Goal: Task Accomplishment & Management: Use online tool/utility

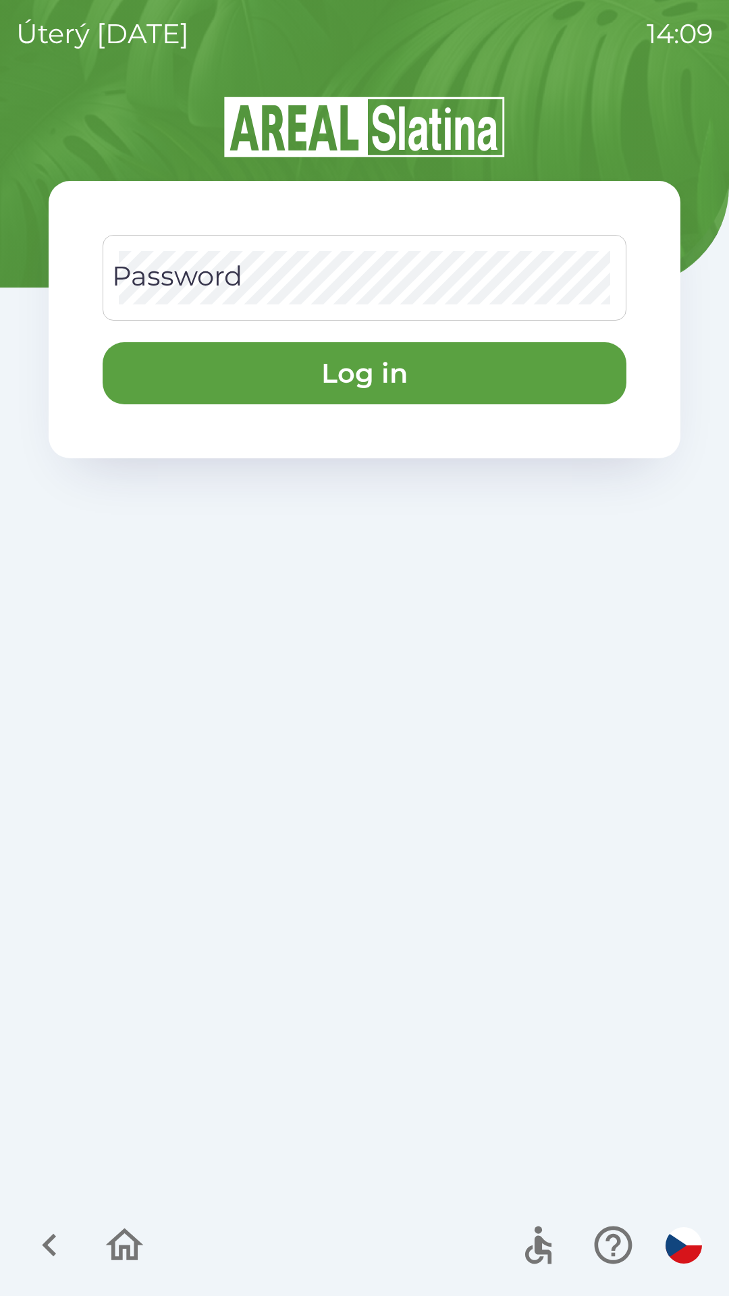
click at [149, 261] on div "Password Password" at bounding box center [365, 278] width 524 height 86
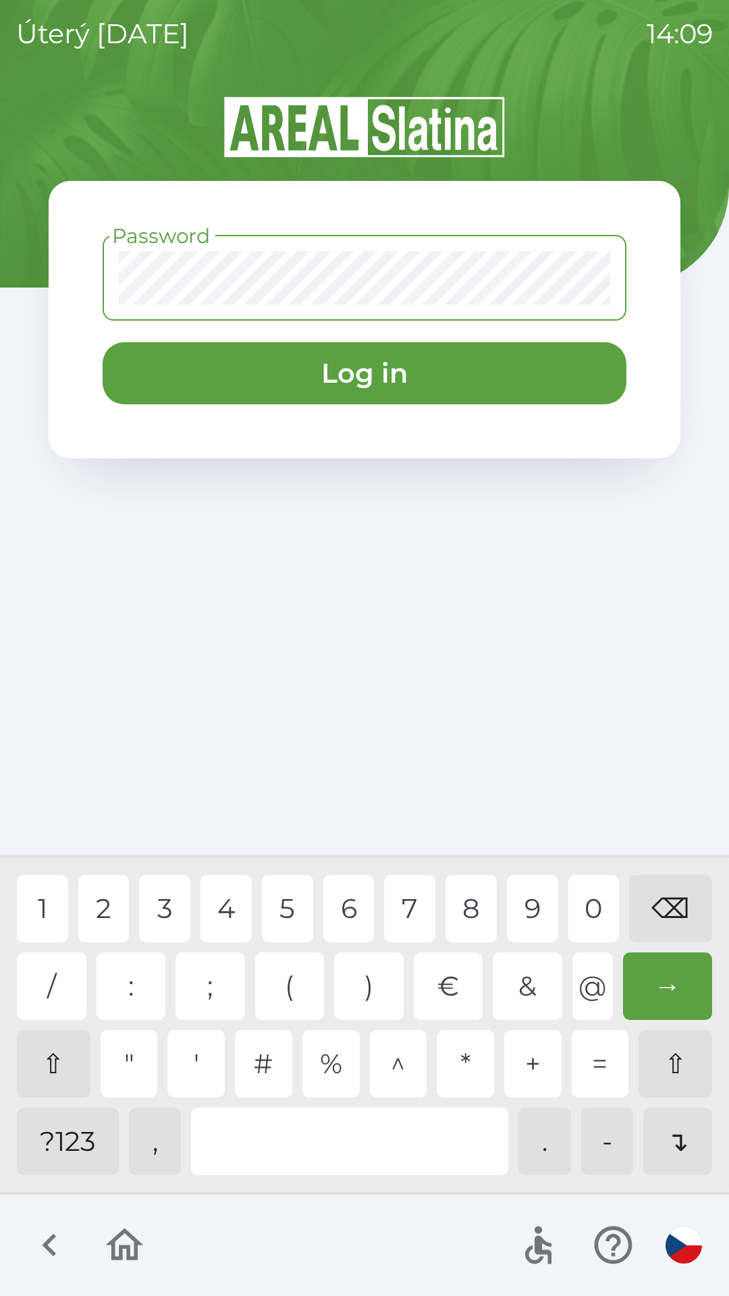
click at [63, 1158] on div "?123" at bounding box center [68, 1142] width 102 height 68
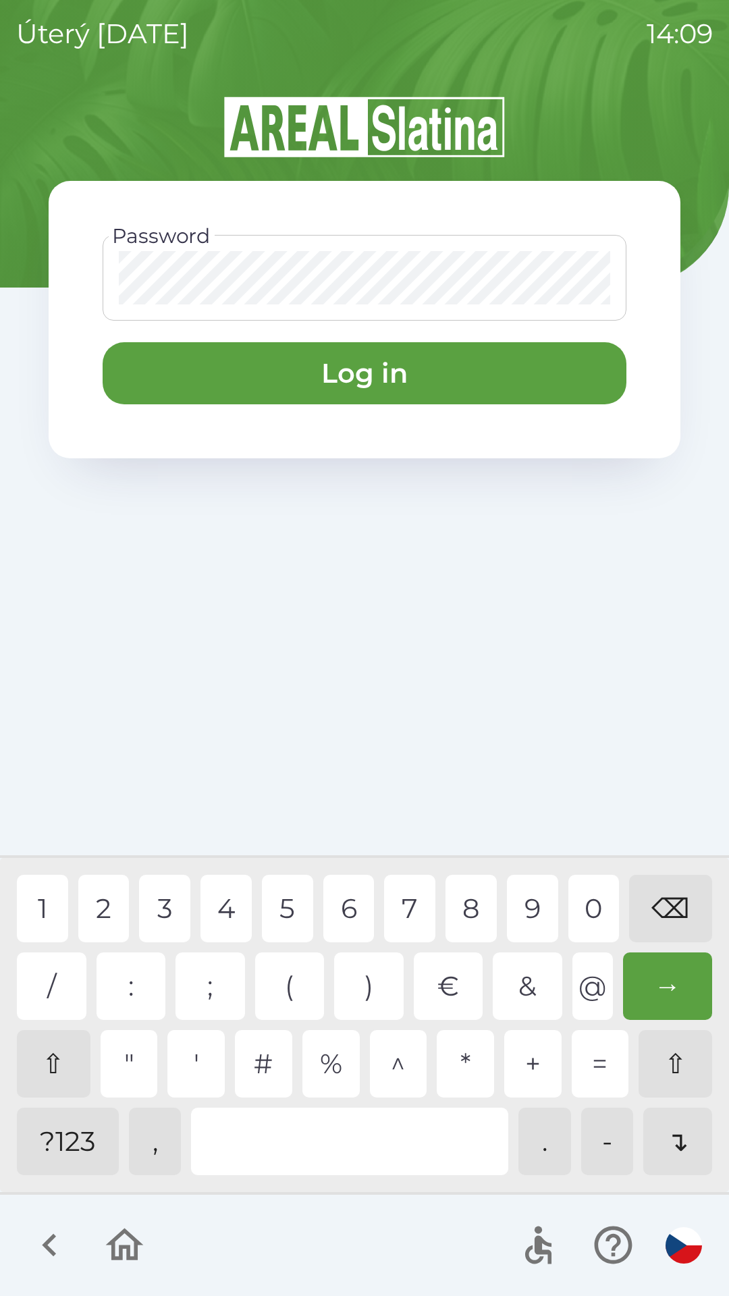
click at [48, 920] on div "1" at bounding box center [42, 909] width 51 height 68
click at [175, 904] on div "3" at bounding box center [164, 909] width 51 height 68
click at [233, 899] on div "4" at bounding box center [226, 909] width 51 height 68
click at [365, 905] on div "6" at bounding box center [348, 909] width 51 height 68
click at [406, 896] on div "7" at bounding box center [409, 909] width 51 height 68
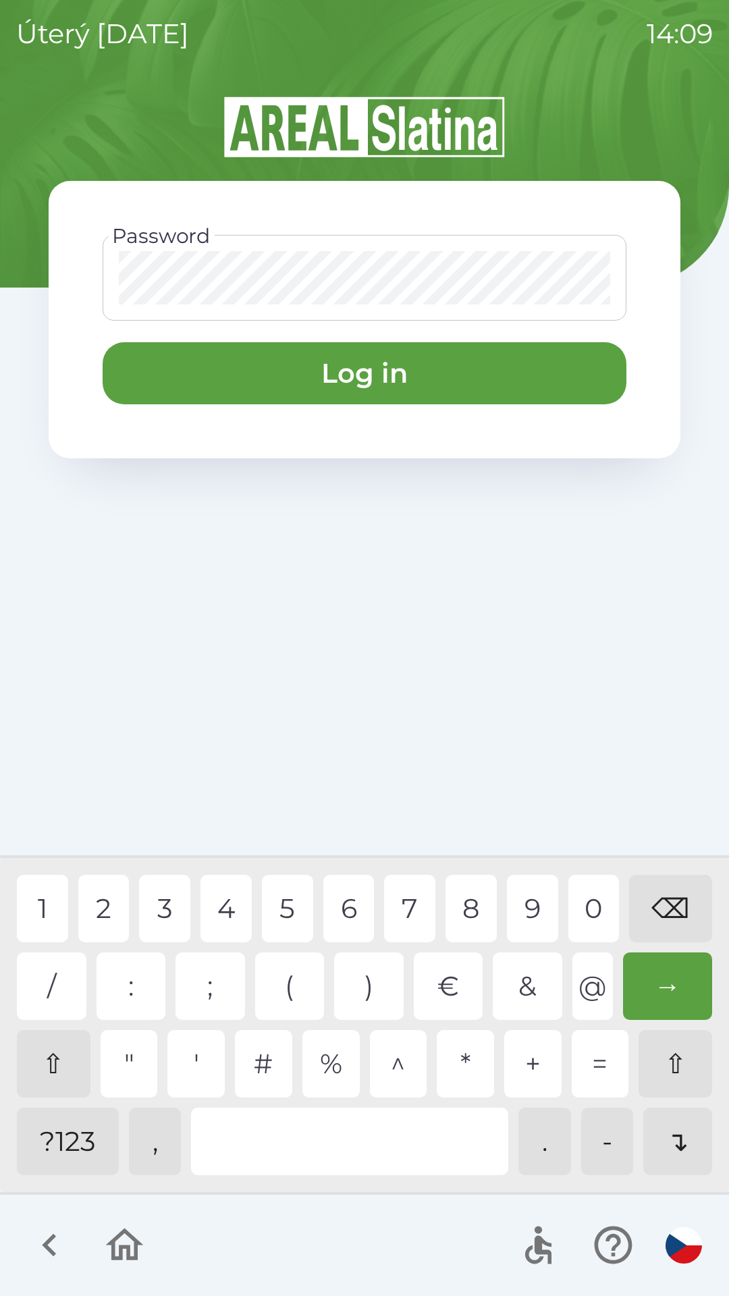
click at [531, 899] on div "9" at bounding box center [532, 909] width 51 height 68
click at [261, 395] on button "Log in" at bounding box center [365, 373] width 524 height 62
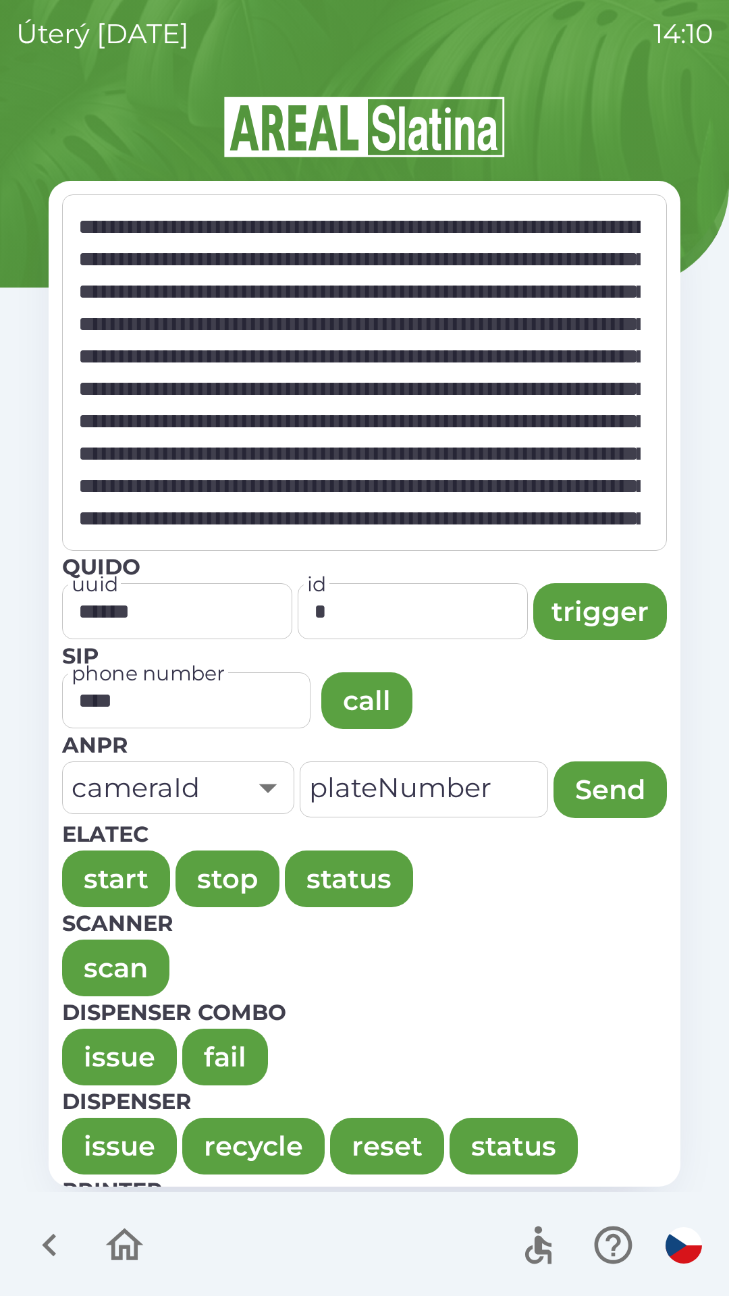
click at [144, 1038] on button "issue" at bounding box center [119, 1057] width 115 height 57
click at [95, 1073] on button "issue" at bounding box center [119, 1057] width 115 height 57
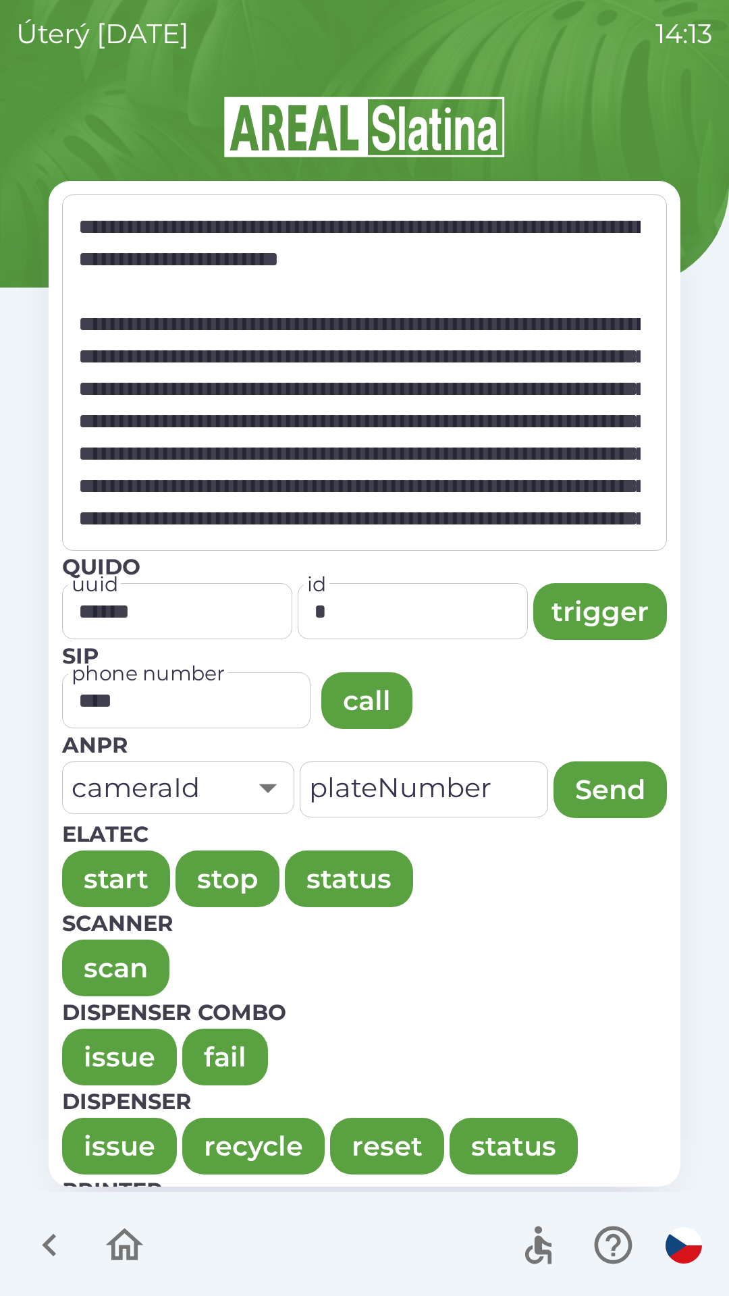
click at [117, 1059] on button "issue" at bounding box center [119, 1057] width 115 height 57
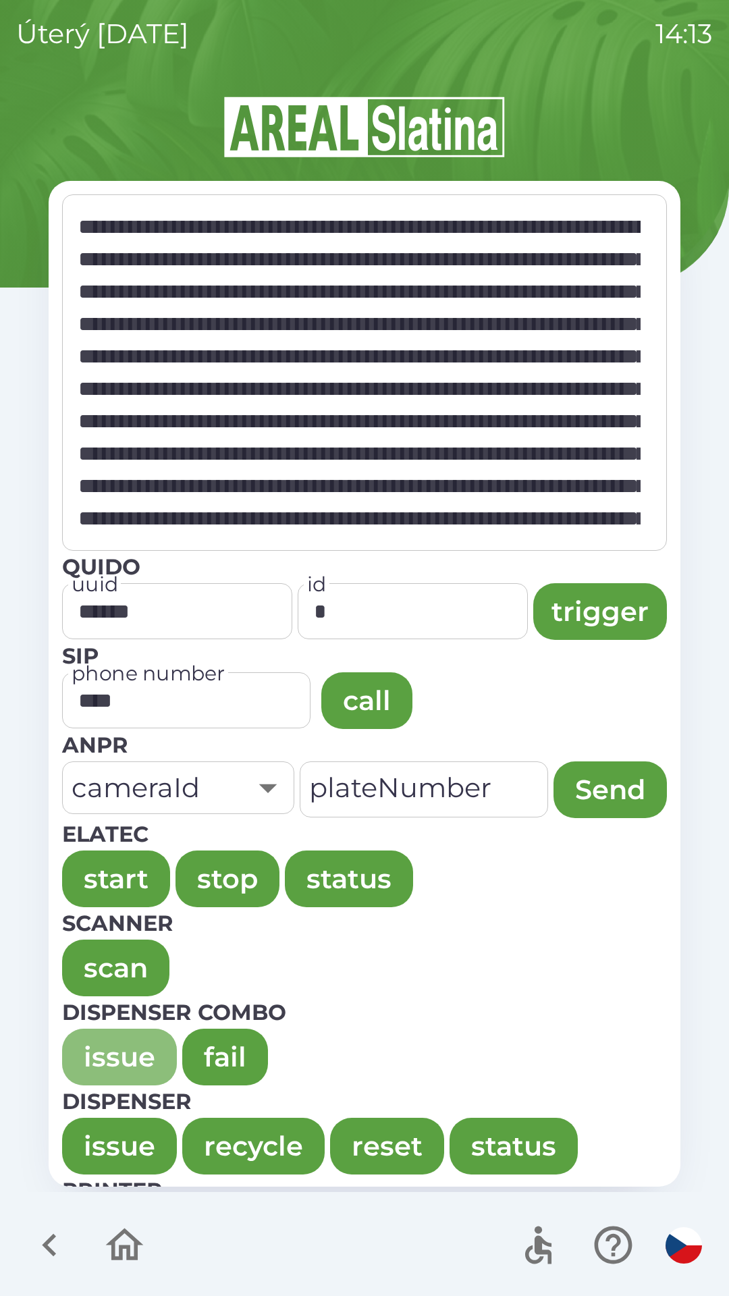
click at [149, 1073] on button "issue" at bounding box center [119, 1057] width 115 height 57
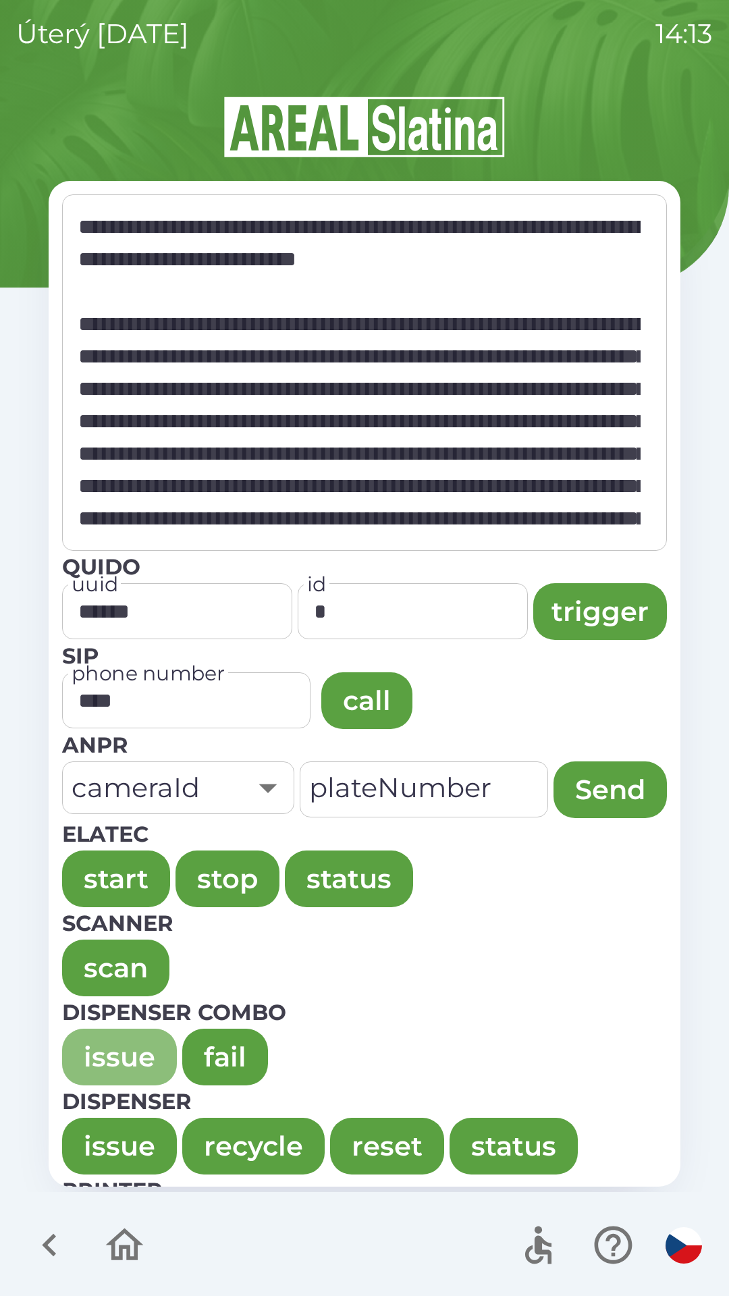
click at [106, 1063] on button "issue" at bounding box center [119, 1057] width 115 height 57
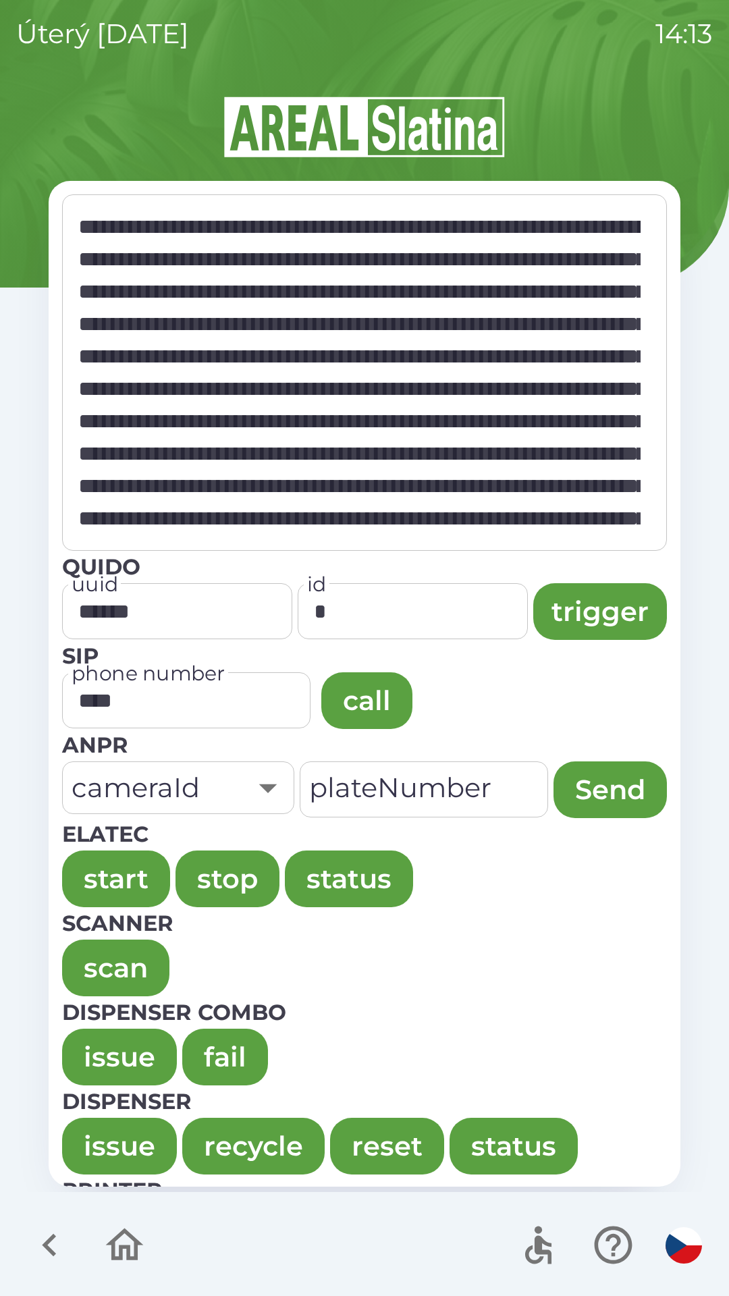
click at [122, 1047] on button "issue" at bounding box center [119, 1057] width 115 height 57
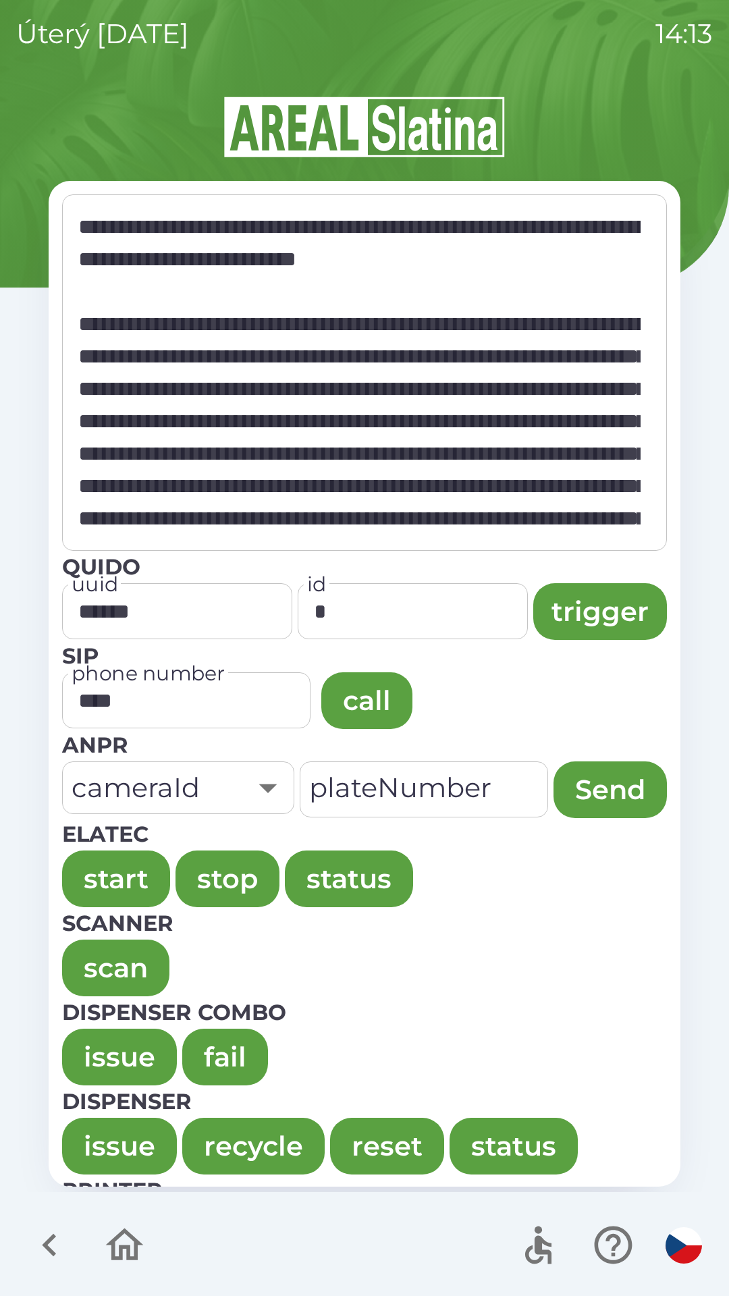
click at [78, 1034] on button "issue" at bounding box center [119, 1057] width 115 height 57
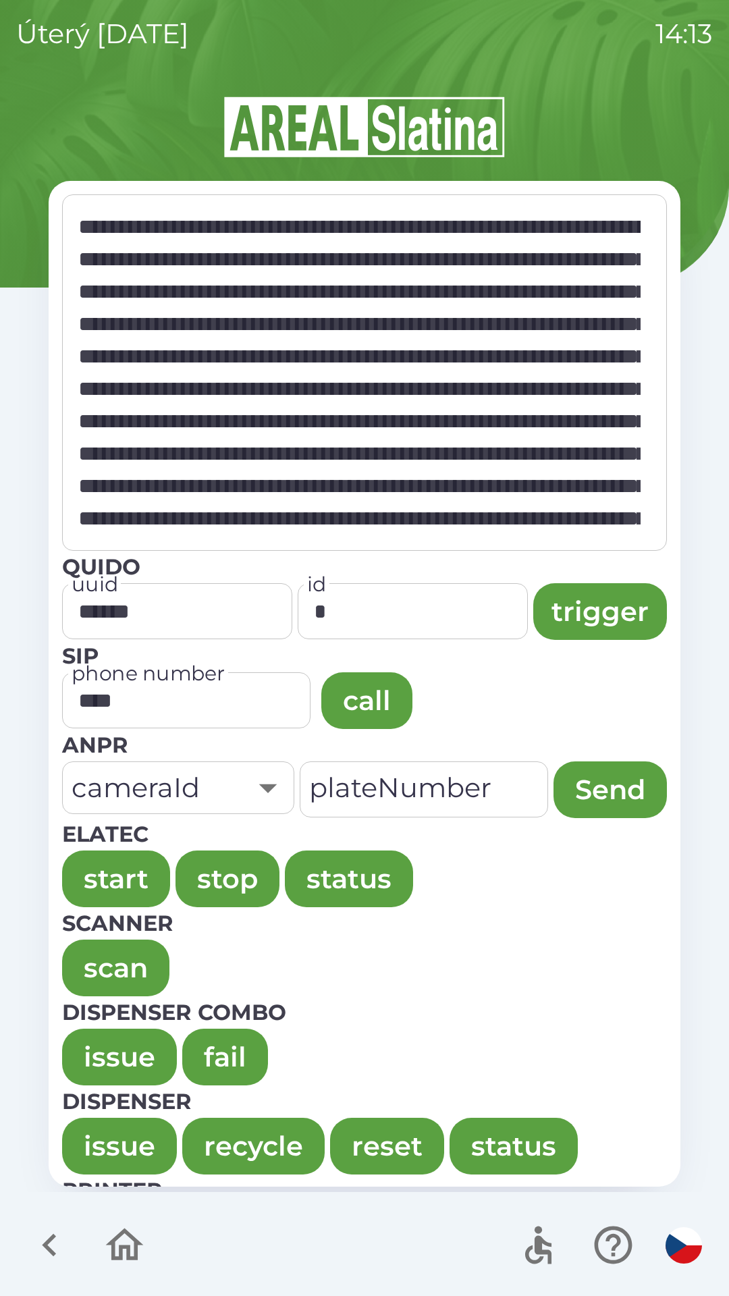
click at [95, 1043] on button "issue" at bounding box center [119, 1057] width 115 height 57
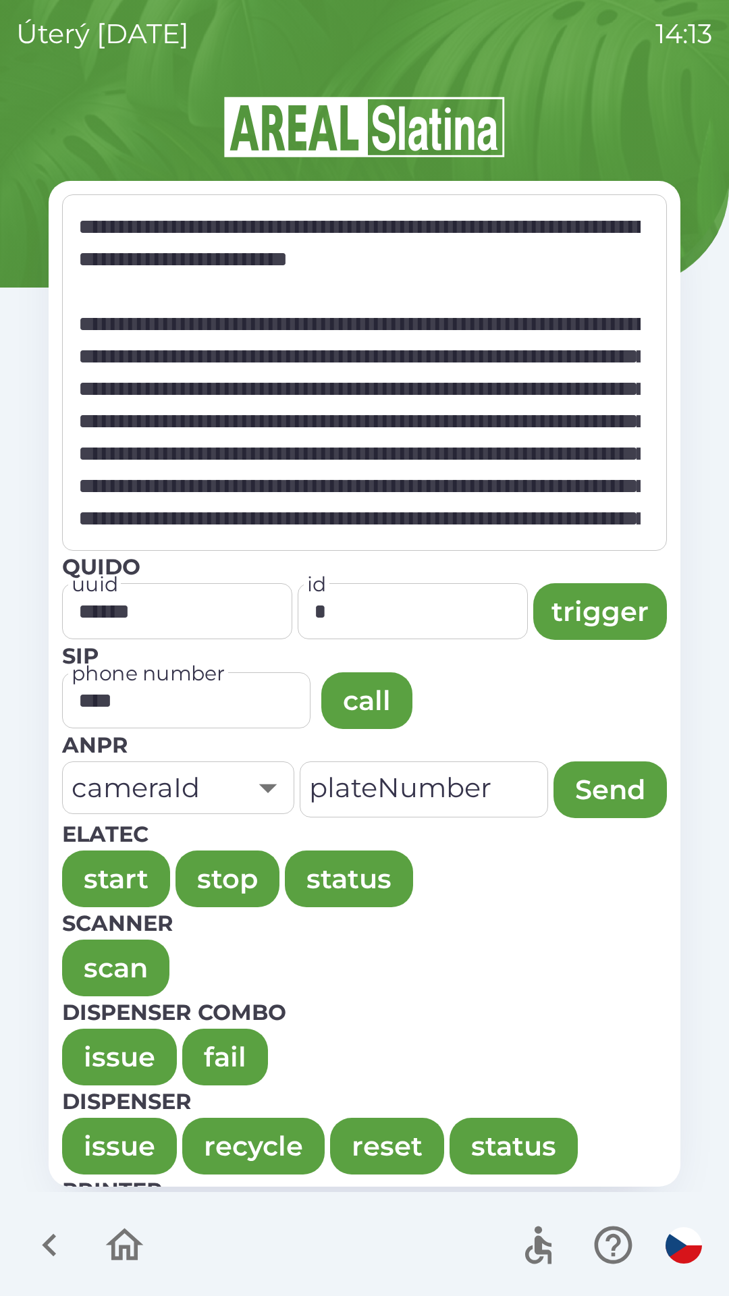
click at [92, 1039] on button "issue" at bounding box center [119, 1057] width 115 height 57
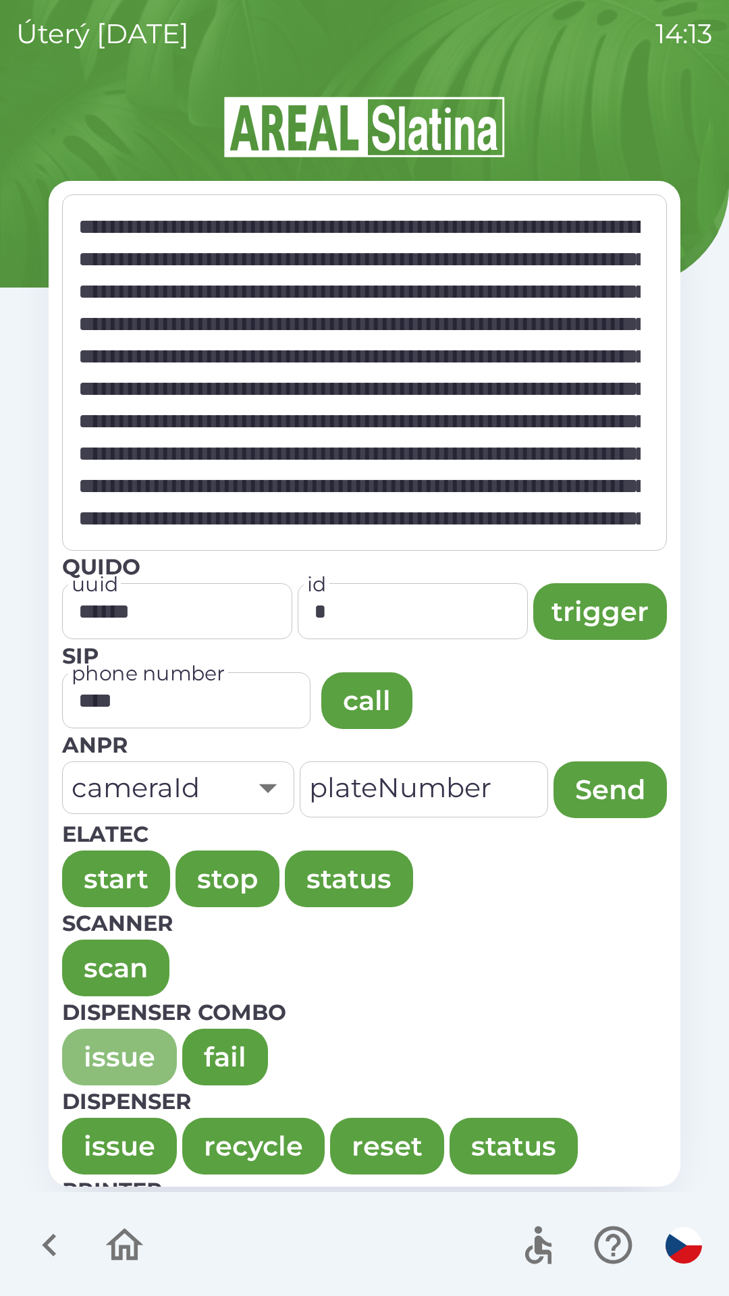
click at [90, 1044] on button "issue" at bounding box center [119, 1057] width 115 height 57
click at [103, 1038] on button "issue" at bounding box center [119, 1057] width 115 height 57
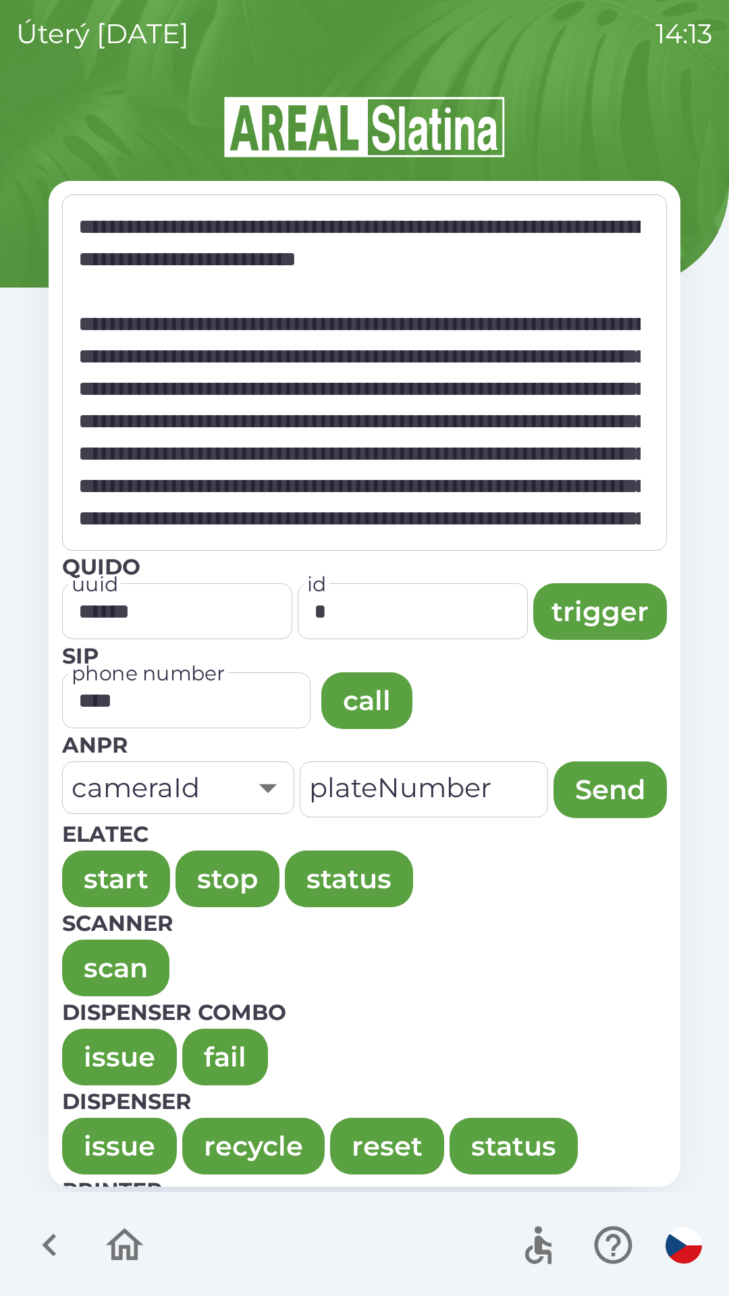
click at [90, 1030] on button "issue" at bounding box center [119, 1057] width 115 height 57
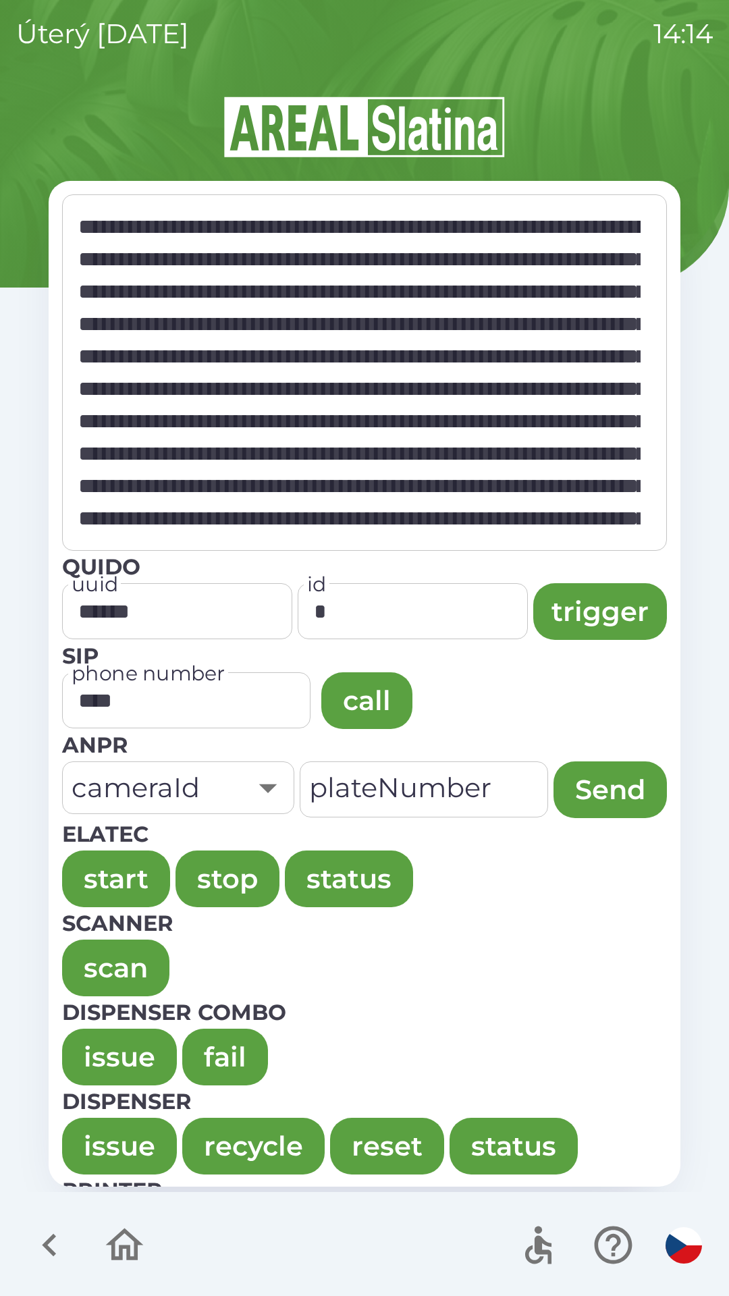
click at [78, 1047] on button "issue" at bounding box center [119, 1057] width 115 height 57
click at [103, 1032] on button "issue" at bounding box center [119, 1057] width 115 height 57
click at [90, 1042] on button "issue" at bounding box center [119, 1057] width 115 height 57
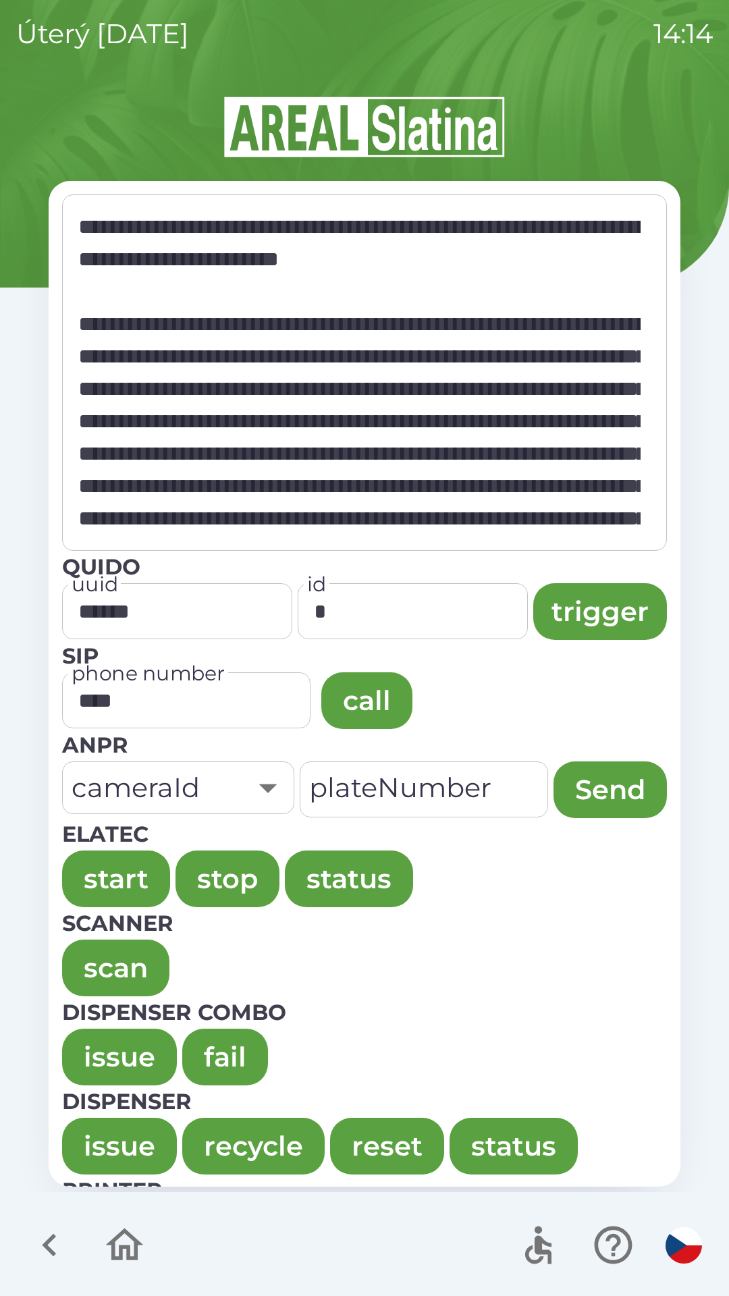
click at [95, 1043] on button "issue" at bounding box center [119, 1057] width 115 height 57
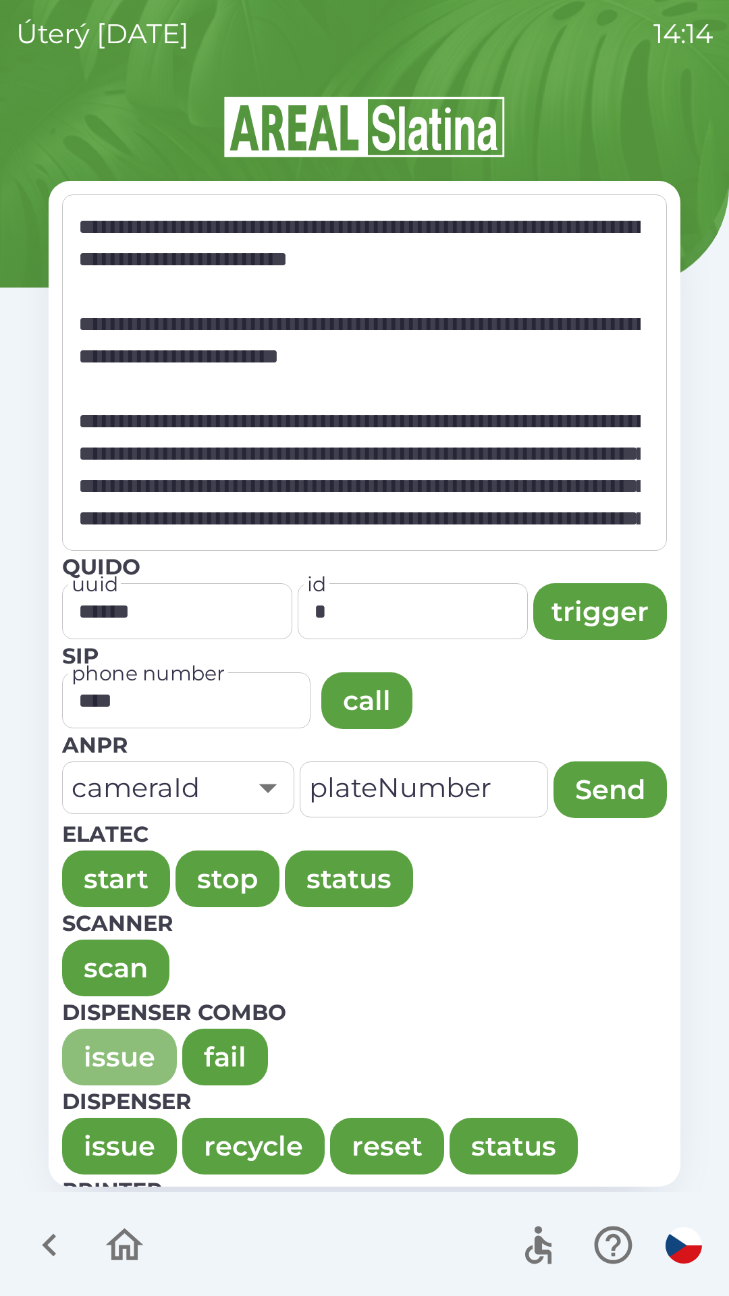
click at [101, 1042] on button "issue" at bounding box center [119, 1057] width 115 height 57
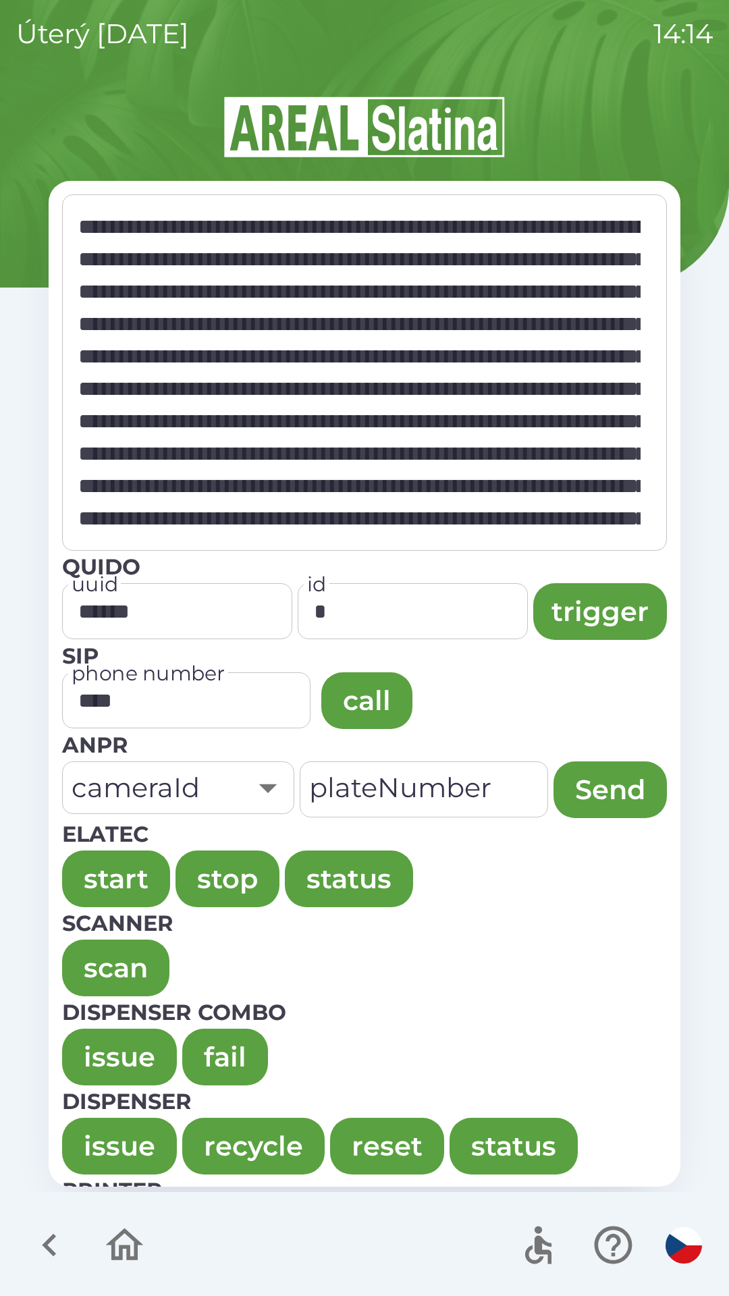
click at [92, 1044] on button "issue" at bounding box center [119, 1057] width 115 height 57
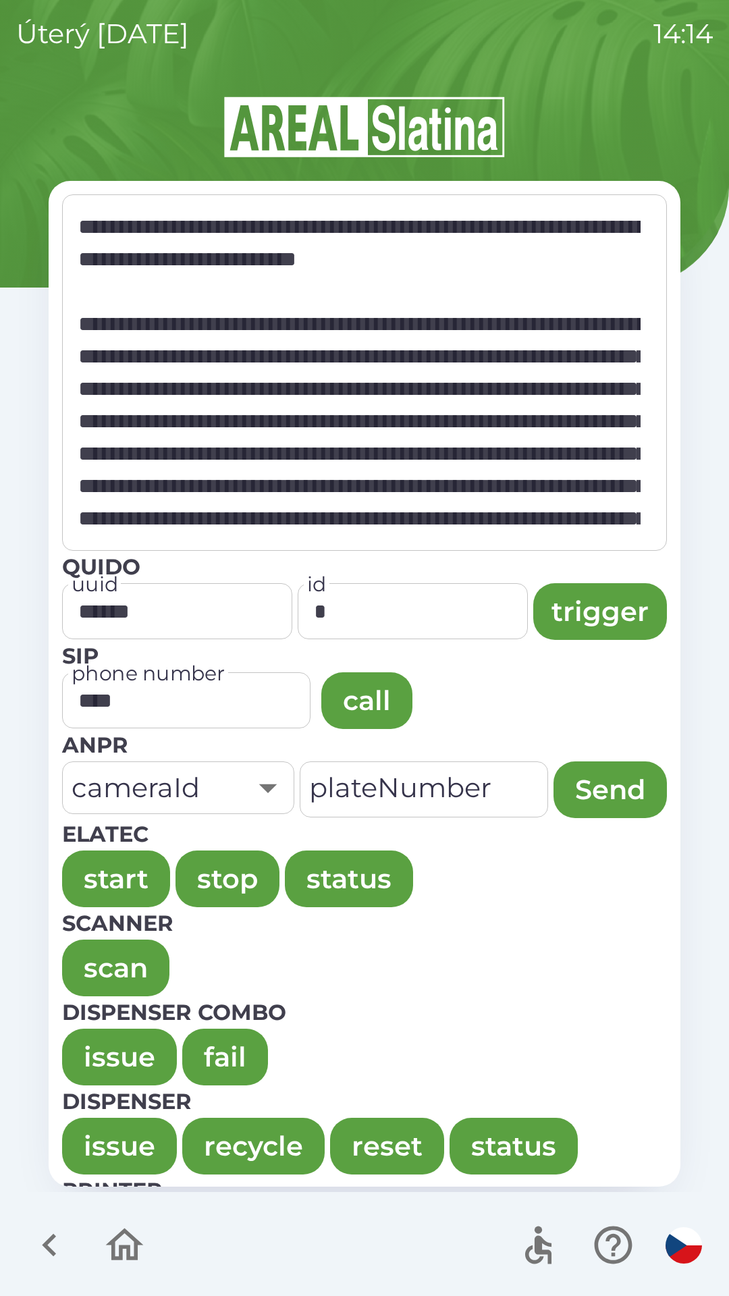
click at [93, 1037] on button "issue" at bounding box center [119, 1057] width 115 height 57
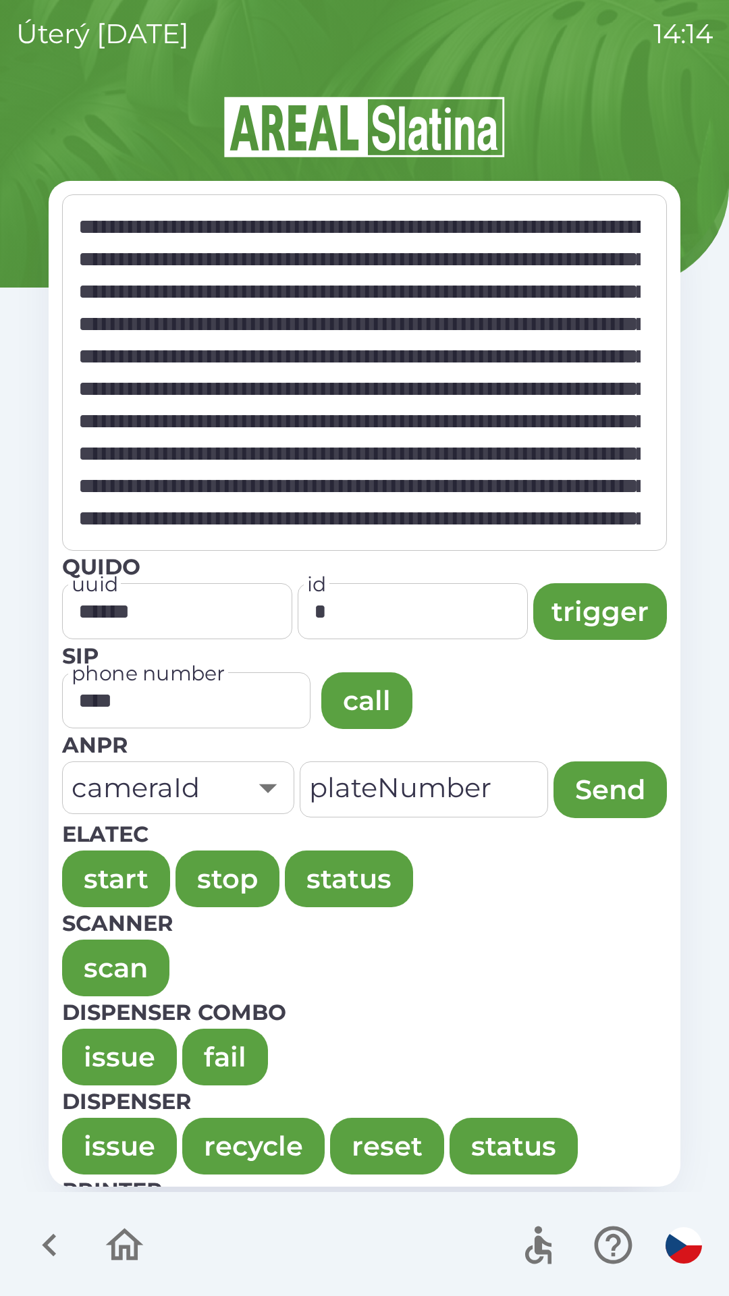
click at [93, 1043] on button "issue" at bounding box center [119, 1057] width 115 height 57
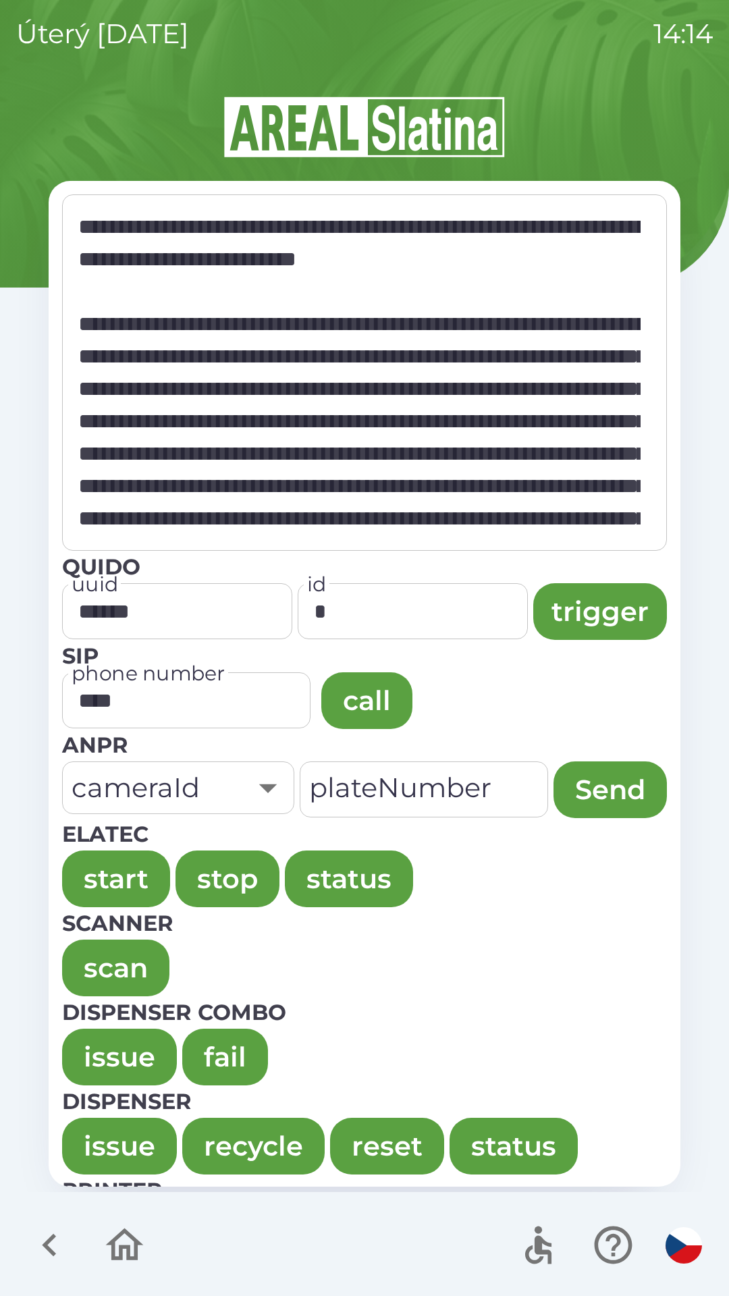
click at [95, 1038] on button "issue" at bounding box center [119, 1057] width 115 height 57
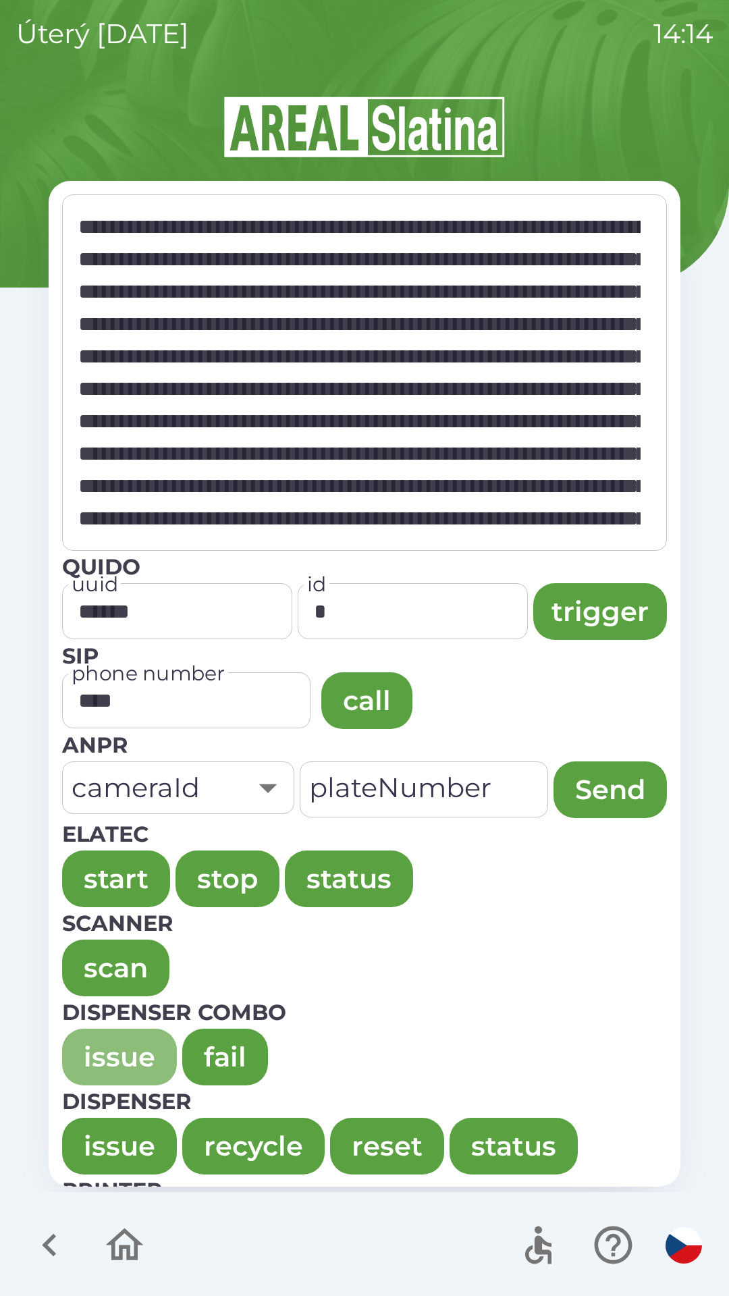
click at [97, 1041] on button "issue" at bounding box center [119, 1057] width 115 height 57
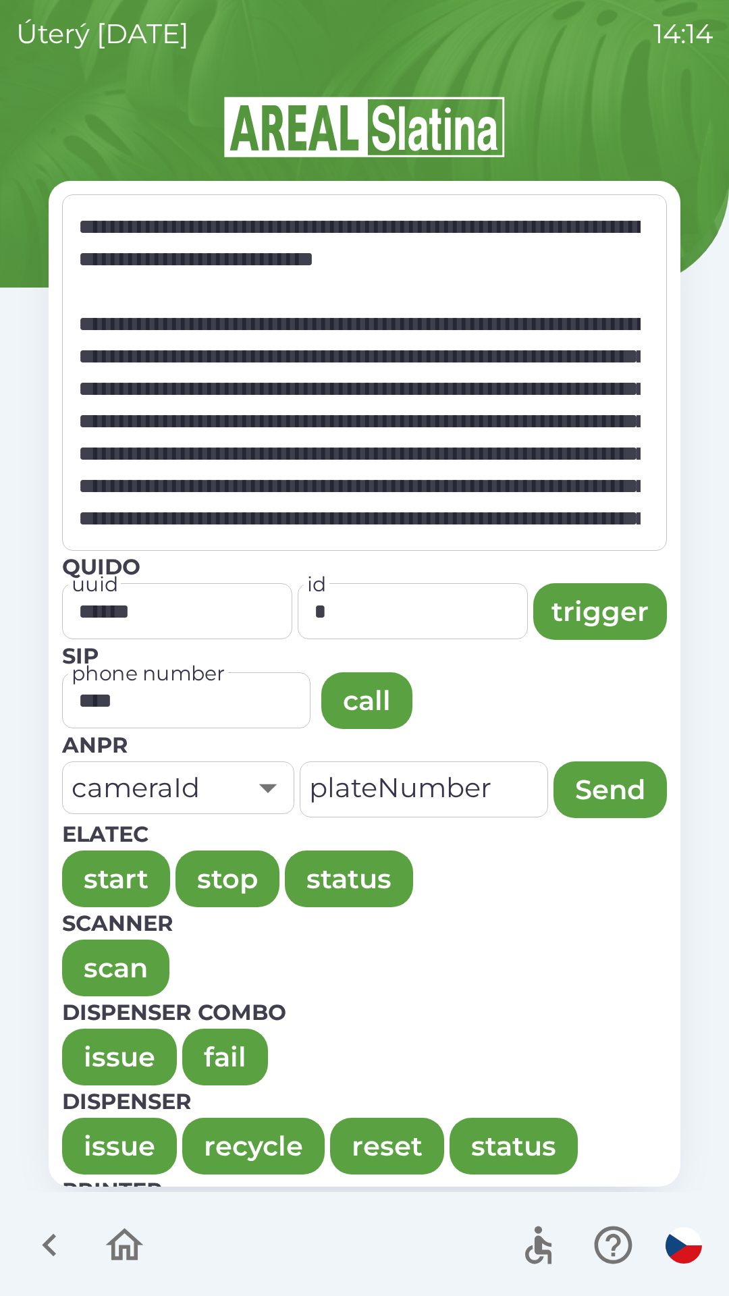
click at [103, 1056] on button "issue" at bounding box center [119, 1057] width 115 height 57
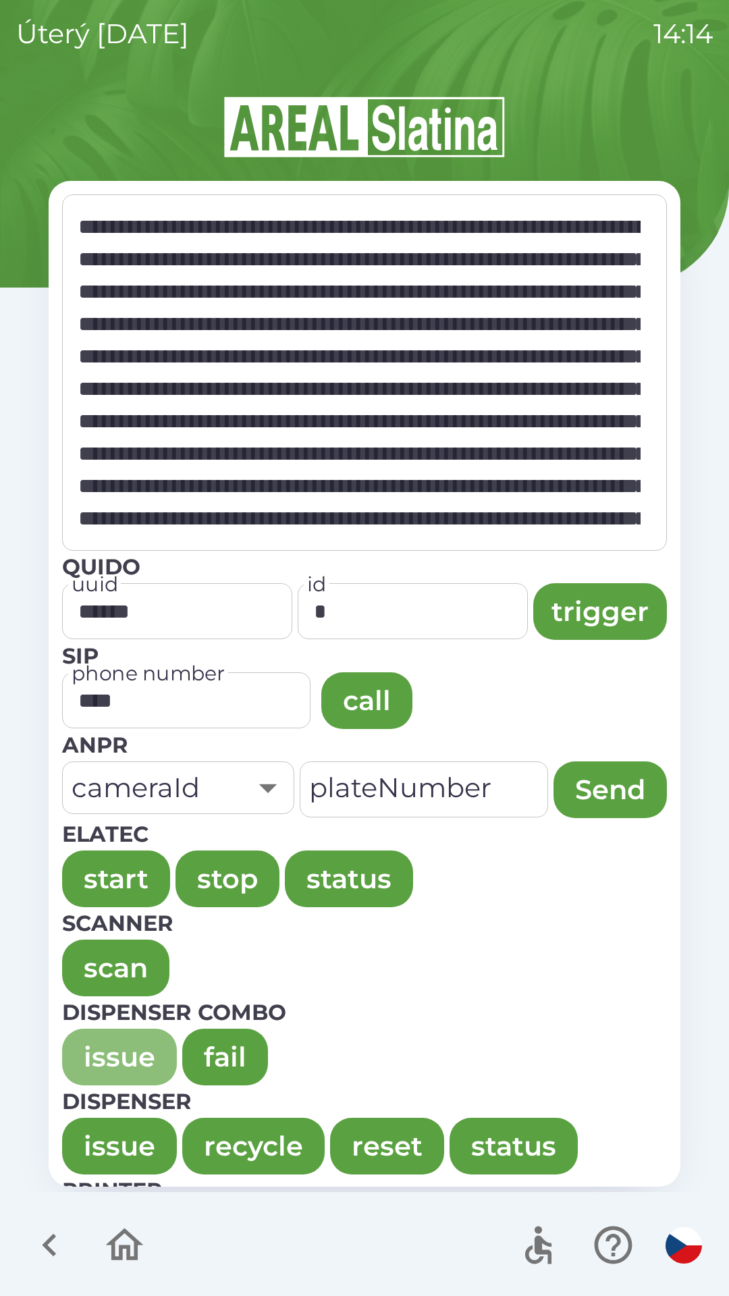
click at [110, 1035] on button "issue" at bounding box center [119, 1057] width 115 height 57
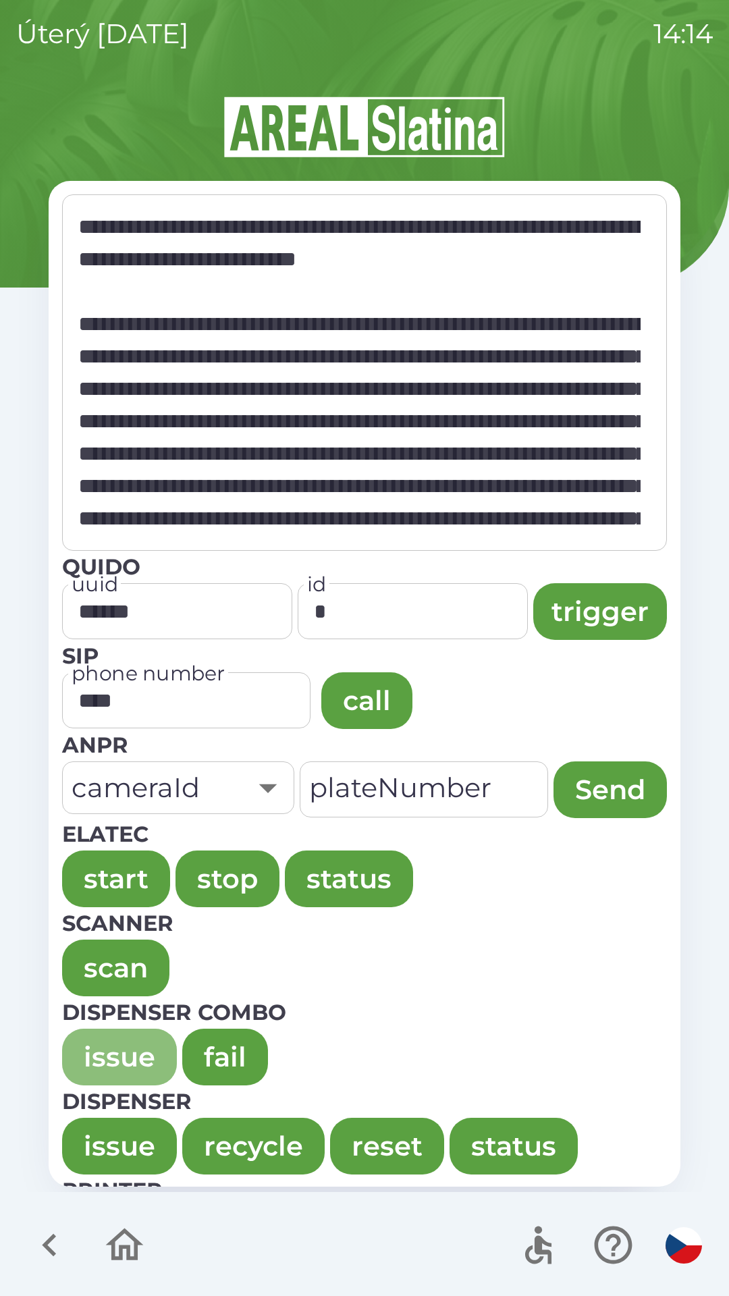
click at [95, 1046] on button "issue" at bounding box center [119, 1057] width 115 height 57
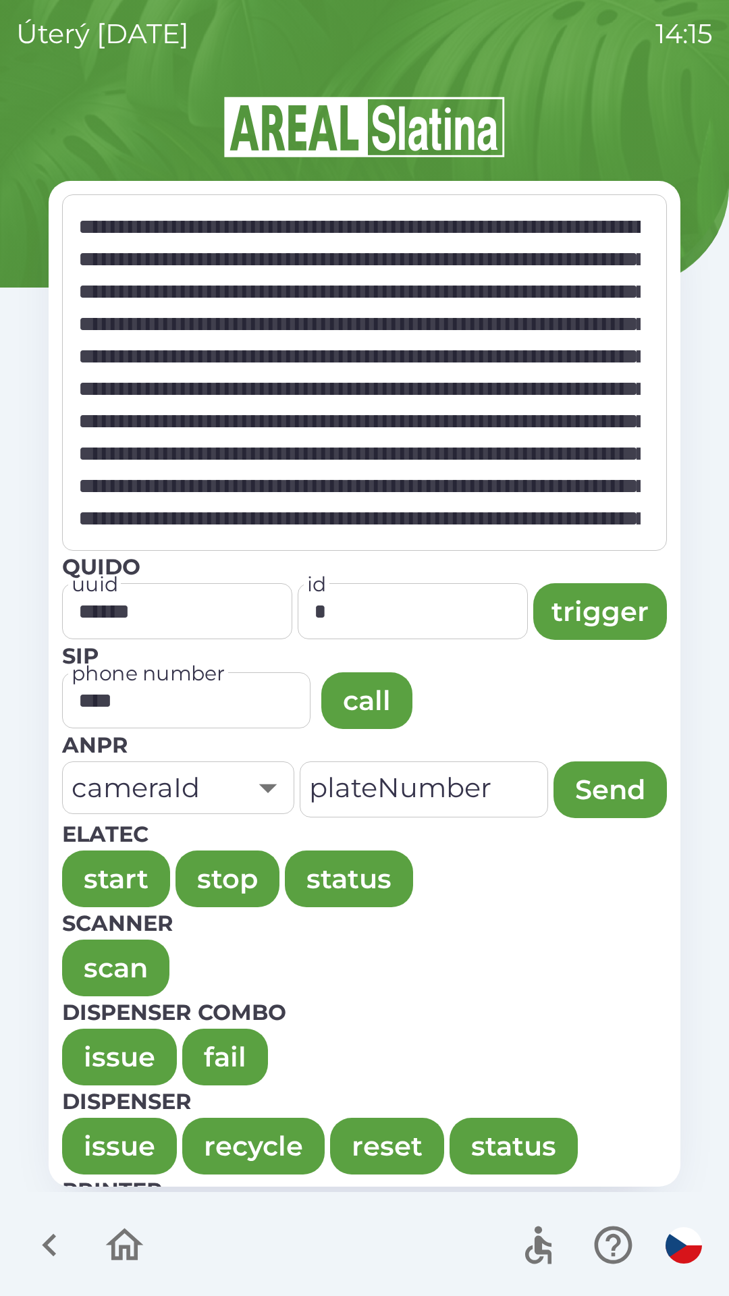
click at [95, 1037] on button "issue" at bounding box center [119, 1057] width 115 height 57
click at [94, 1029] on button "issue" at bounding box center [119, 1057] width 115 height 57
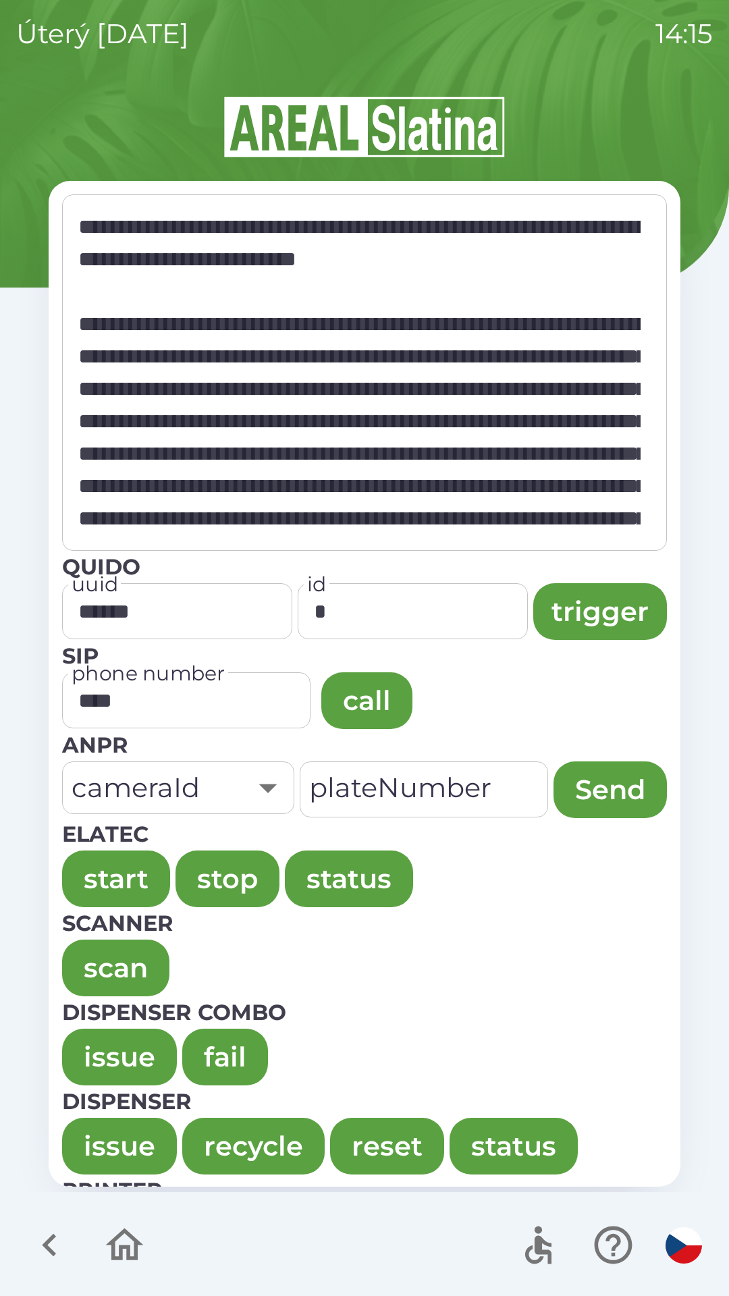
click at [90, 1041] on button "issue" at bounding box center [119, 1057] width 115 height 57
click at [92, 1046] on button "issue" at bounding box center [119, 1057] width 115 height 57
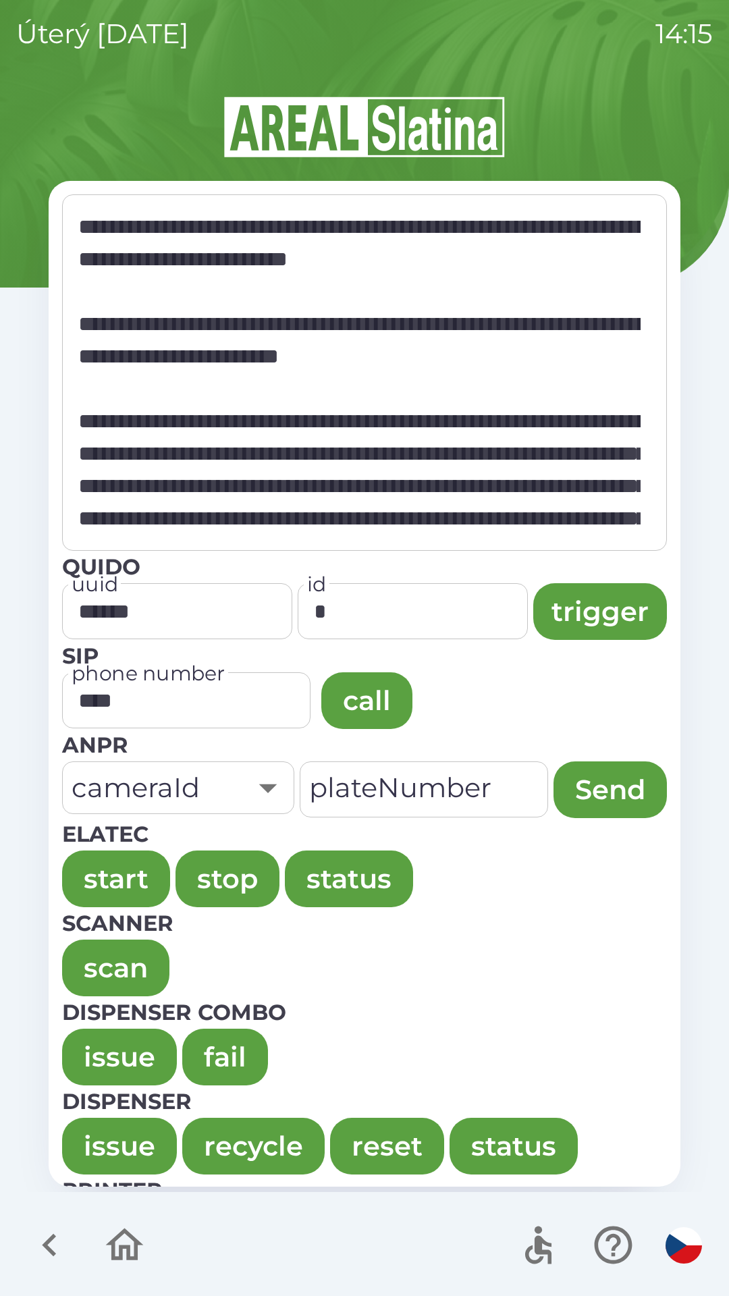
click at [82, 1038] on button "issue" at bounding box center [119, 1057] width 115 height 57
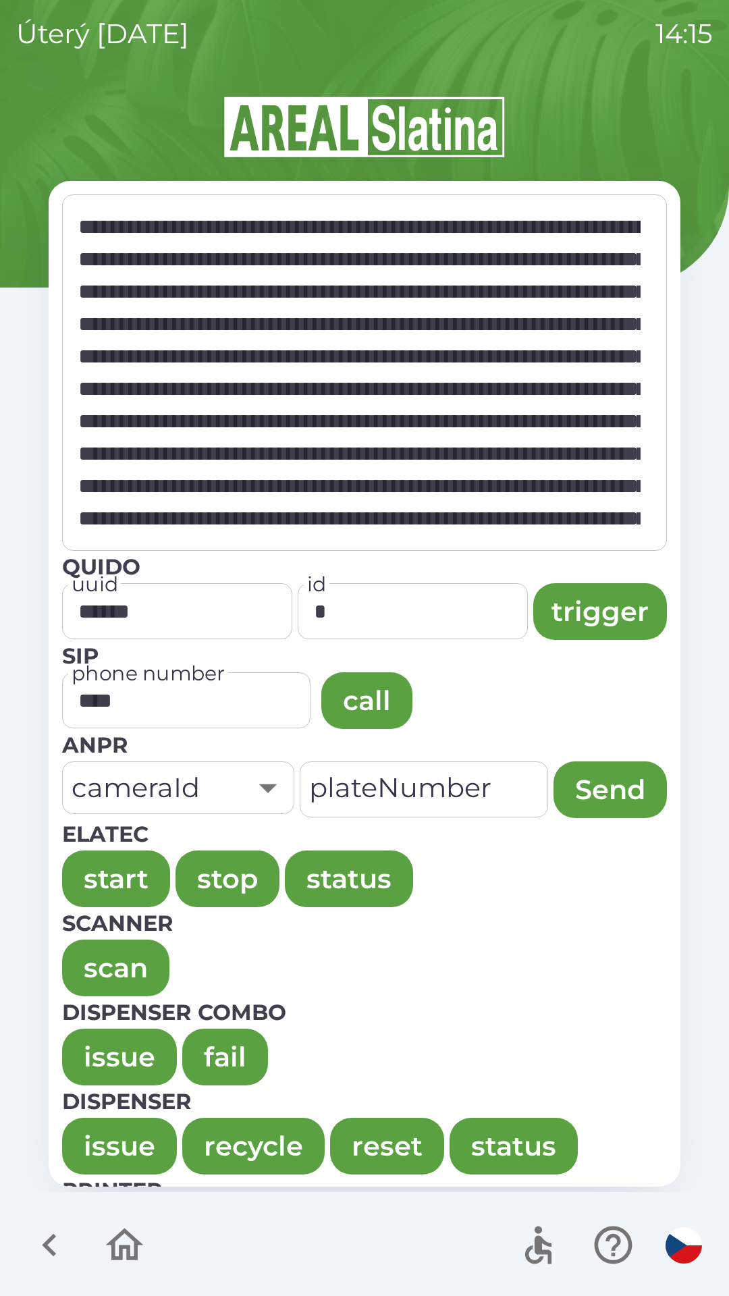
click at [93, 1032] on button "issue" at bounding box center [119, 1057] width 115 height 57
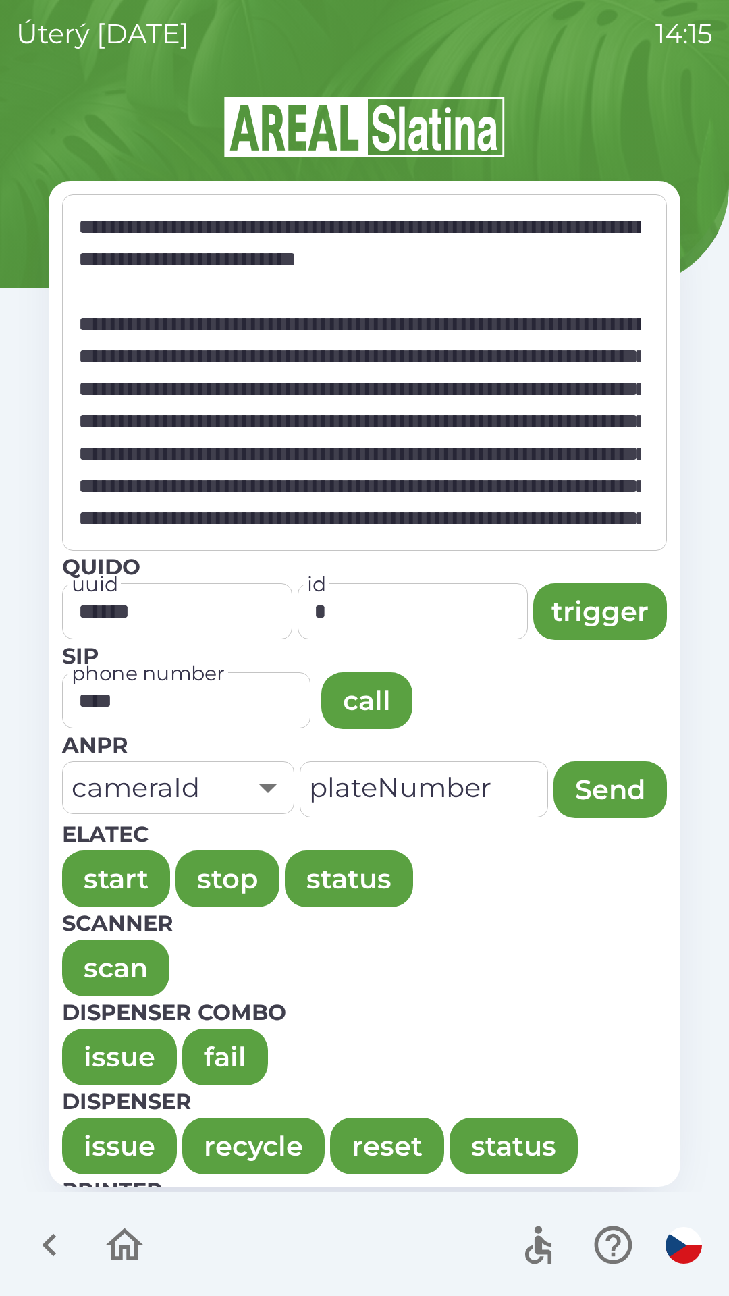
click at [78, 1048] on button "issue" at bounding box center [119, 1057] width 115 height 57
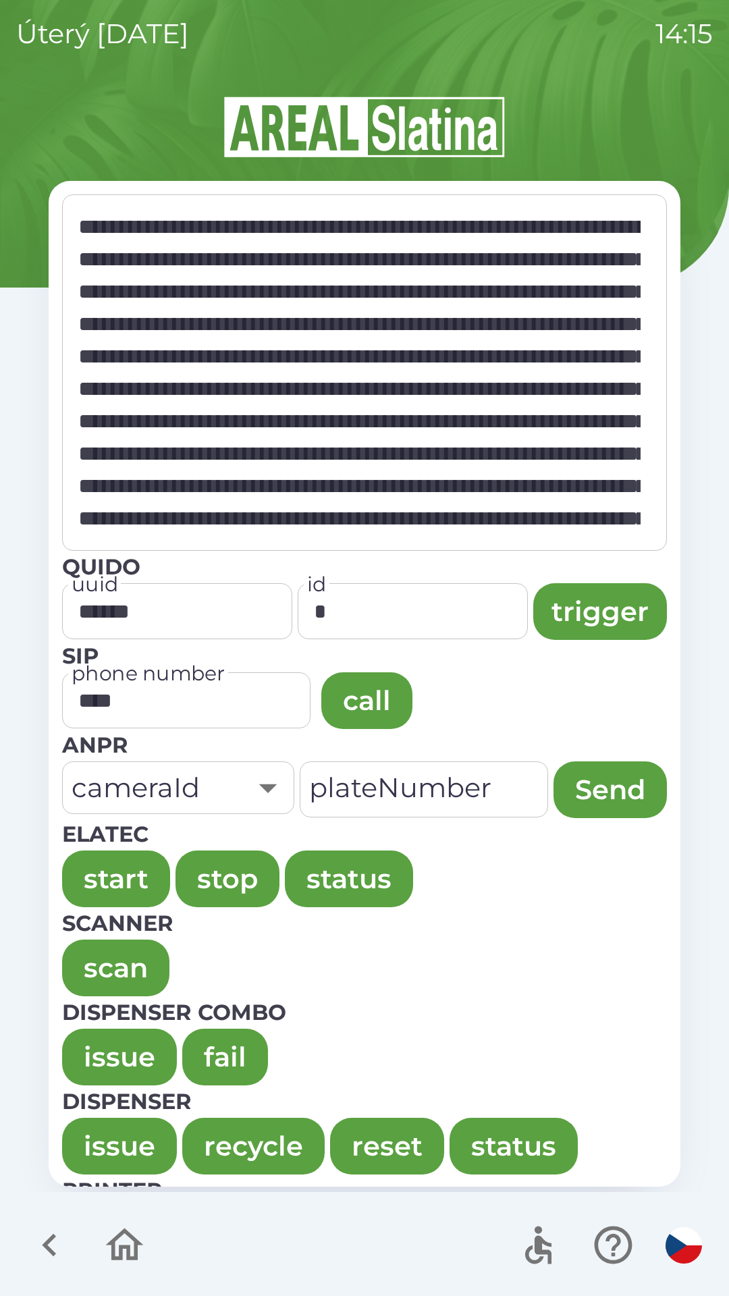
click at [117, 1057] on button "issue" at bounding box center [119, 1057] width 115 height 57
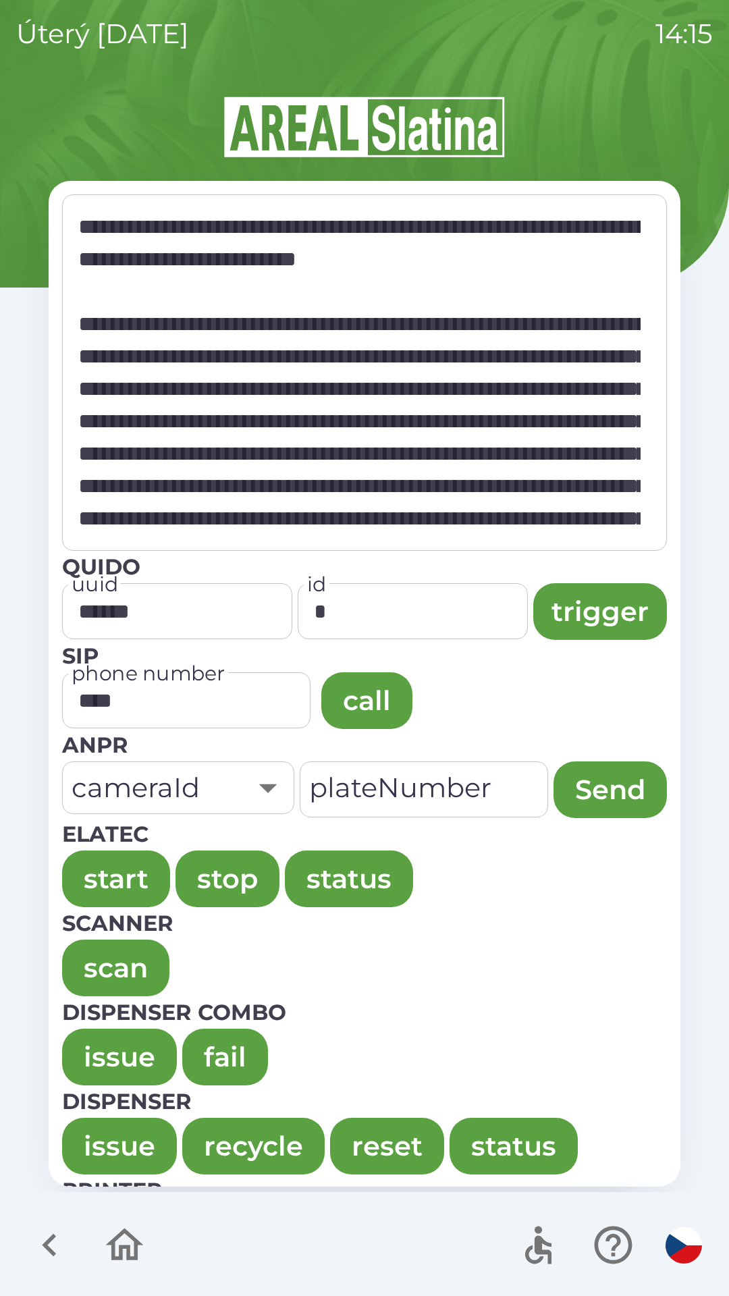
click at [90, 1042] on button "issue" at bounding box center [119, 1057] width 115 height 57
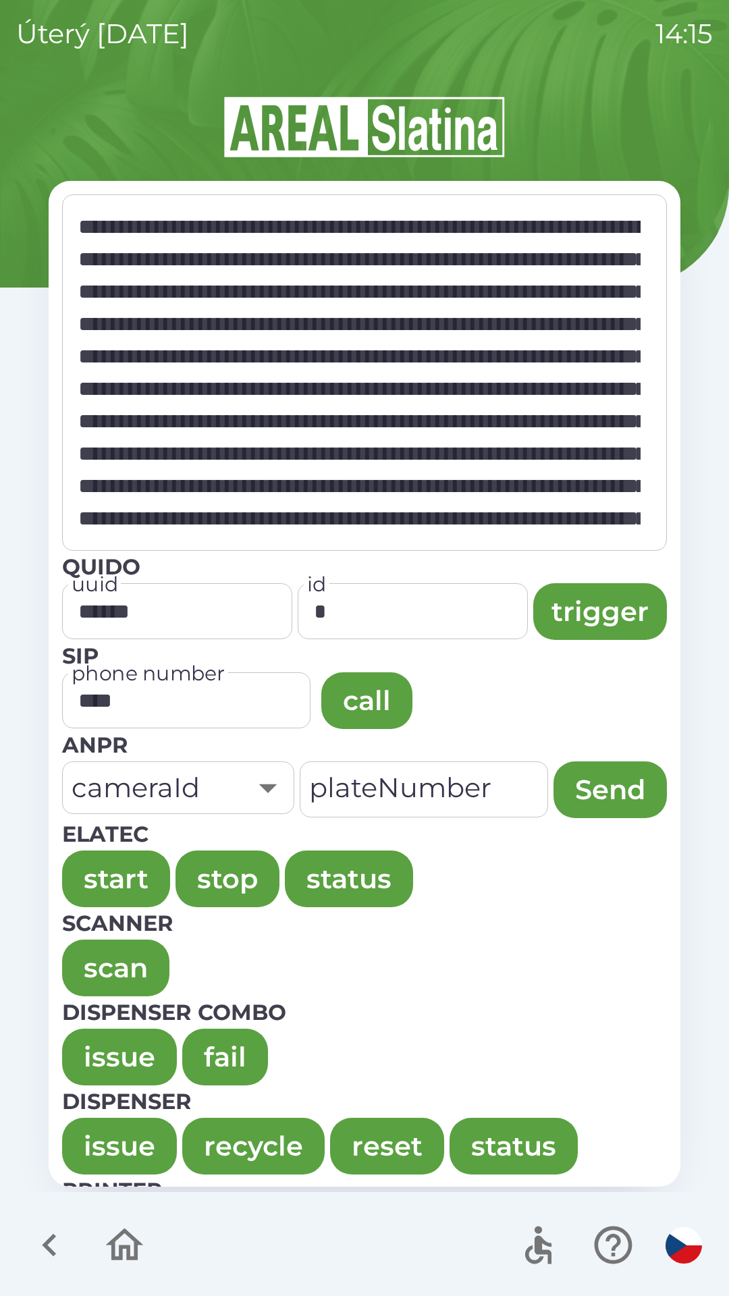
click at [95, 1050] on button "issue" at bounding box center [119, 1057] width 115 height 57
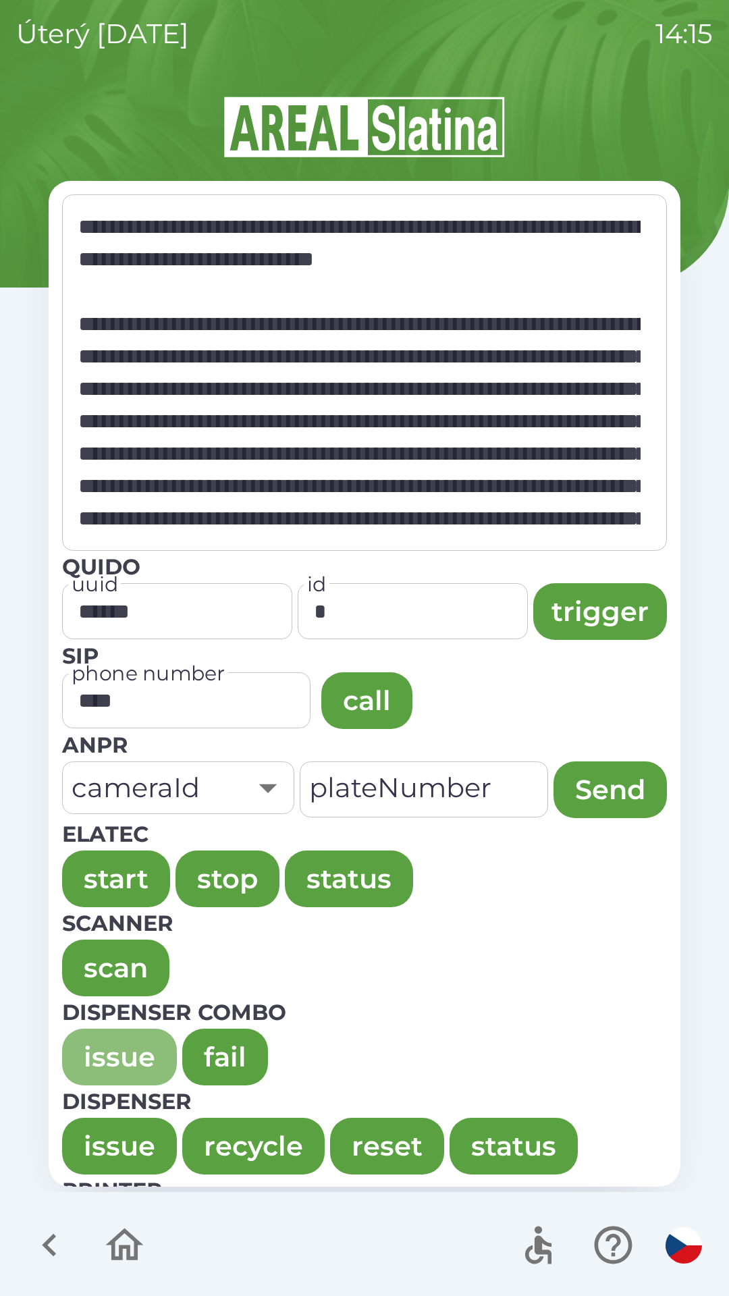
click at [107, 1034] on button "issue" at bounding box center [119, 1057] width 115 height 57
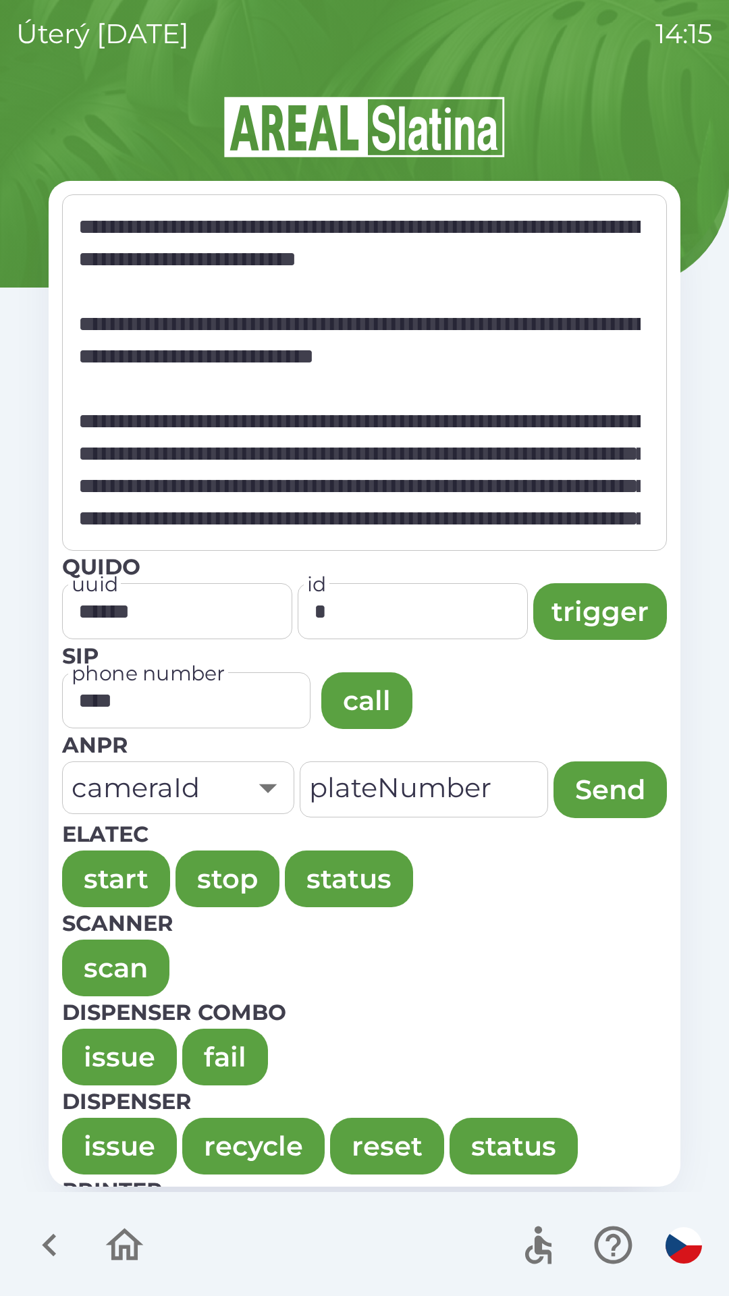
click at [107, 1042] on button "issue" at bounding box center [119, 1057] width 115 height 57
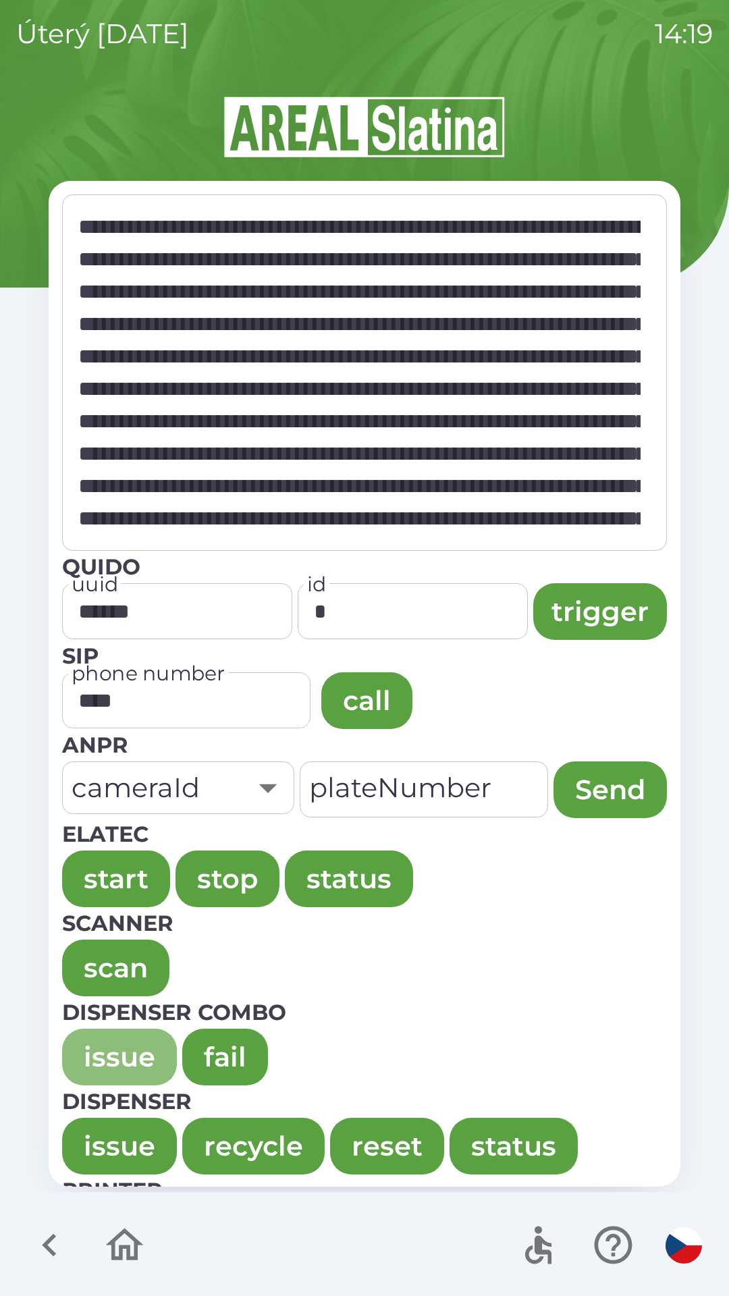
click at [133, 1052] on button "issue" at bounding box center [119, 1057] width 115 height 57
click at [77, 1054] on button "issue" at bounding box center [119, 1057] width 115 height 57
click at [95, 1044] on button "issue" at bounding box center [119, 1057] width 115 height 57
click at [80, 1030] on button "issue" at bounding box center [119, 1057] width 115 height 57
click at [90, 1055] on button "issue" at bounding box center [119, 1057] width 115 height 57
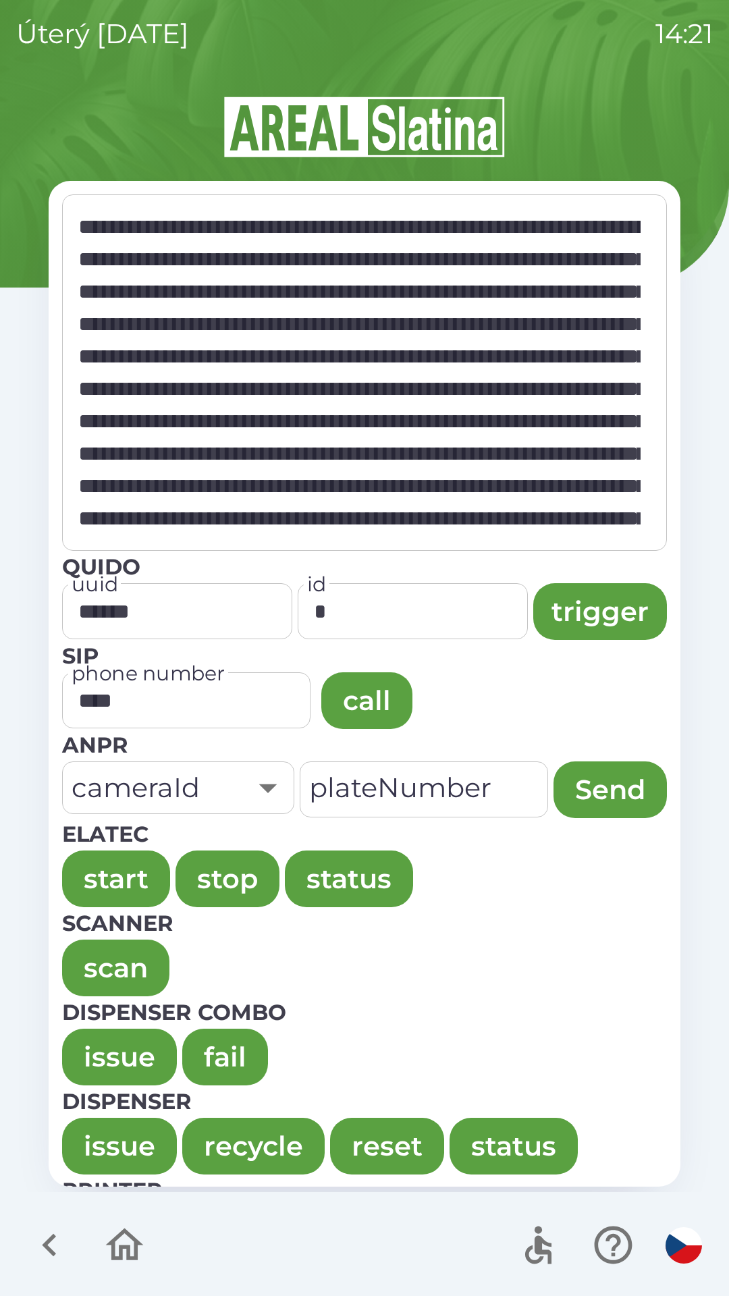
click at [91, 1055] on button "issue" at bounding box center [119, 1057] width 115 height 57
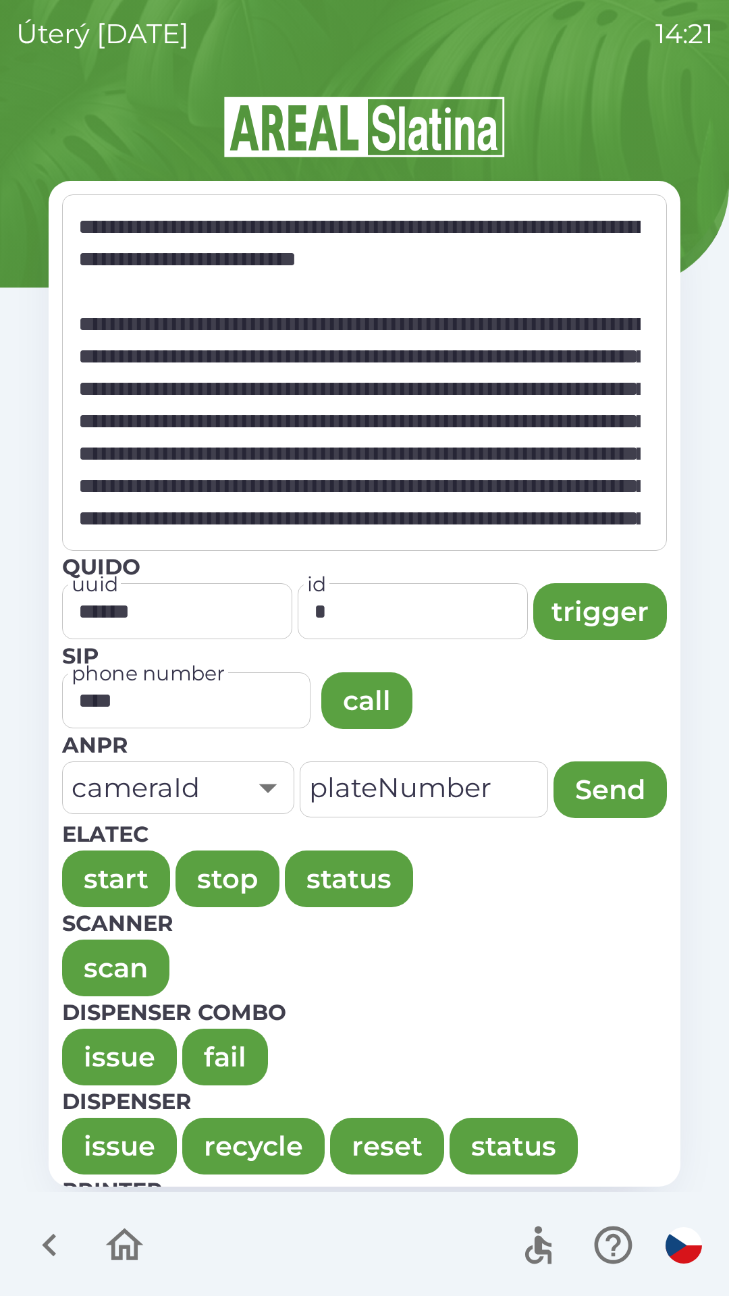
click at [94, 1061] on button "issue" at bounding box center [119, 1057] width 115 height 57
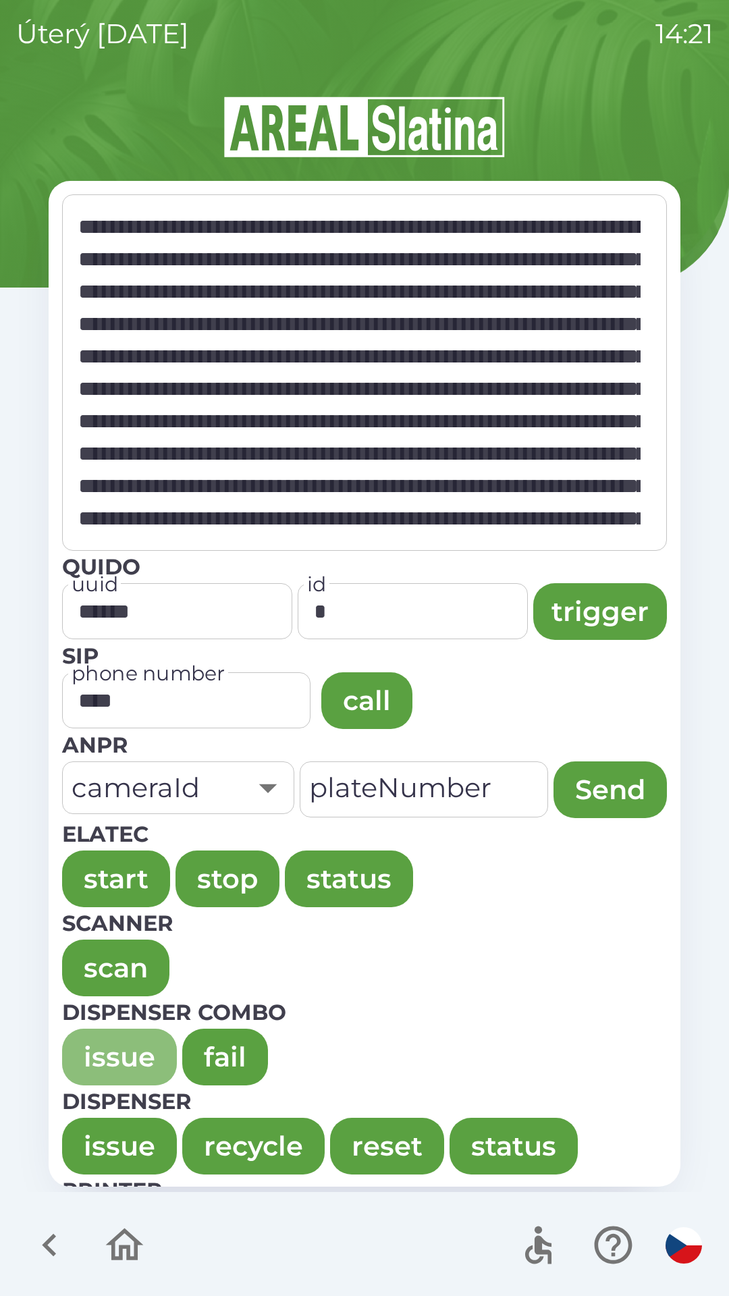
click at [95, 1034] on button "issue" at bounding box center [119, 1057] width 115 height 57
click at [112, 1055] on button "issue" at bounding box center [119, 1057] width 115 height 57
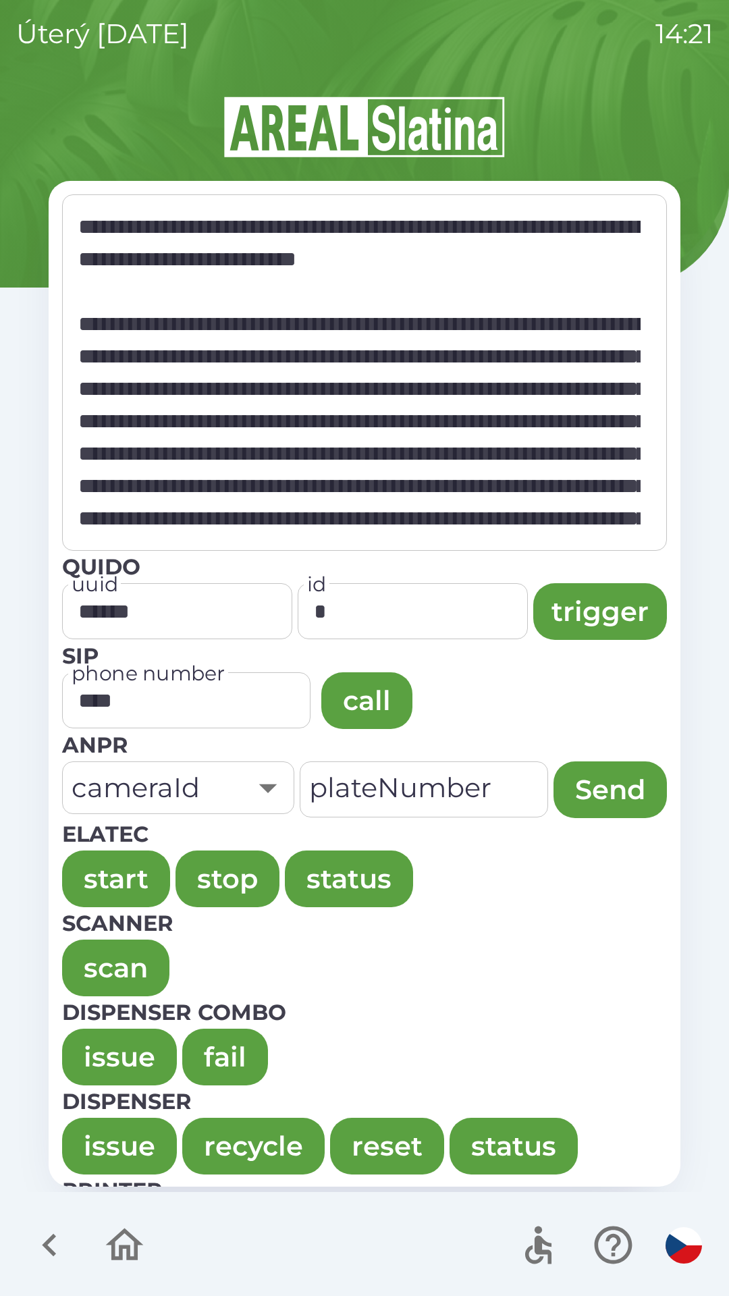
click at [82, 1031] on button "issue" at bounding box center [119, 1057] width 115 height 57
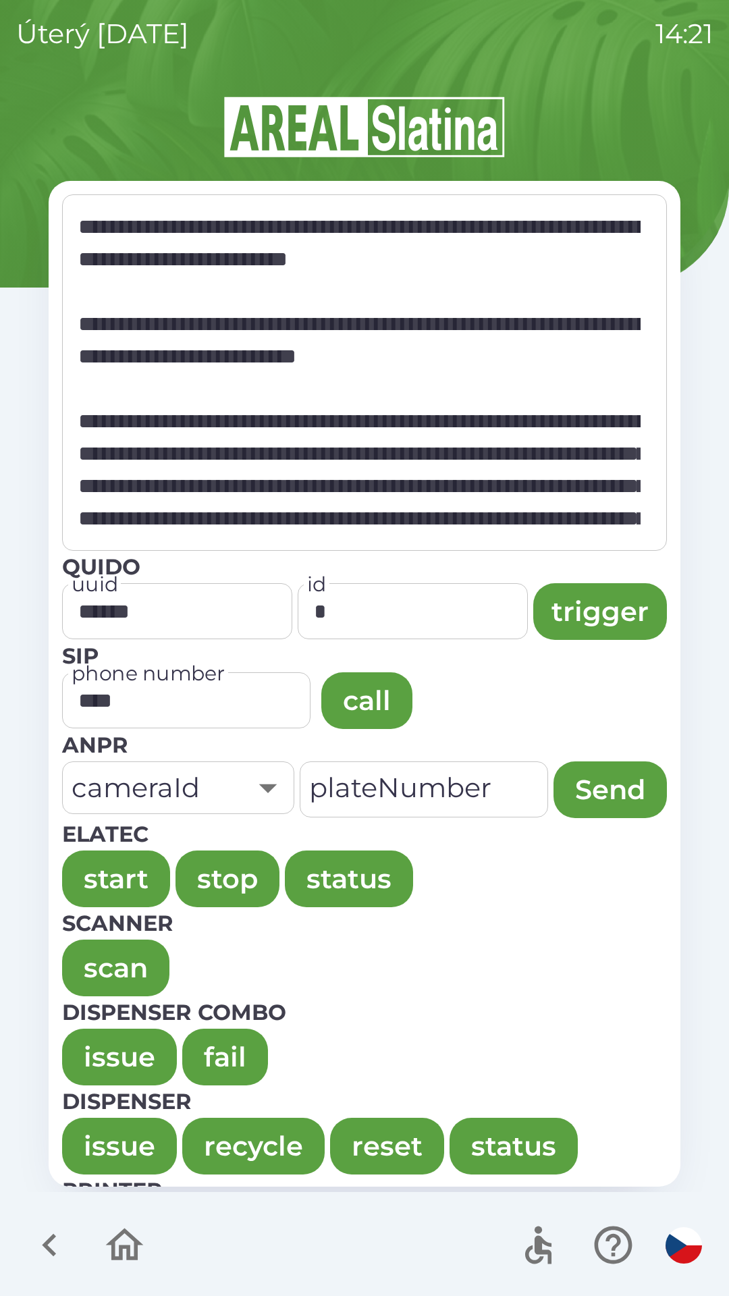
click at [94, 1039] on button "issue" at bounding box center [119, 1057] width 115 height 57
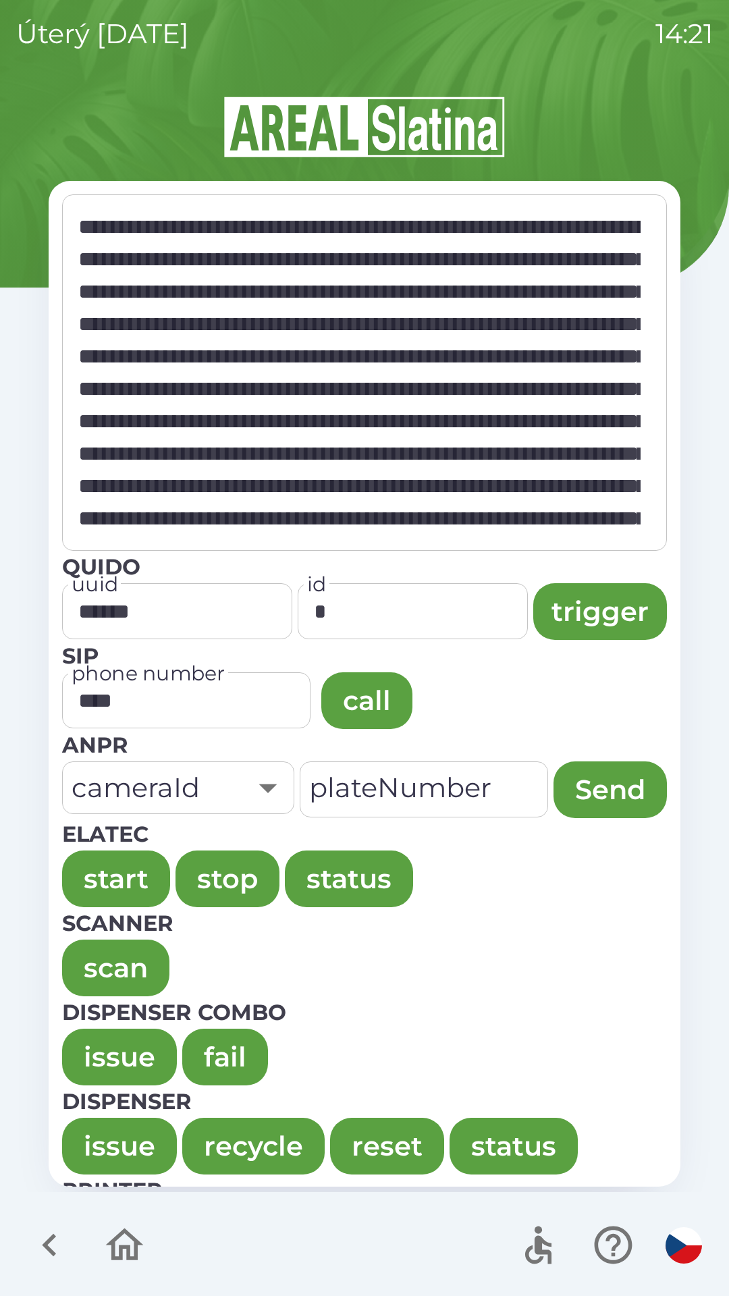
click at [82, 1045] on button "issue" at bounding box center [119, 1057] width 115 height 57
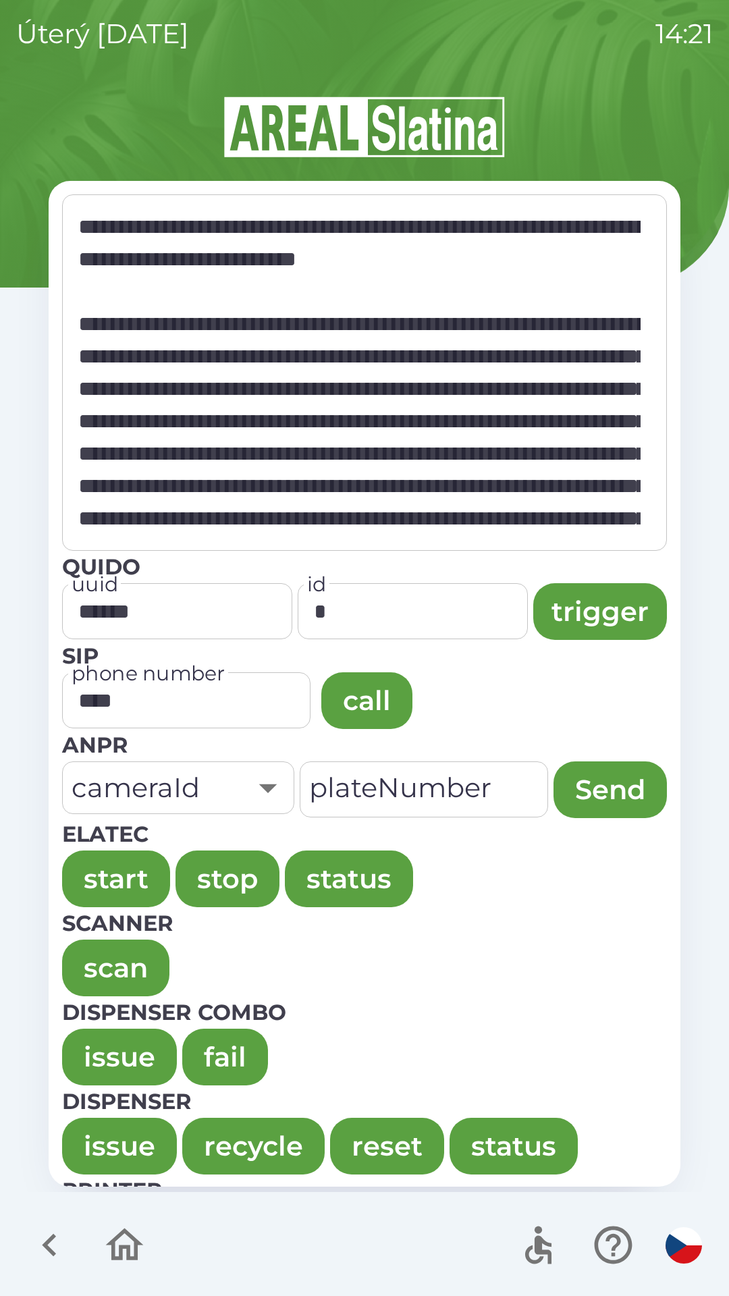
click at [95, 1045] on button "issue" at bounding box center [119, 1057] width 115 height 57
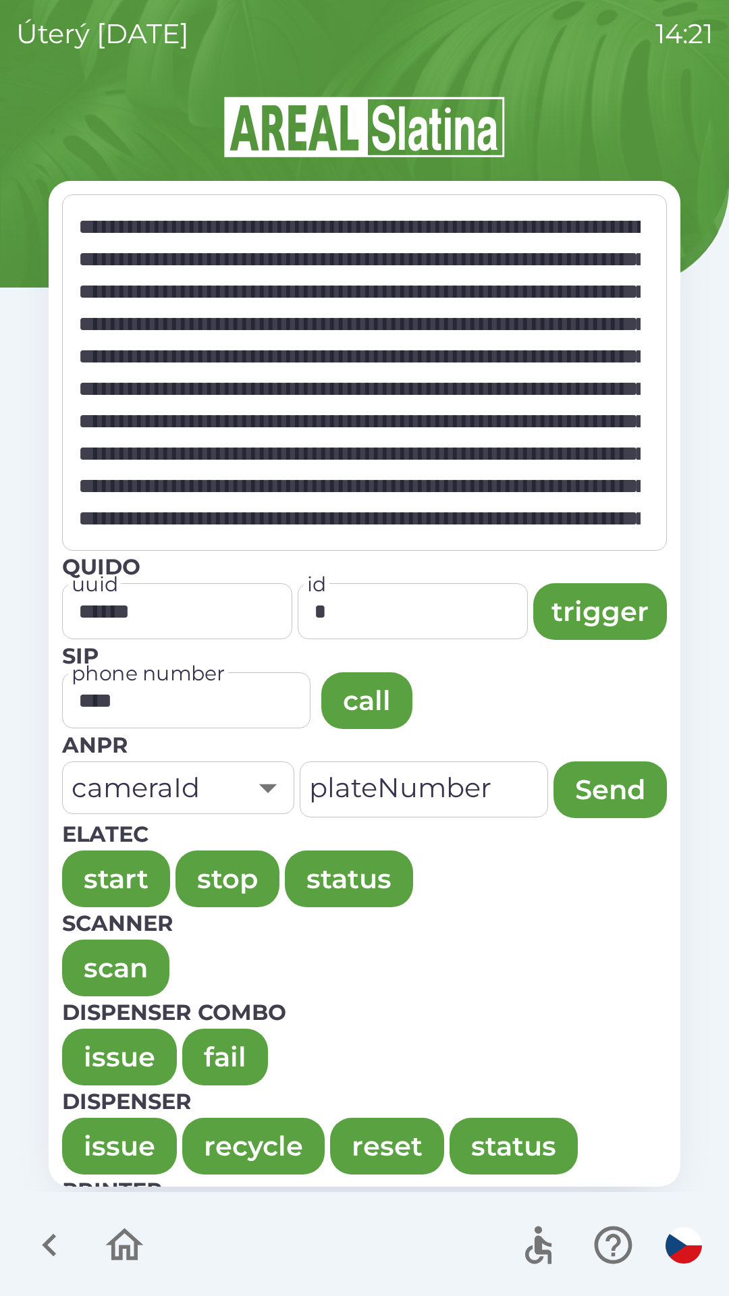
click at [102, 1042] on button "issue" at bounding box center [119, 1057] width 115 height 57
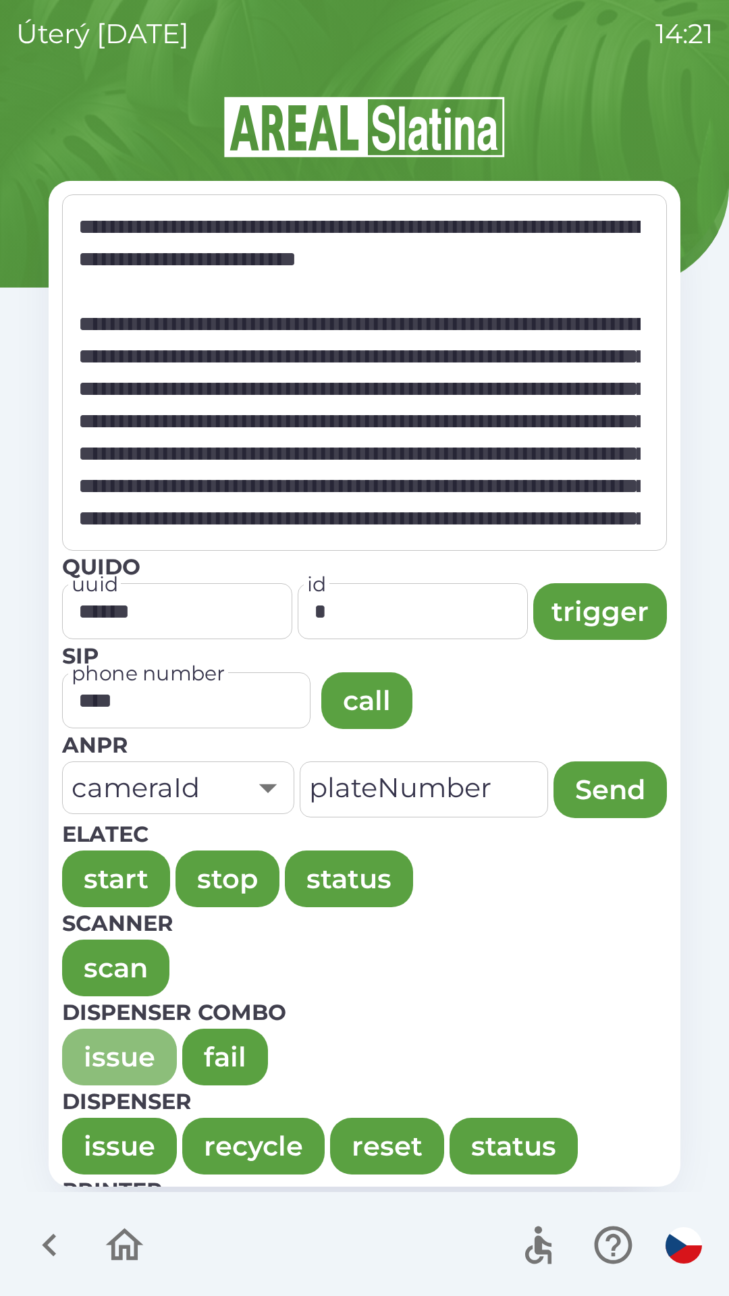
click at [93, 1042] on button "issue" at bounding box center [119, 1057] width 115 height 57
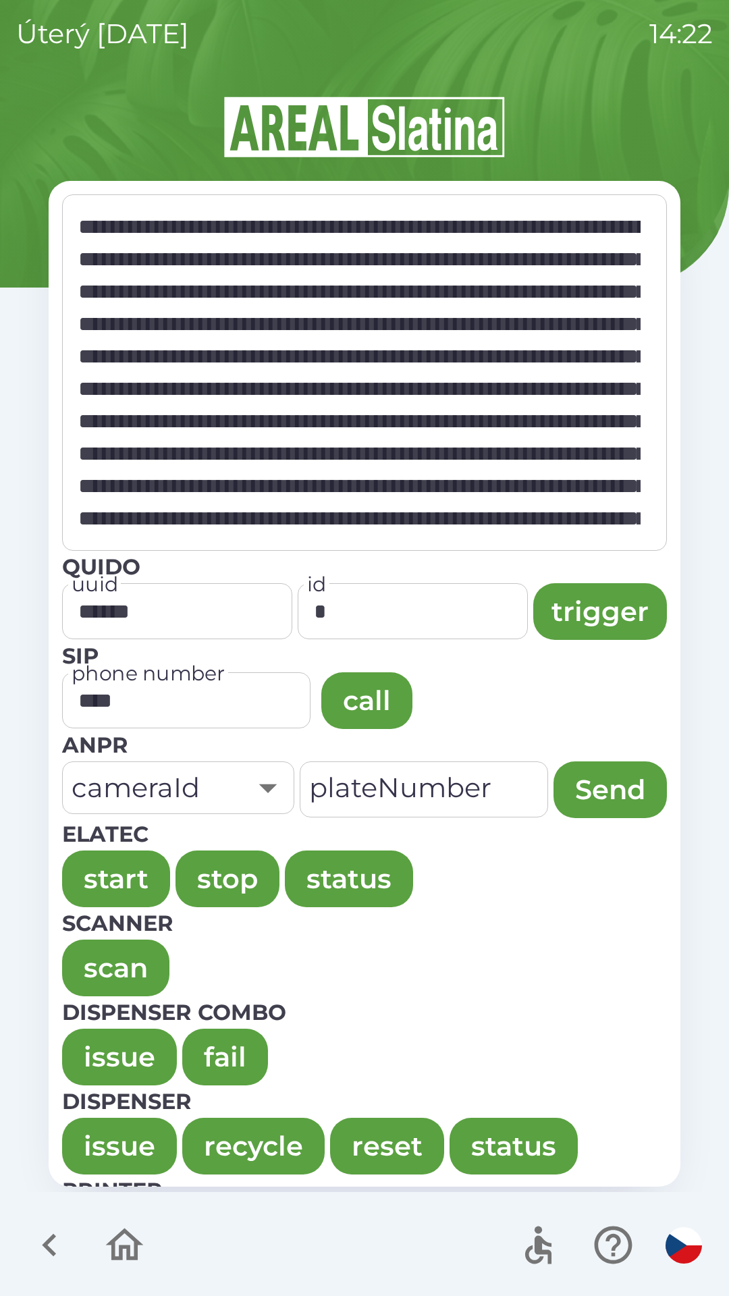
click at [84, 1038] on button "issue" at bounding box center [119, 1057] width 115 height 57
click at [104, 1042] on button "issue" at bounding box center [119, 1057] width 115 height 57
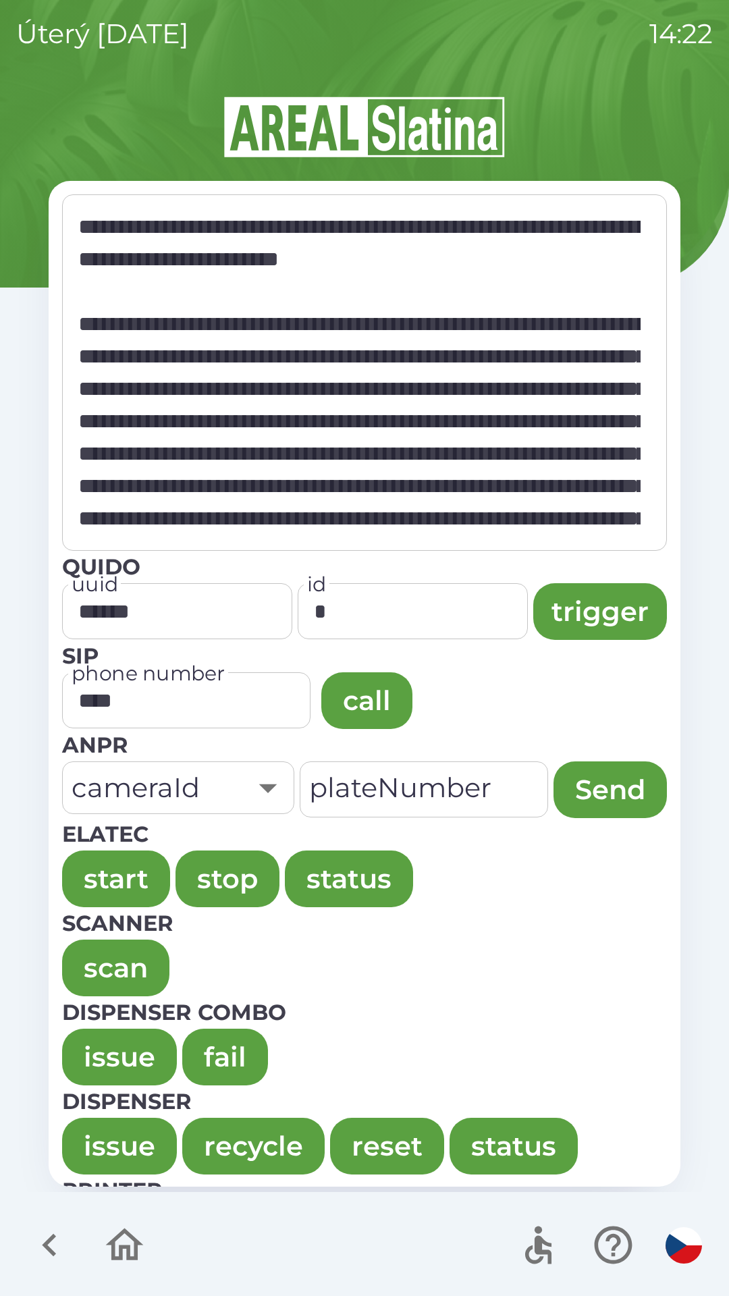
click at [96, 1047] on button "issue" at bounding box center [119, 1057] width 115 height 57
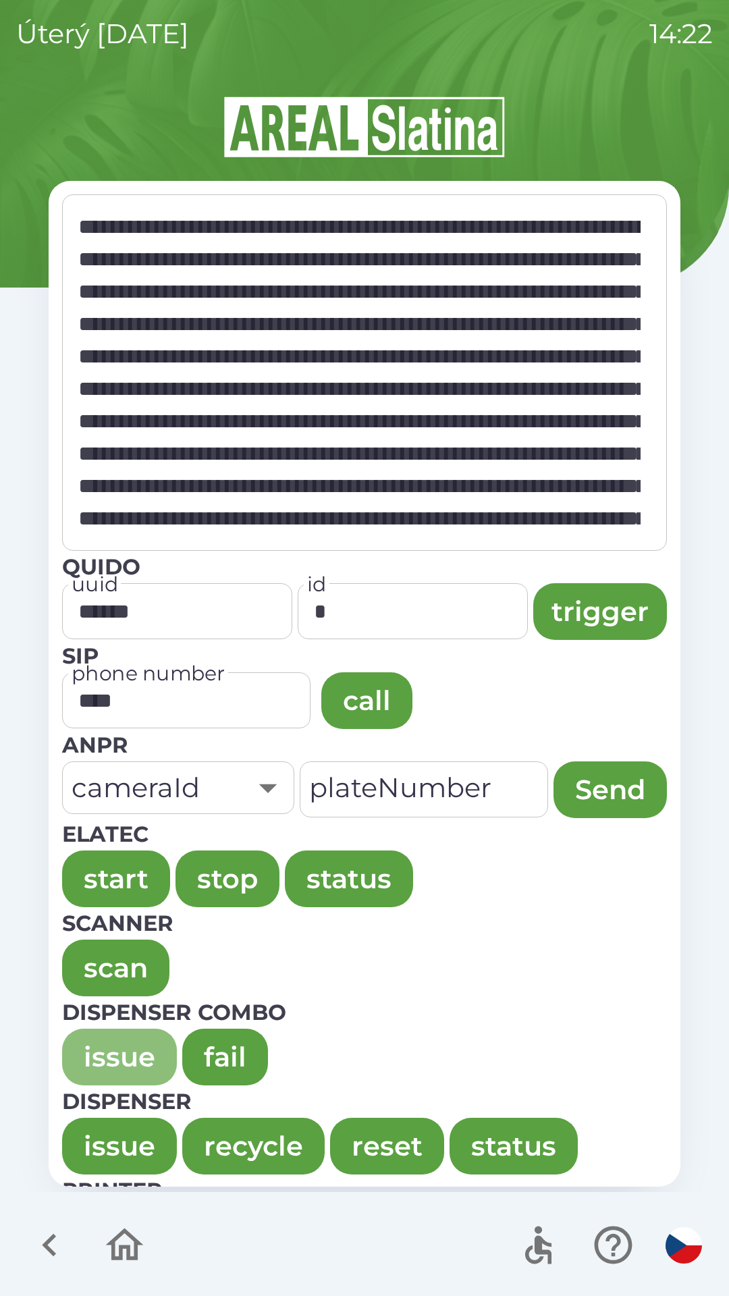
click at [90, 1046] on button "issue" at bounding box center [119, 1057] width 115 height 57
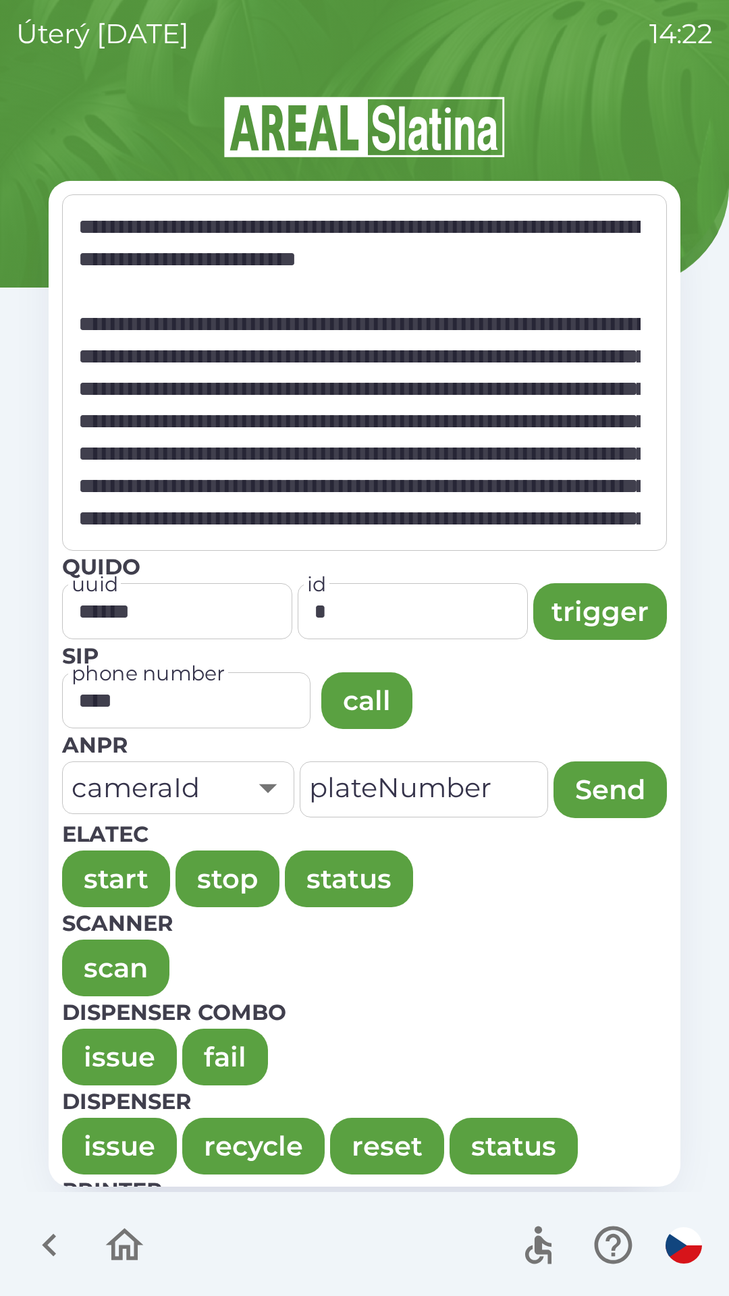
click at [88, 1043] on button "issue" at bounding box center [119, 1057] width 115 height 57
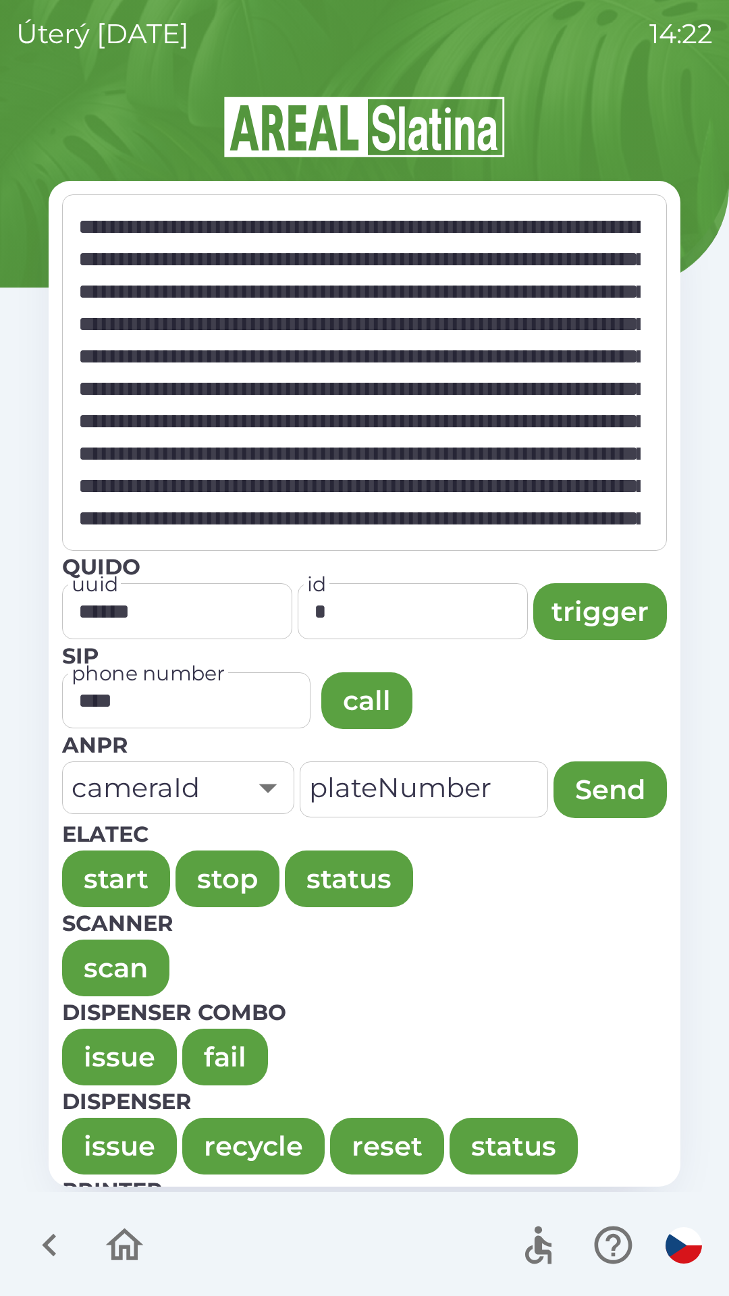
click at [79, 1059] on button "issue" at bounding box center [119, 1057] width 115 height 57
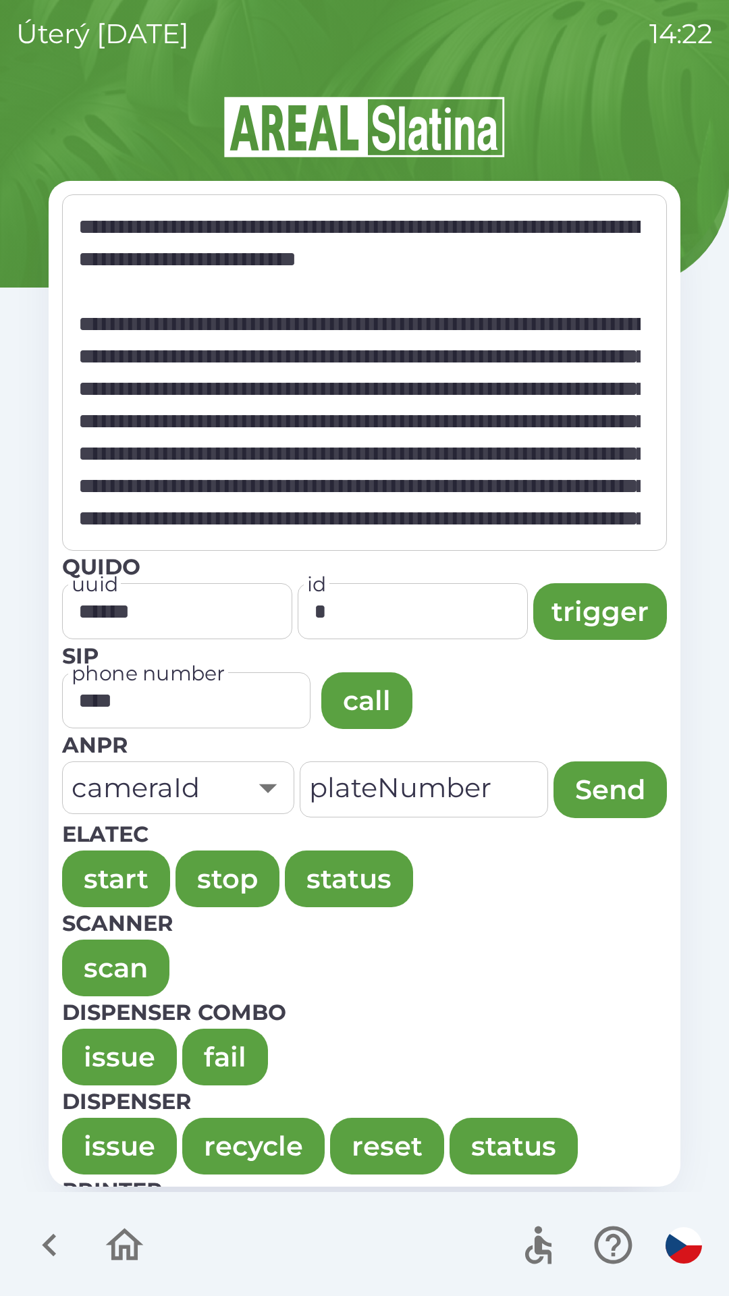
click at [107, 1034] on button "issue" at bounding box center [119, 1057] width 115 height 57
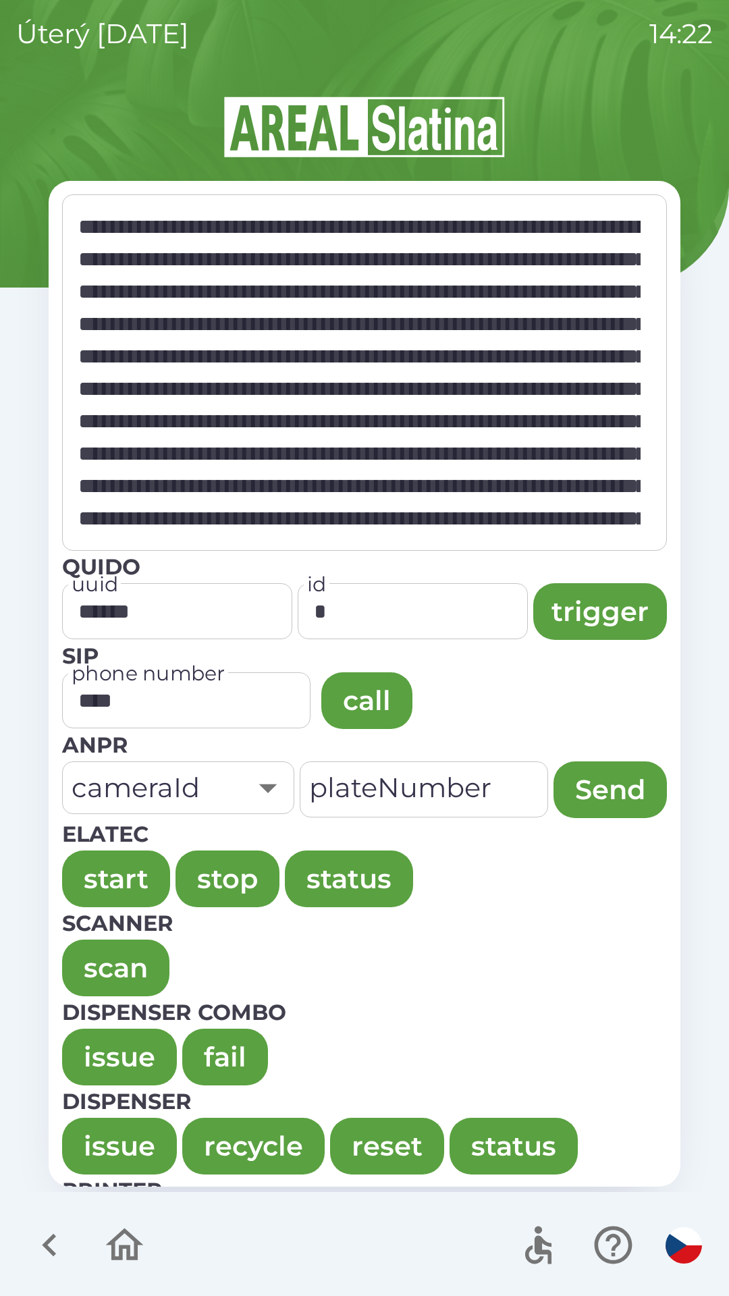
click at [84, 1043] on button "issue" at bounding box center [119, 1057] width 115 height 57
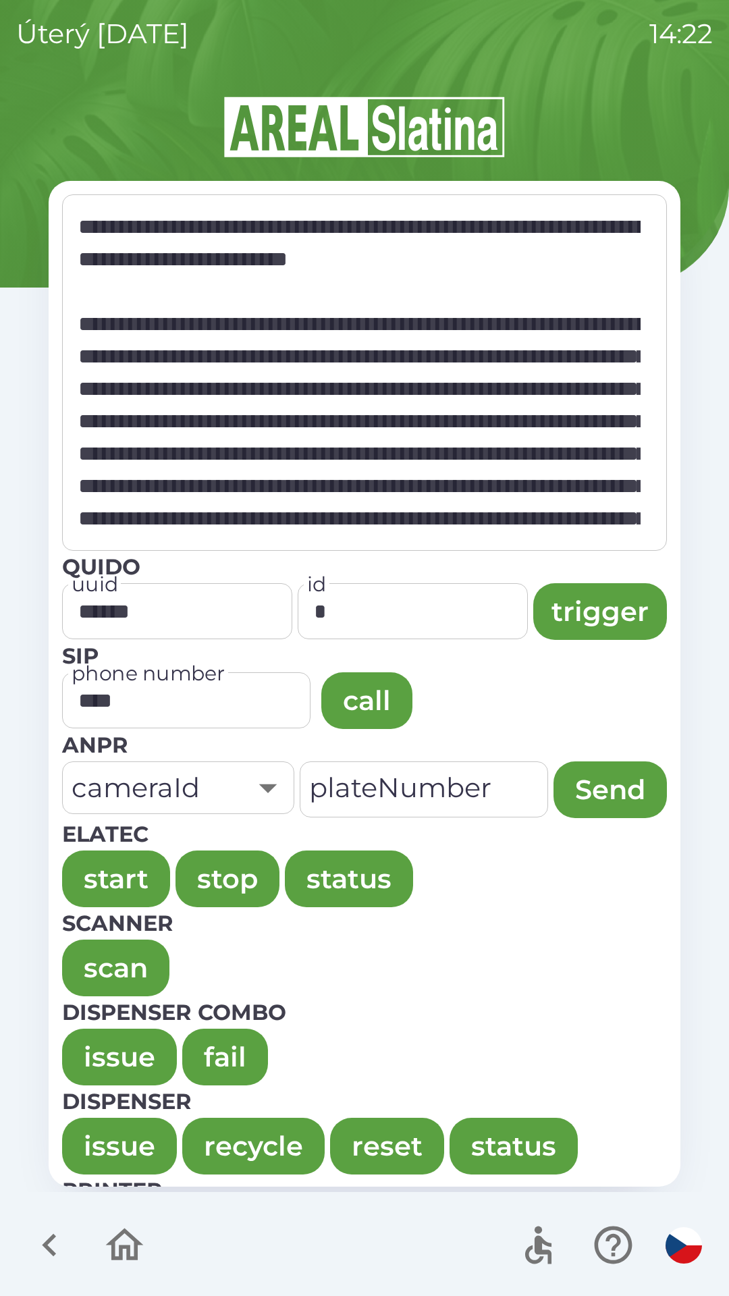
click at [79, 1046] on button "issue" at bounding box center [119, 1057] width 115 height 57
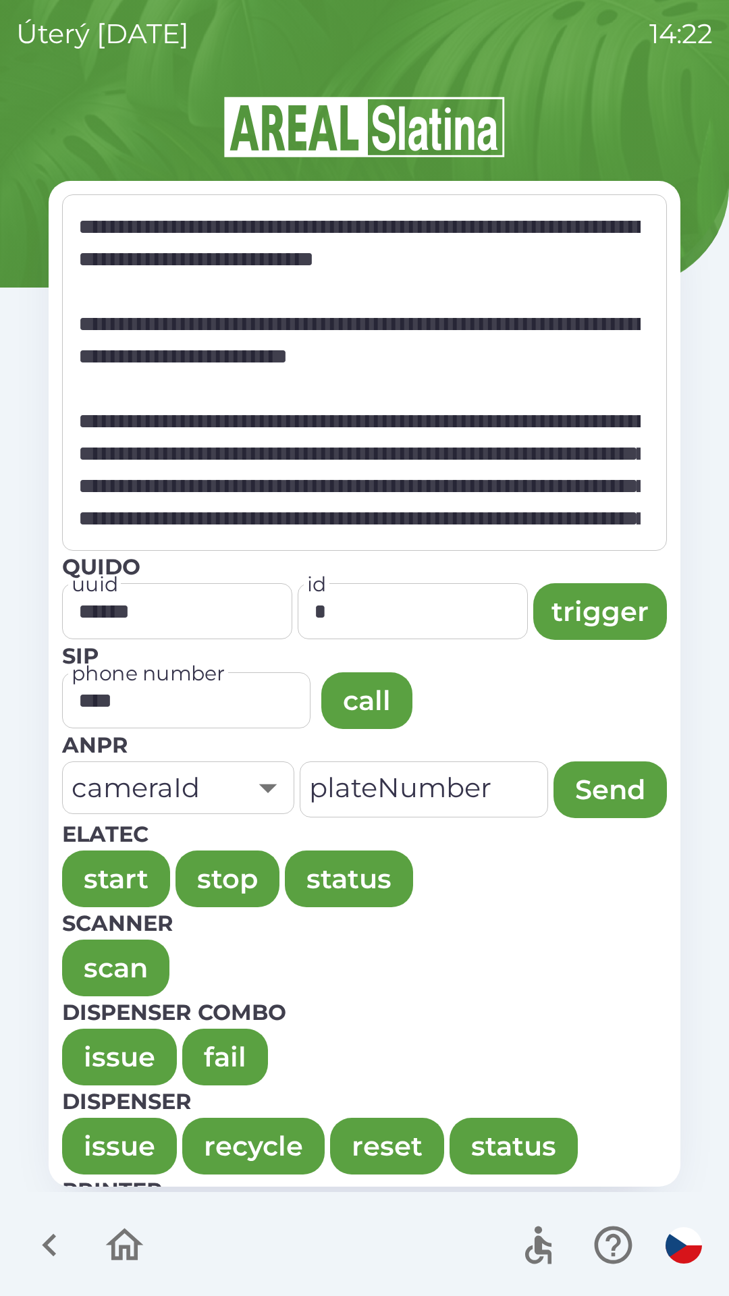
click at [92, 1057] on button "issue" at bounding box center [119, 1057] width 115 height 57
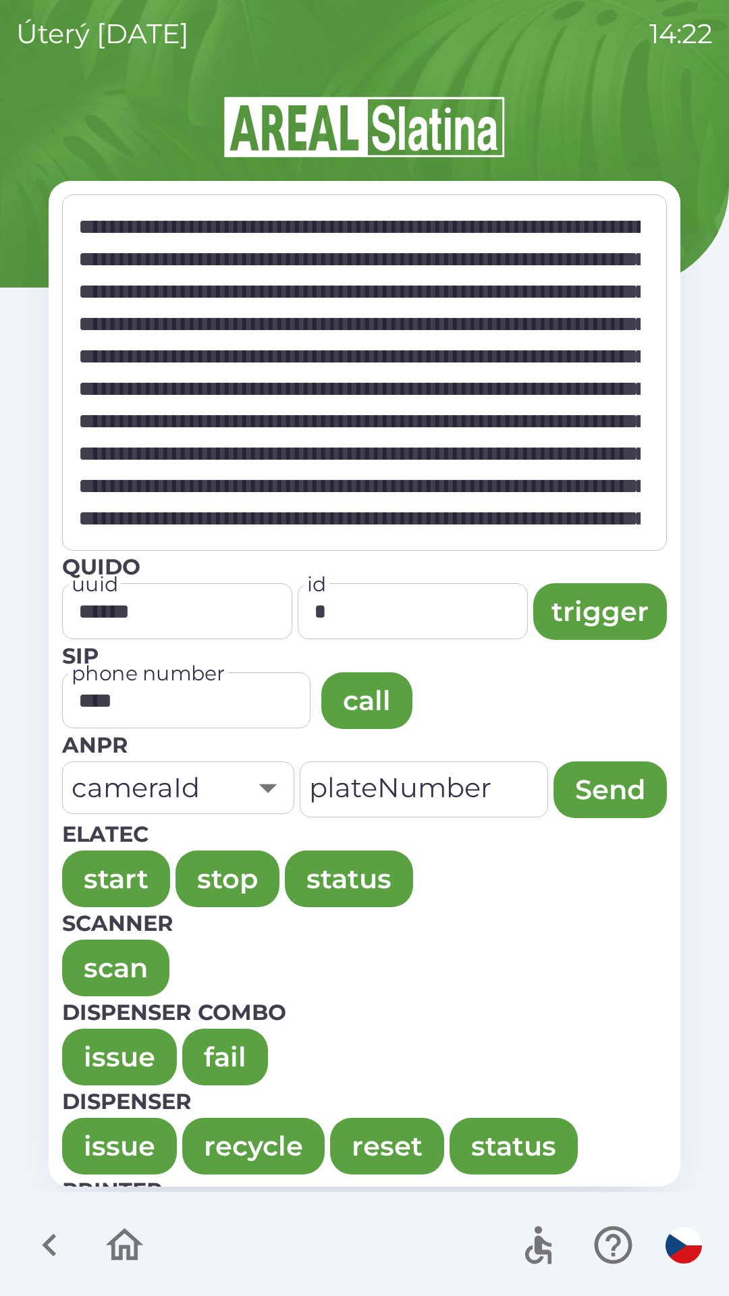
click at [99, 1044] on button "issue" at bounding box center [119, 1057] width 115 height 57
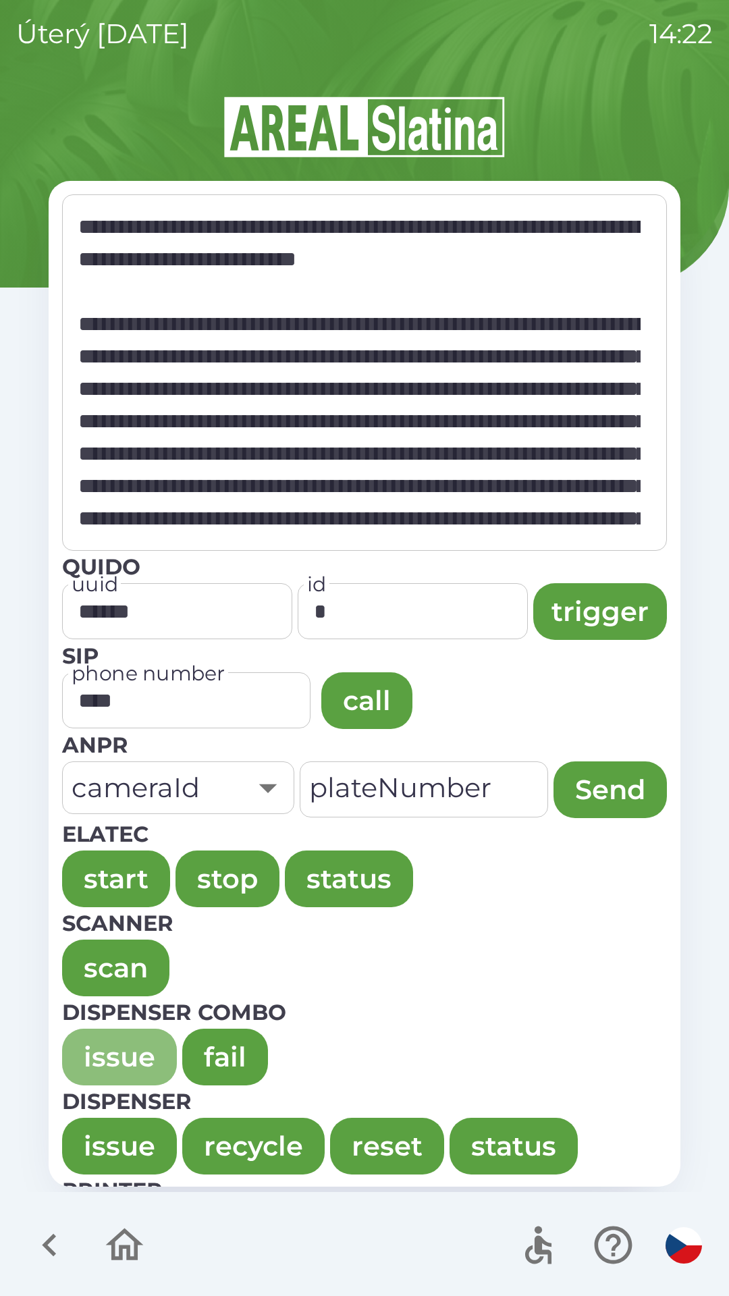
click at [104, 1034] on button "issue" at bounding box center [119, 1057] width 115 height 57
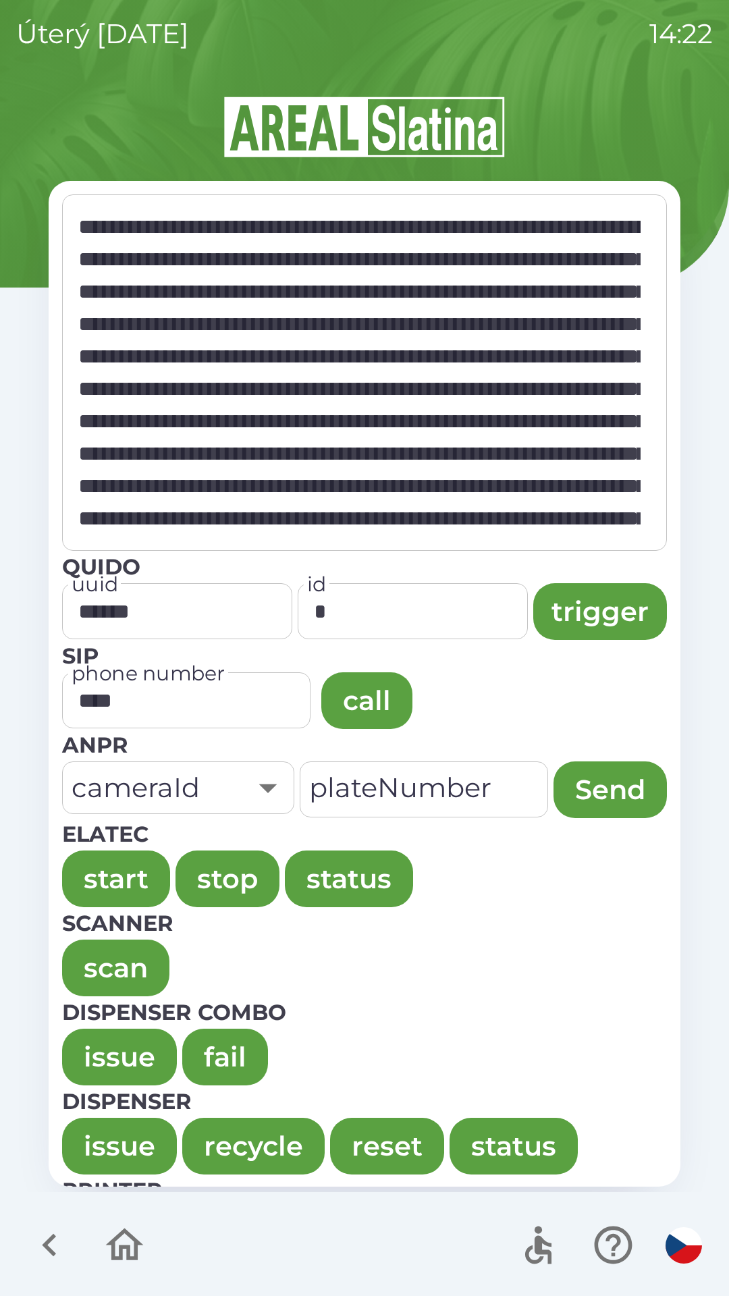
click at [110, 1035] on button "issue" at bounding box center [119, 1057] width 115 height 57
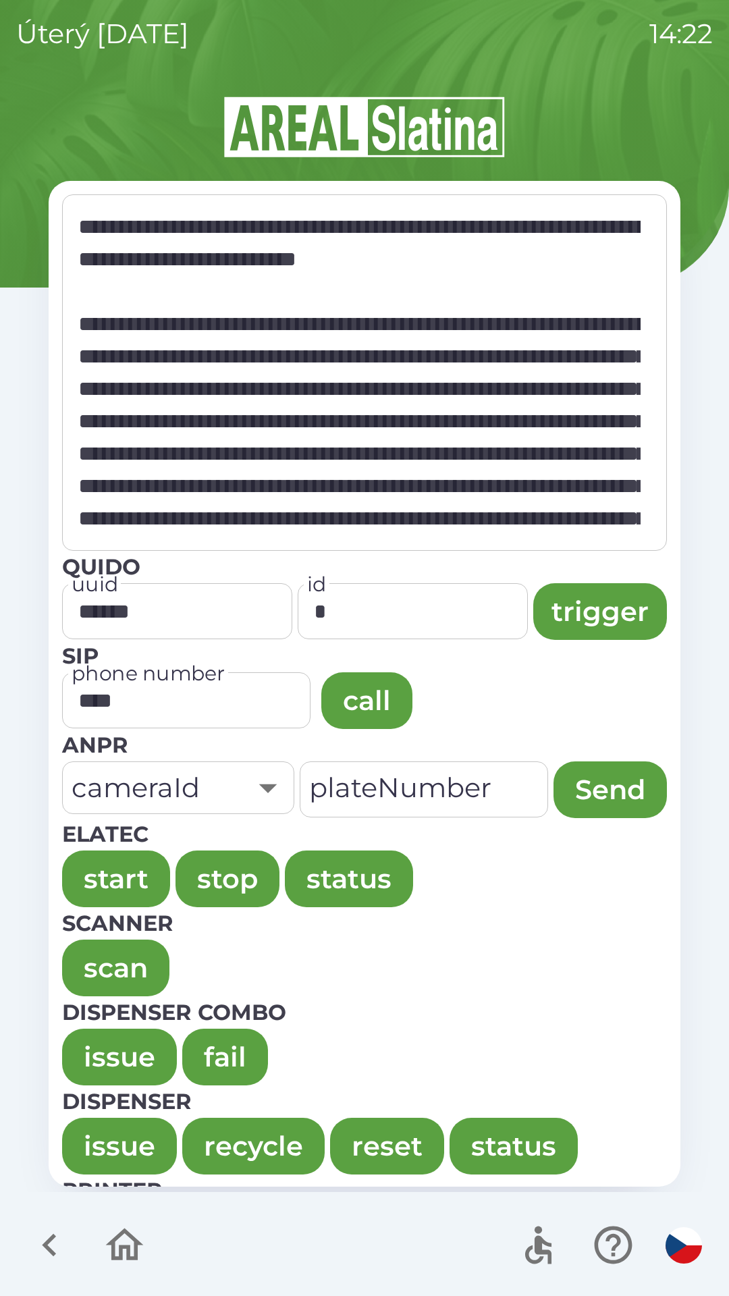
click at [97, 1049] on button "issue" at bounding box center [119, 1057] width 115 height 57
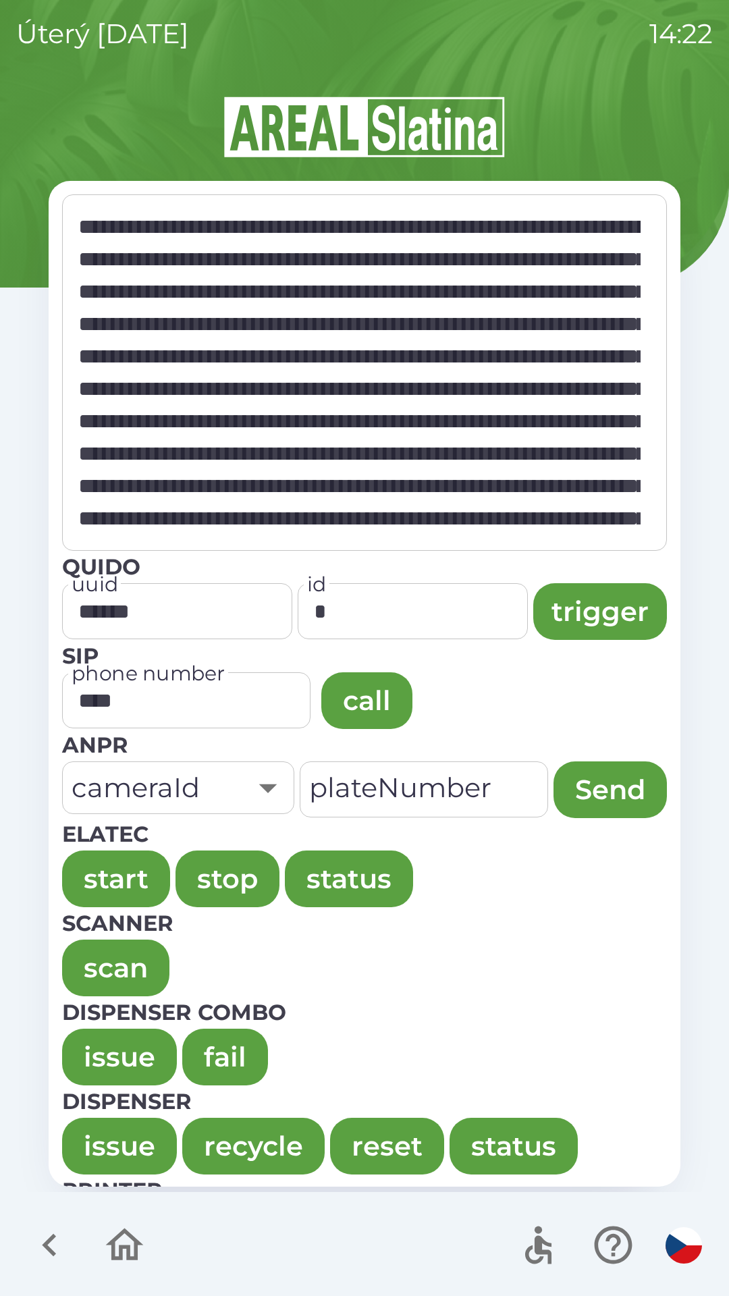
click at [102, 1041] on button "issue" at bounding box center [119, 1057] width 115 height 57
click at [107, 1049] on button "issue" at bounding box center [119, 1057] width 115 height 57
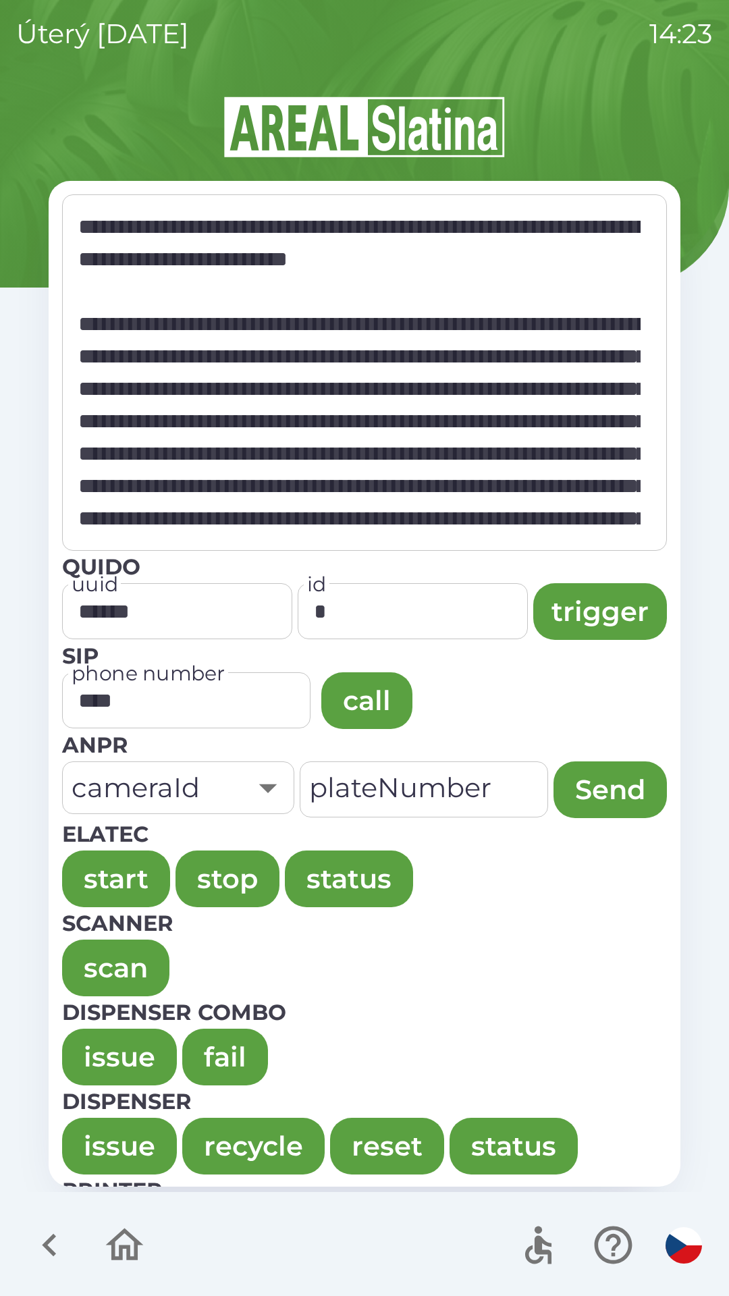
click at [93, 1043] on button "issue" at bounding box center [119, 1057] width 115 height 57
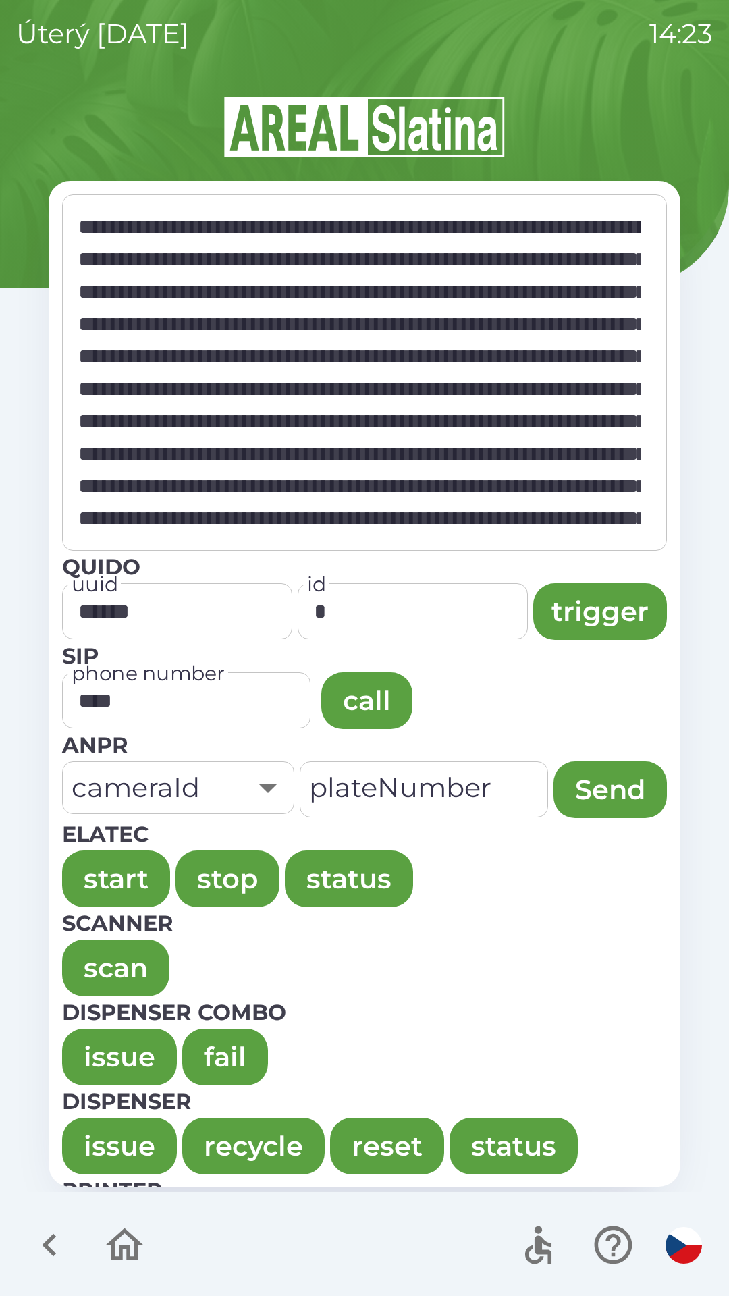
click at [95, 1050] on button "issue" at bounding box center [119, 1057] width 115 height 57
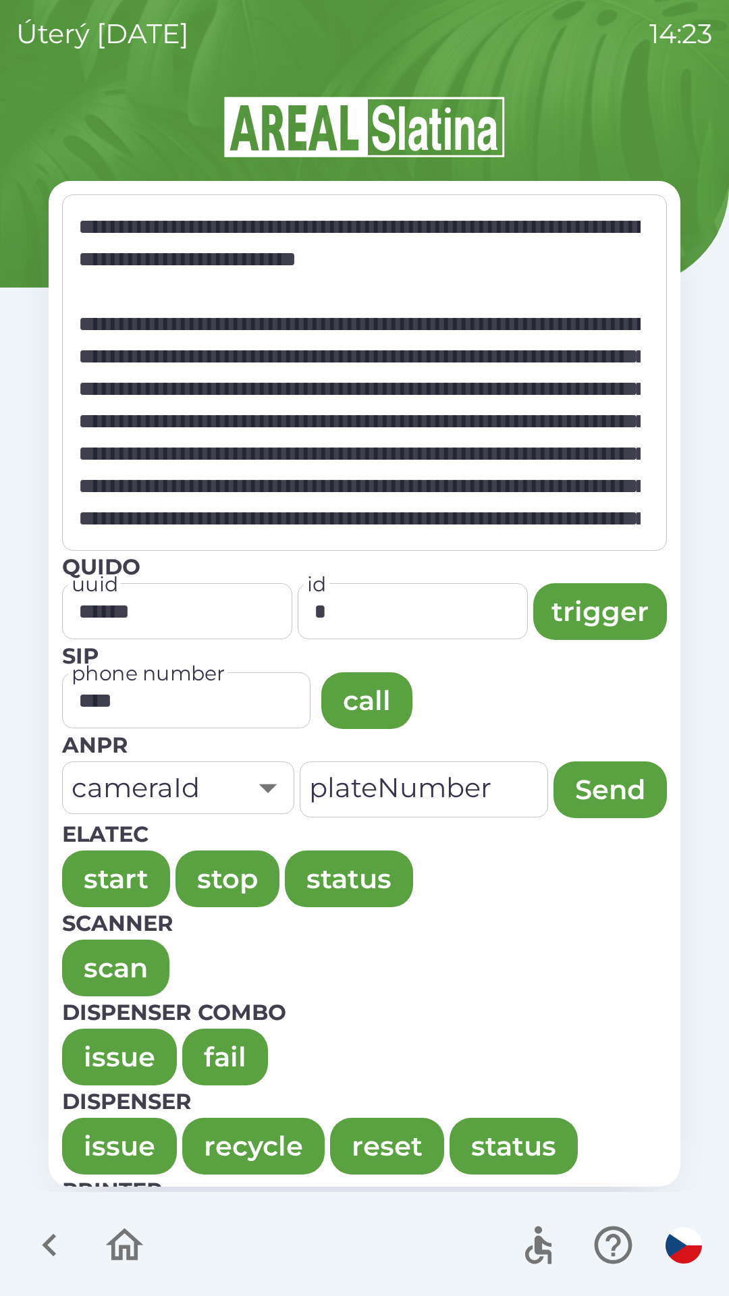
click at [101, 1042] on button "issue" at bounding box center [119, 1057] width 115 height 57
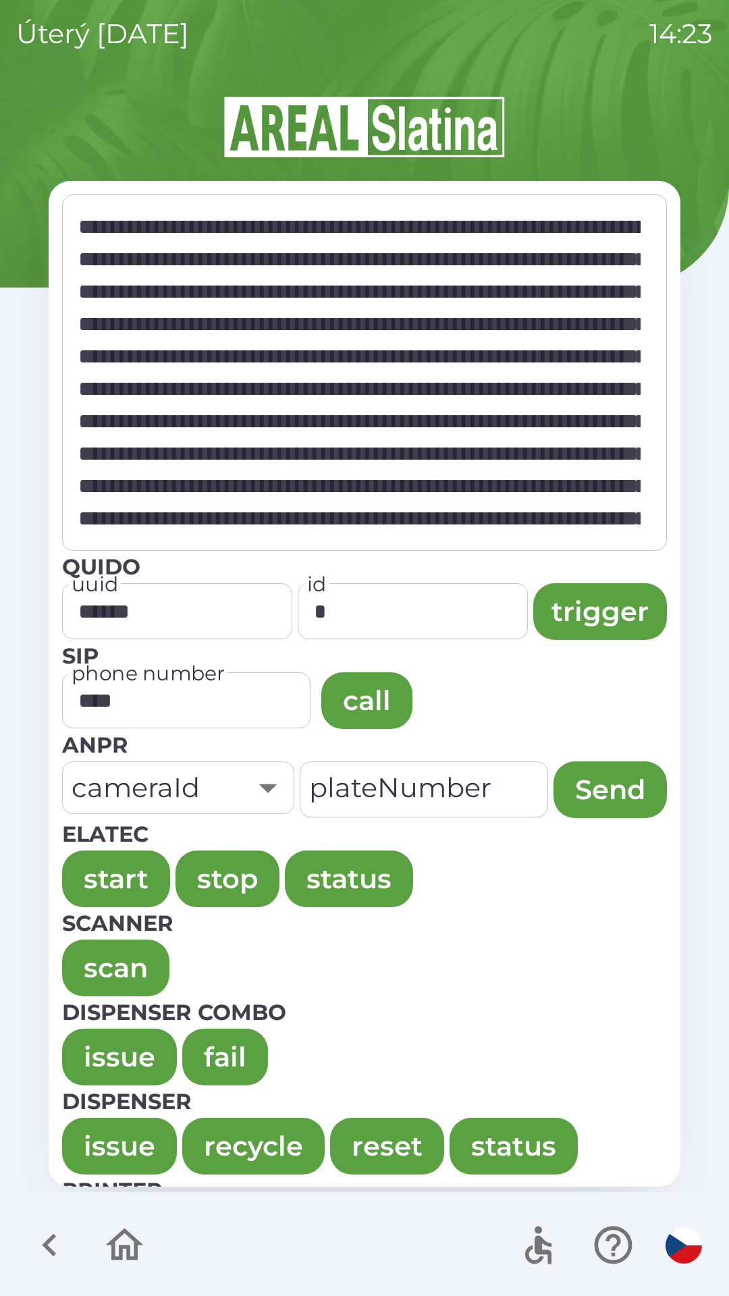
click at [82, 1036] on button "issue" at bounding box center [119, 1057] width 115 height 57
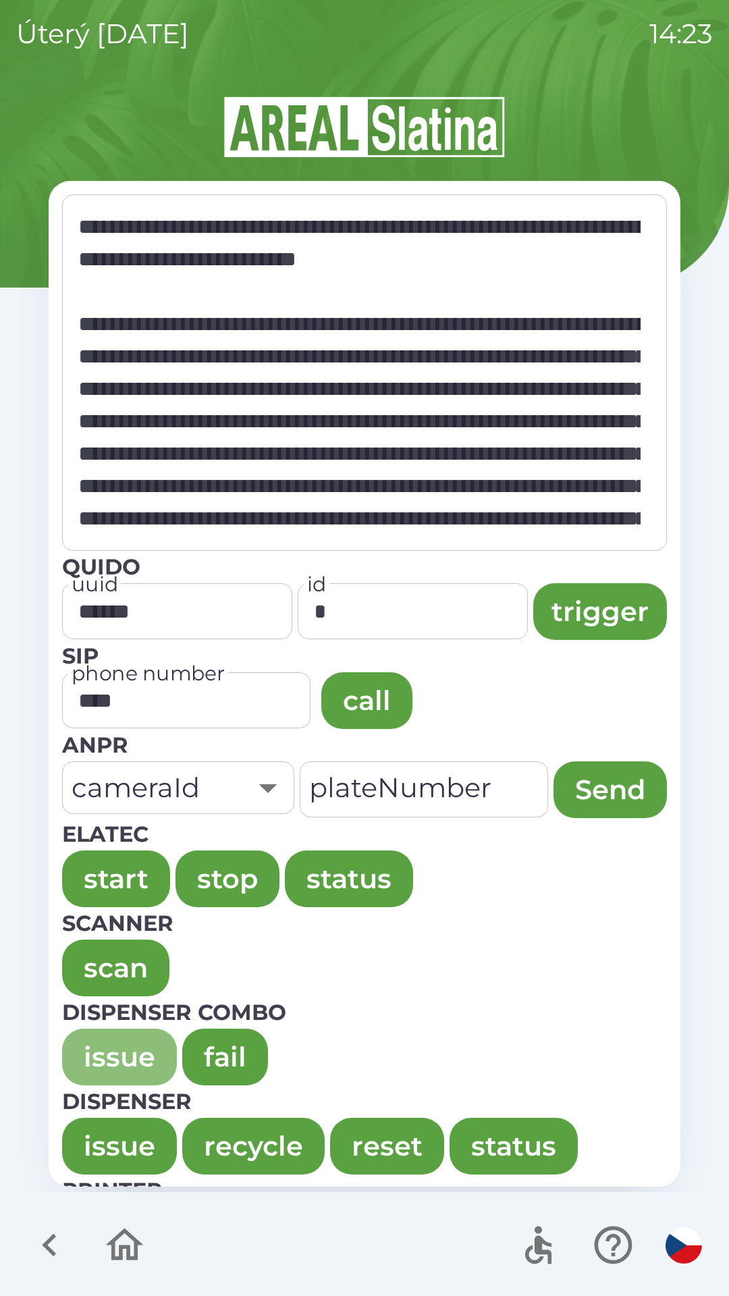
click at [91, 1056] on button "issue" at bounding box center [119, 1057] width 115 height 57
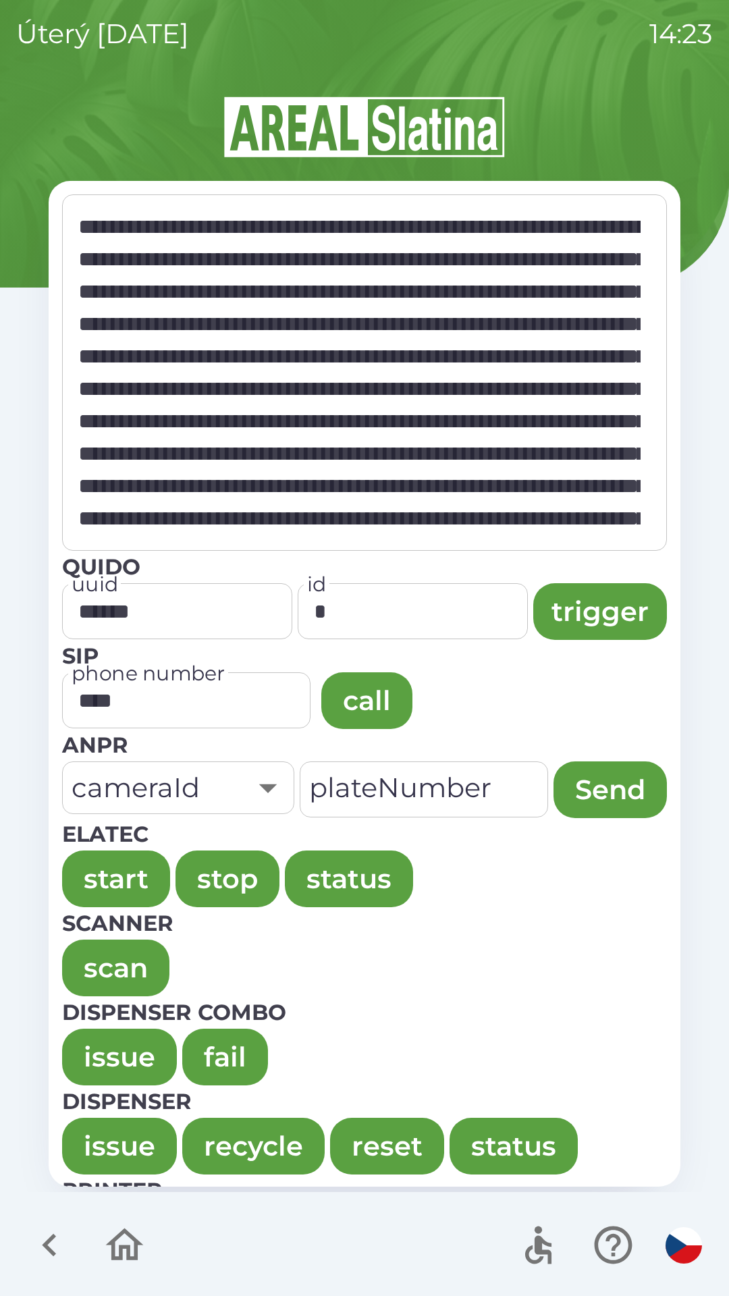
click at [92, 1036] on button "issue" at bounding box center [119, 1057] width 115 height 57
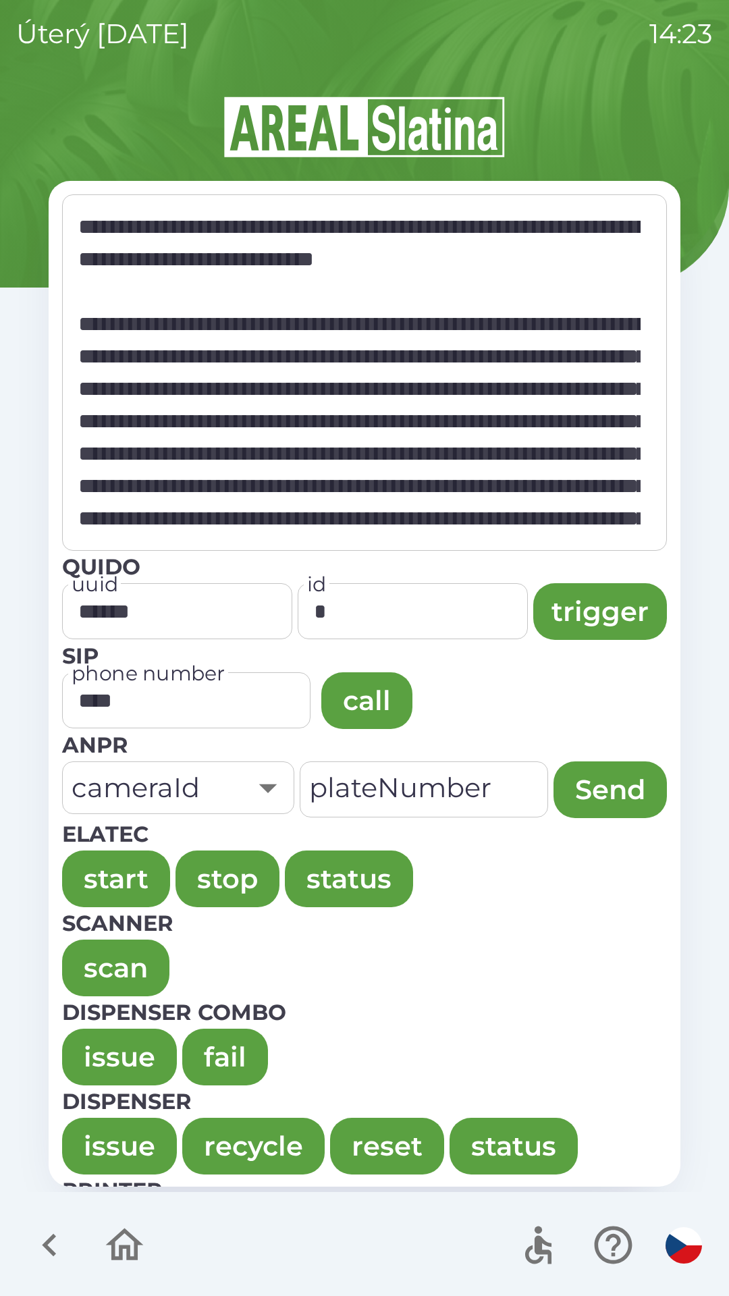
click at [93, 1036] on button "issue" at bounding box center [119, 1057] width 115 height 57
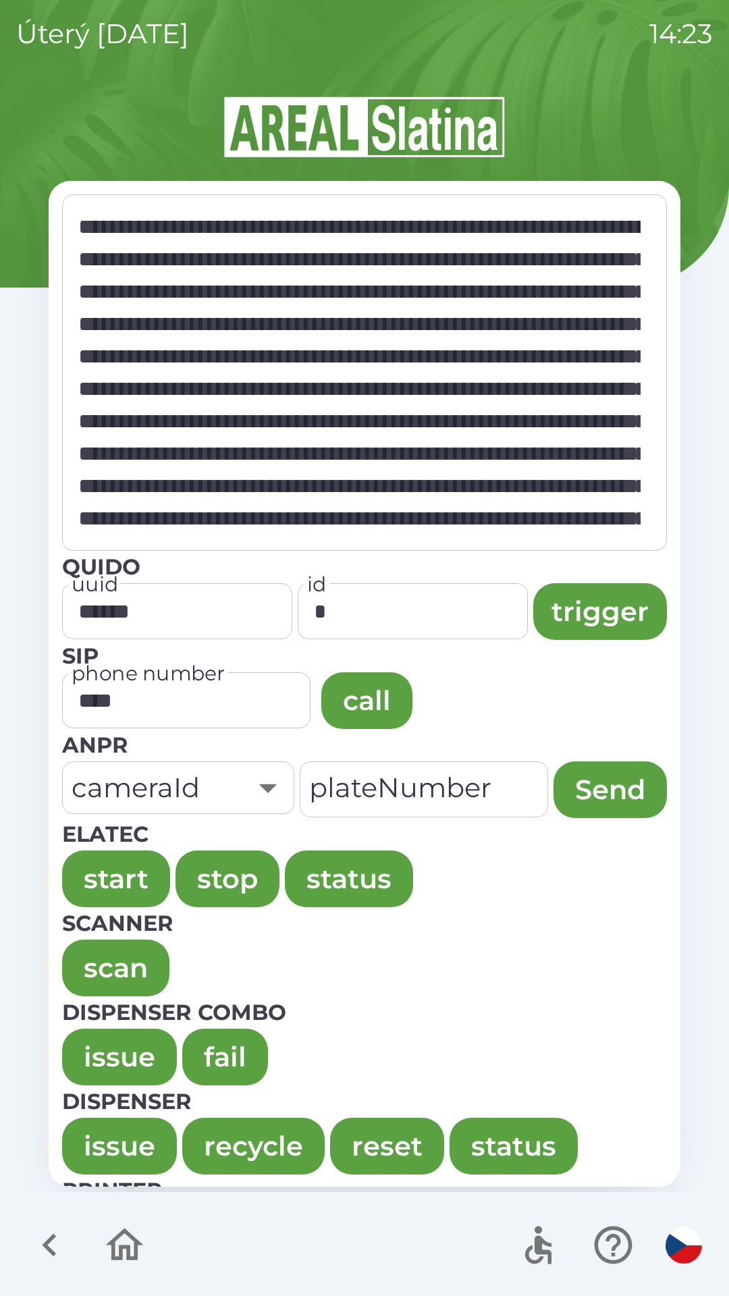
click at [89, 1056] on button "issue" at bounding box center [119, 1057] width 115 height 57
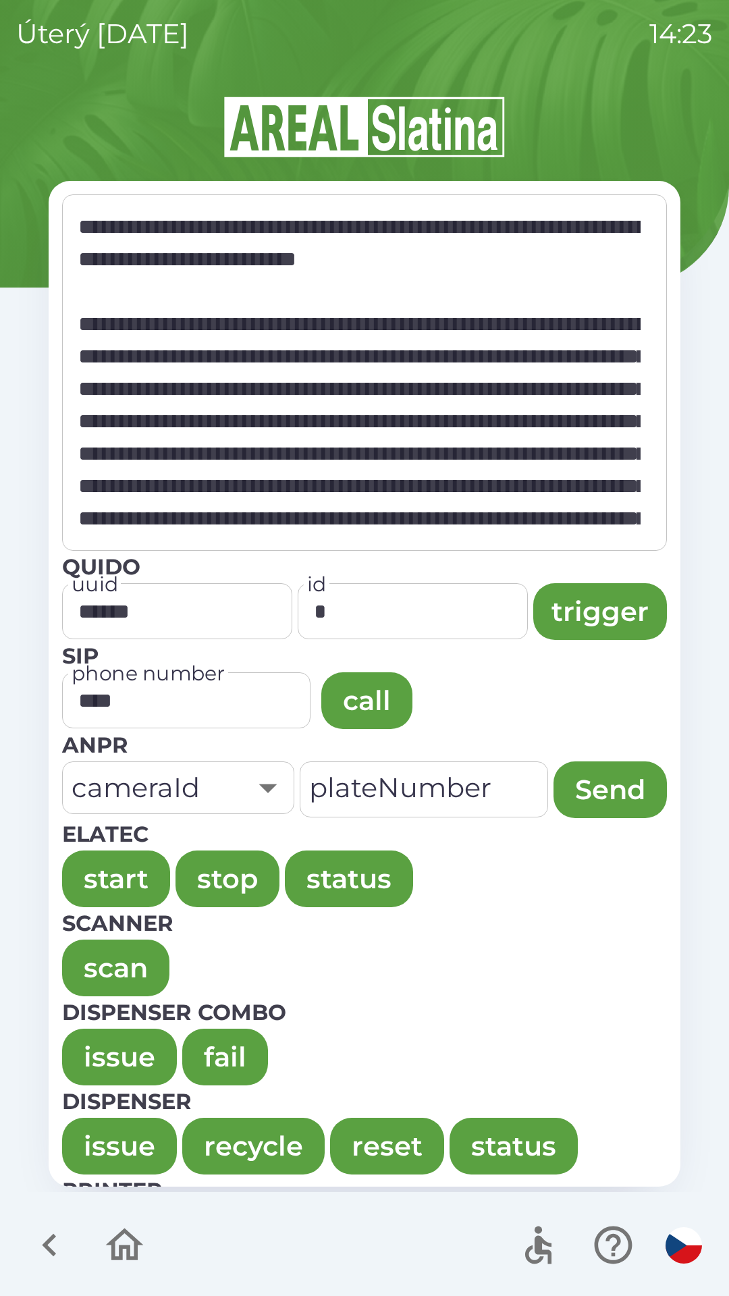
click at [82, 1041] on button "issue" at bounding box center [119, 1057] width 115 height 57
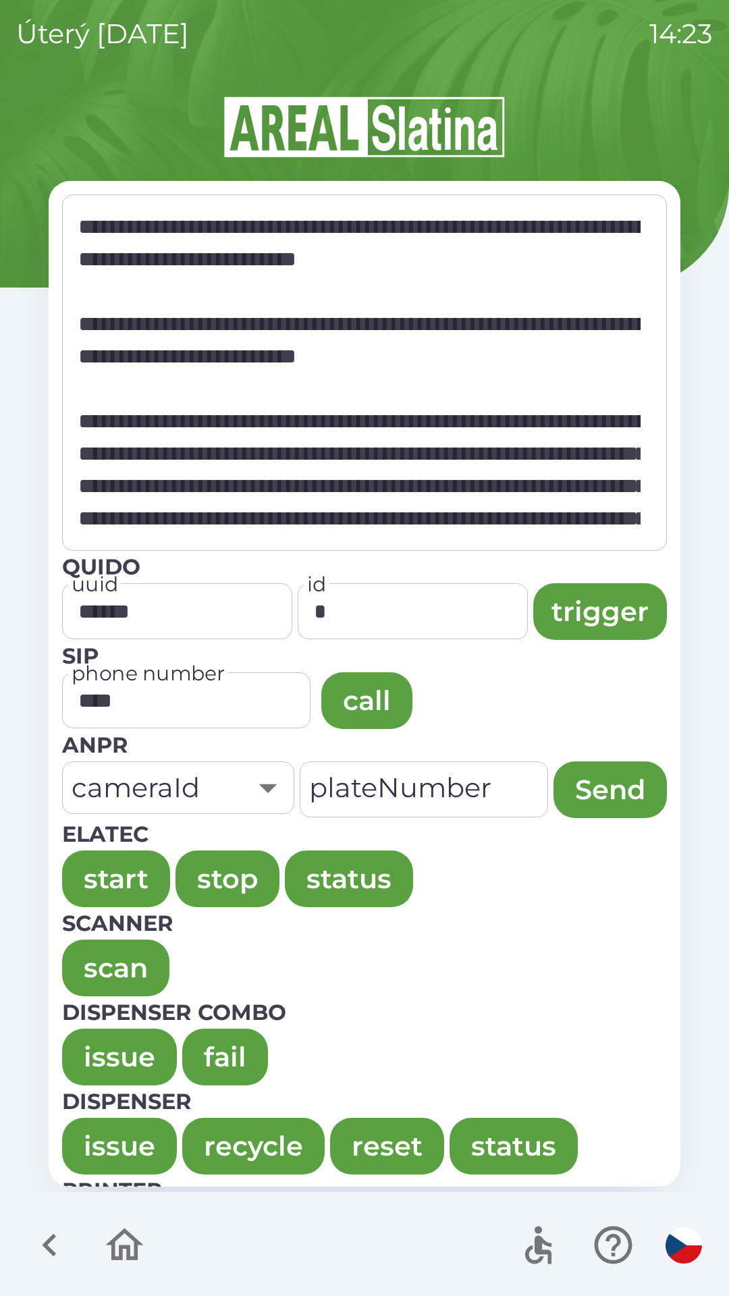
click at [91, 1034] on button "issue" at bounding box center [119, 1057] width 115 height 57
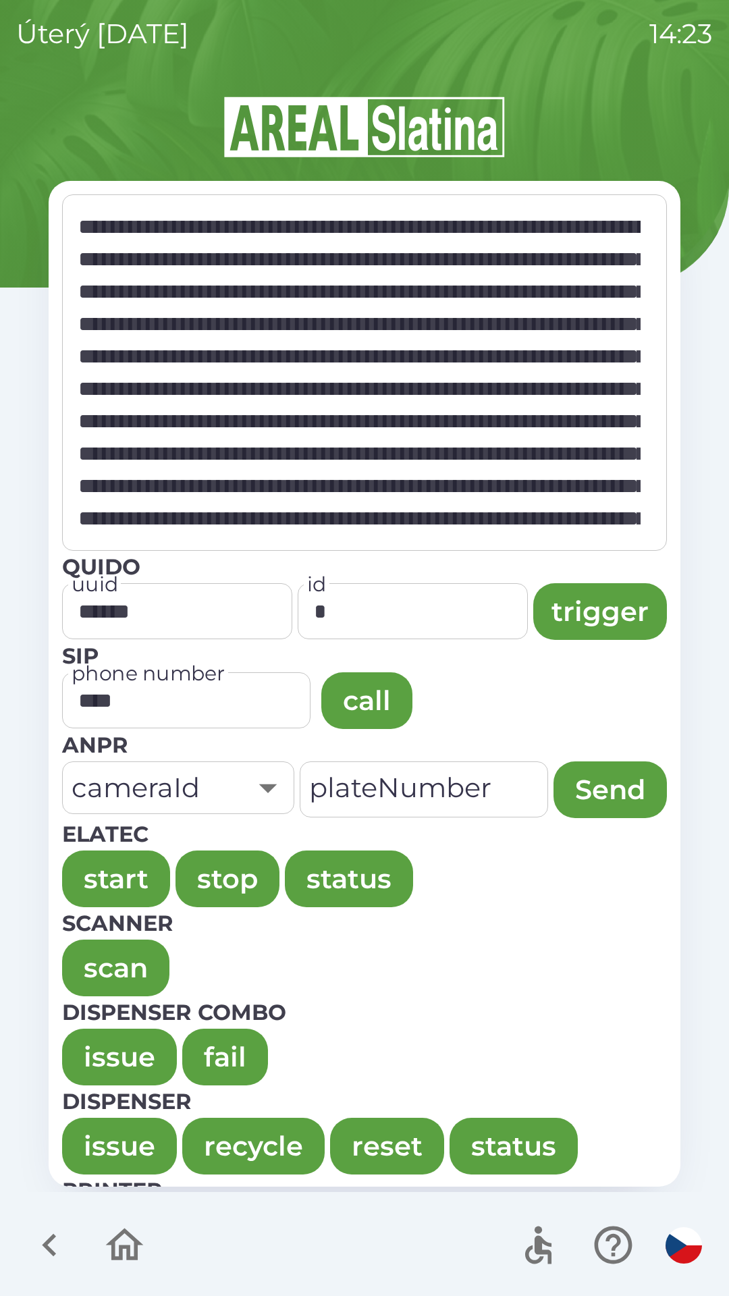
click at [80, 1054] on button "issue" at bounding box center [119, 1057] width 115 height 57
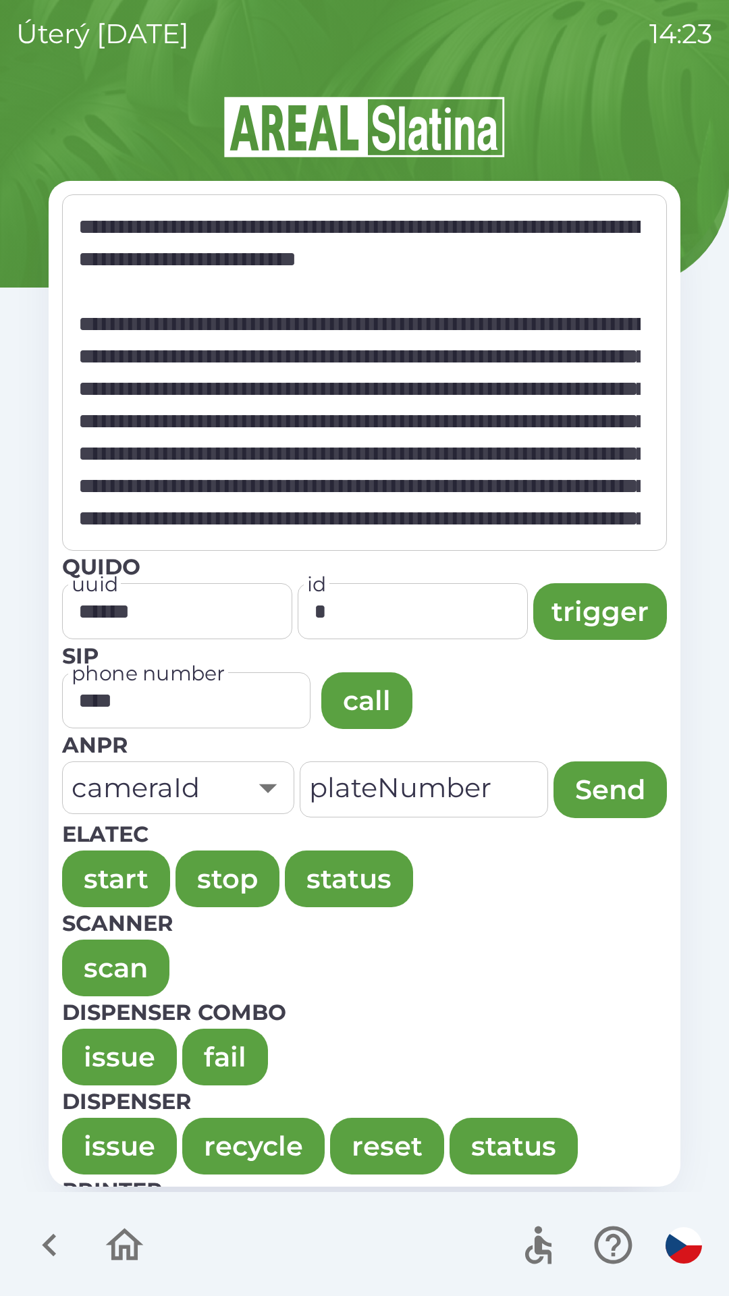
click at [79, 1047] on button "issue" at bounding box center [119, 1057] width 115 height 57
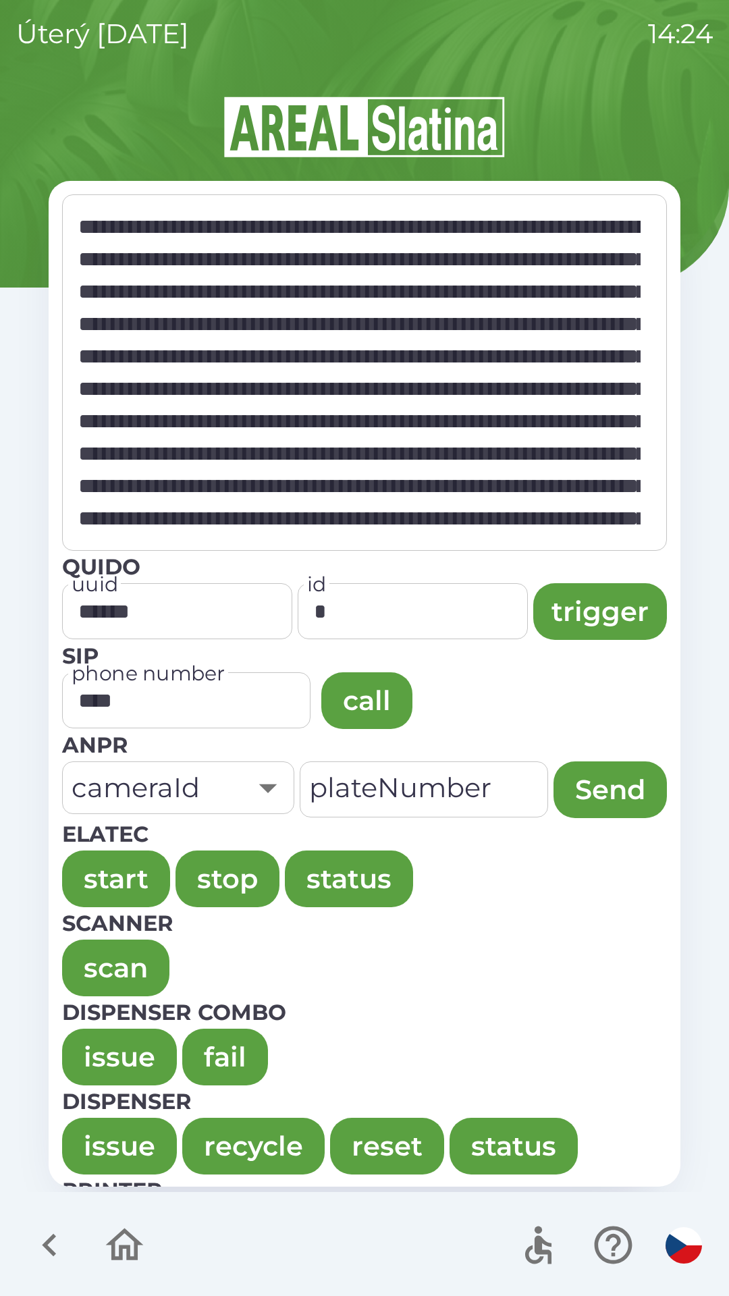
click at [82, 1045] on button "issue" at bounding box center [119, 1057] width 115 height 57
click at [122, 1056] on button "issue" at bounding box center [119, 1057] width 115 height 57
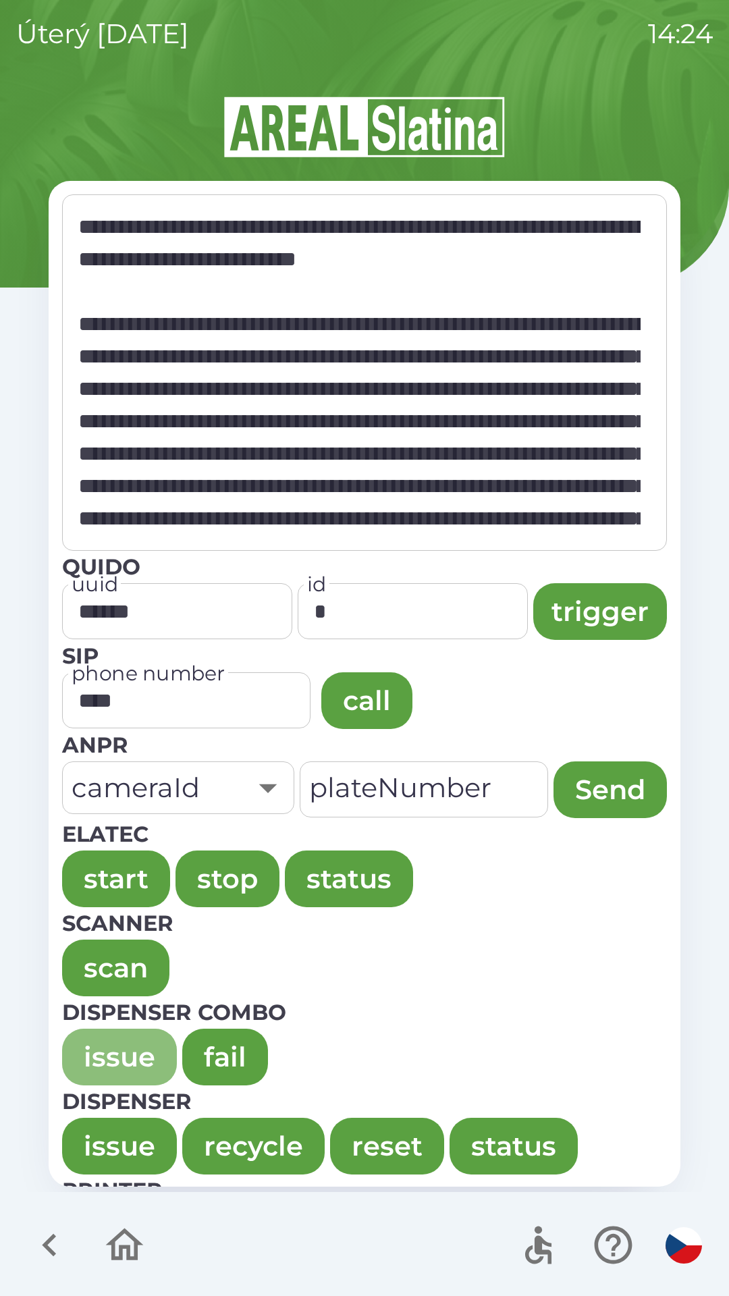
click at [80, 1043] on button "issue" at bounding box center [119, 1057] width 115 height 57
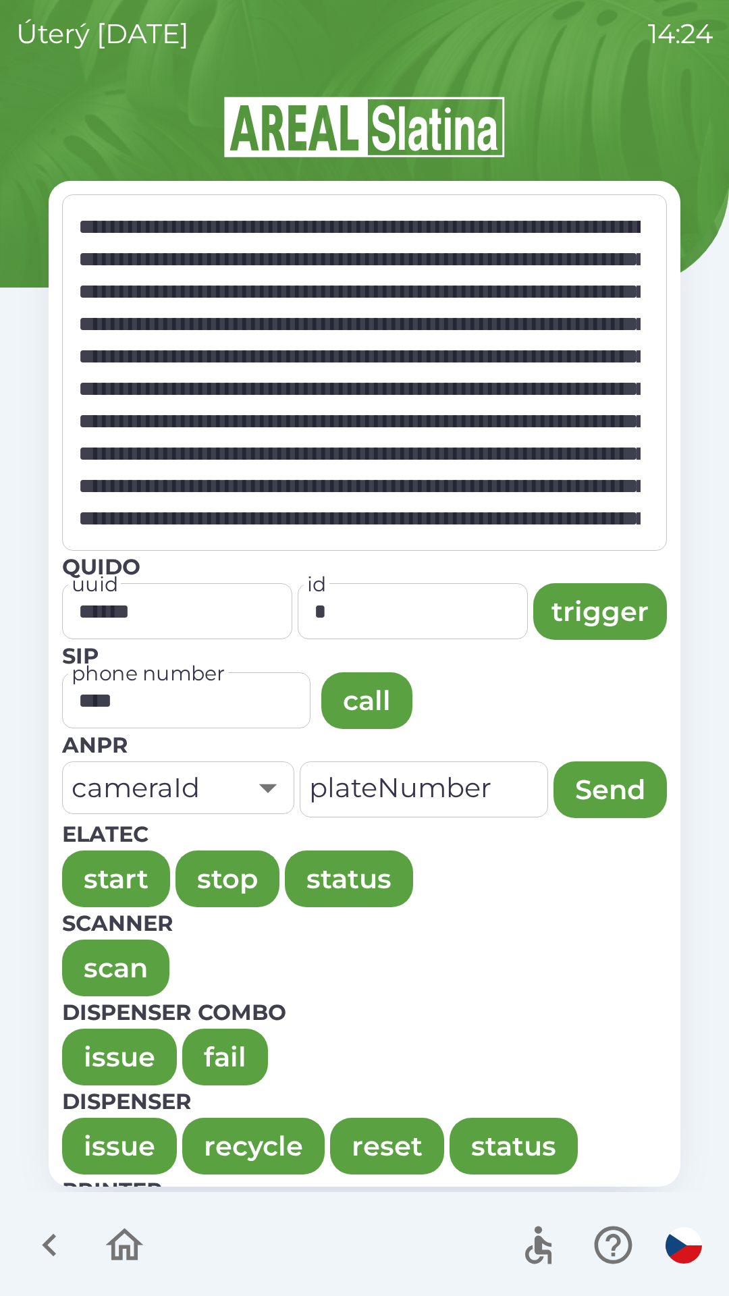
click at [80, 1054] on button "issue" at bounding box center [119, 1057] width 115 height 57
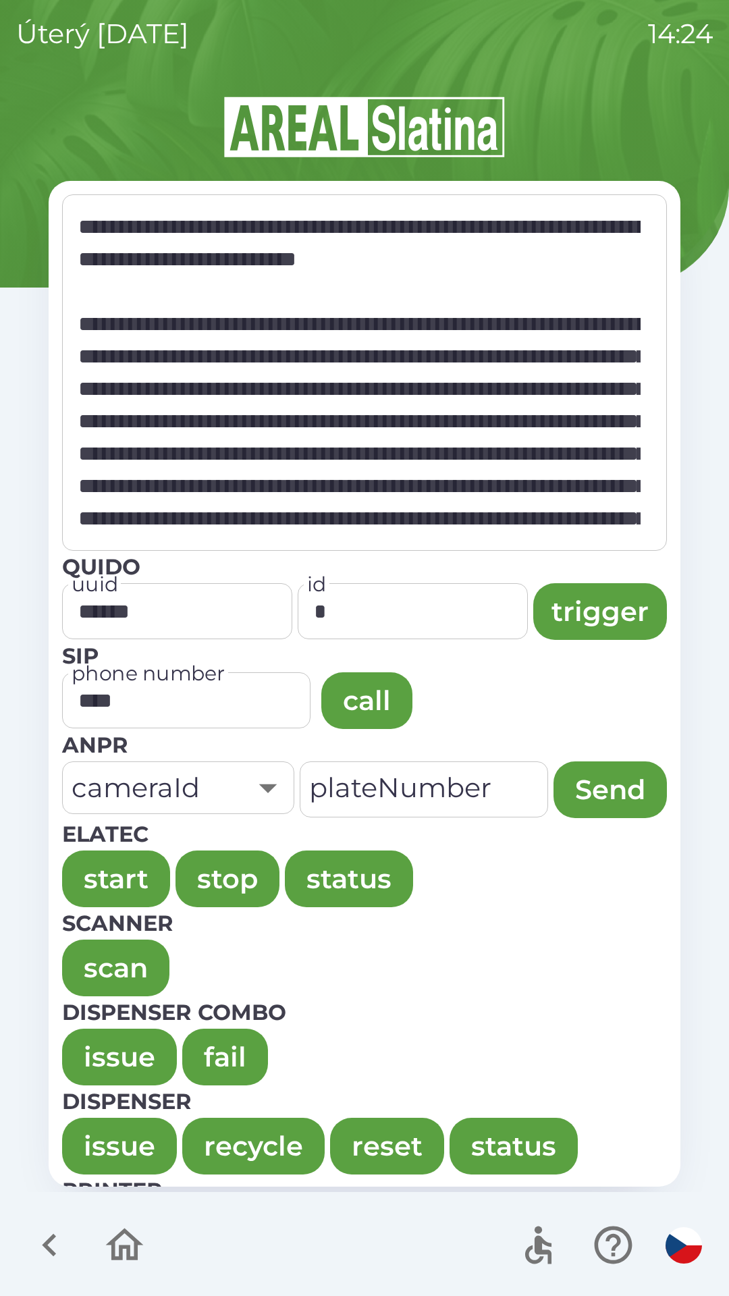
click at [107, 1042] on button "issue" at bounding box center [119, 1057] width 115 height 57
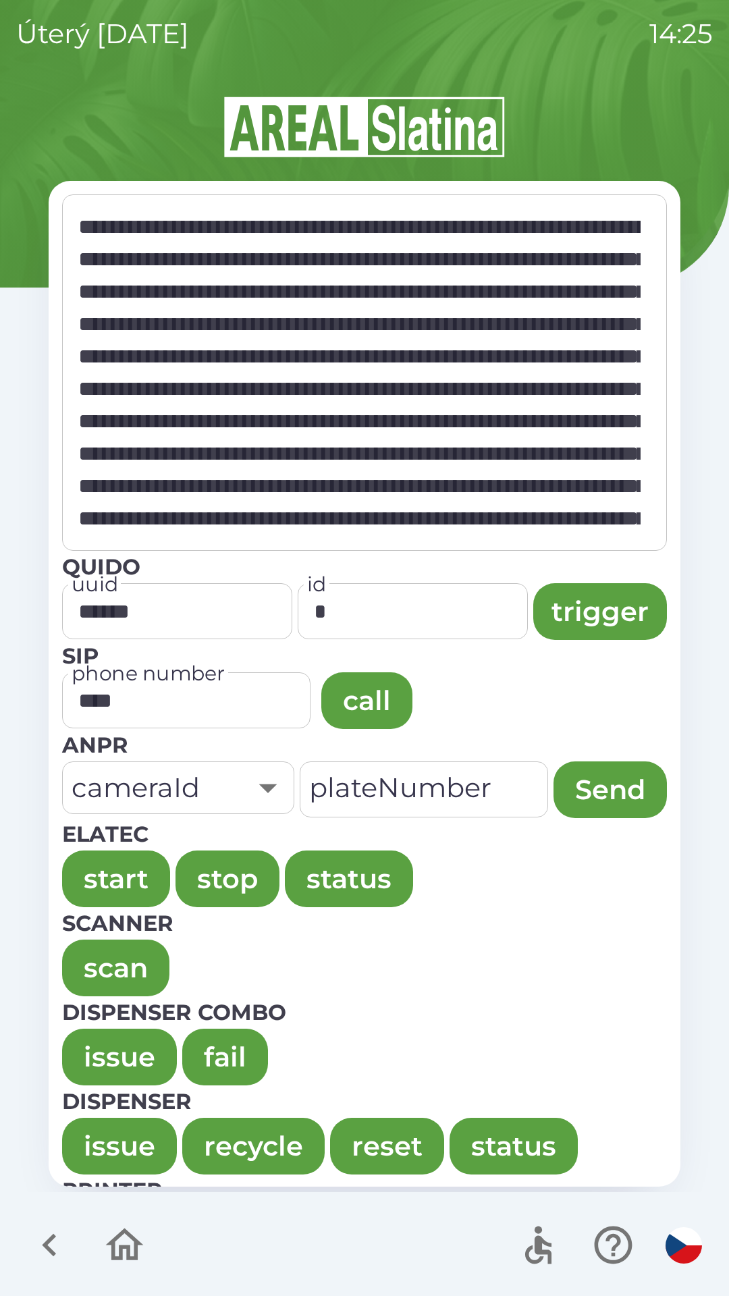
click at [94, 1039] on button "issue" at bounding box center [119, 1057] width 115 height 57
click at [83, 1041] on button "issue" at bounding box center [119, 1057] width 115 height 57
click at [92, 1034] on button "issue" at bounding box center [119, 1057] width 115 height 57
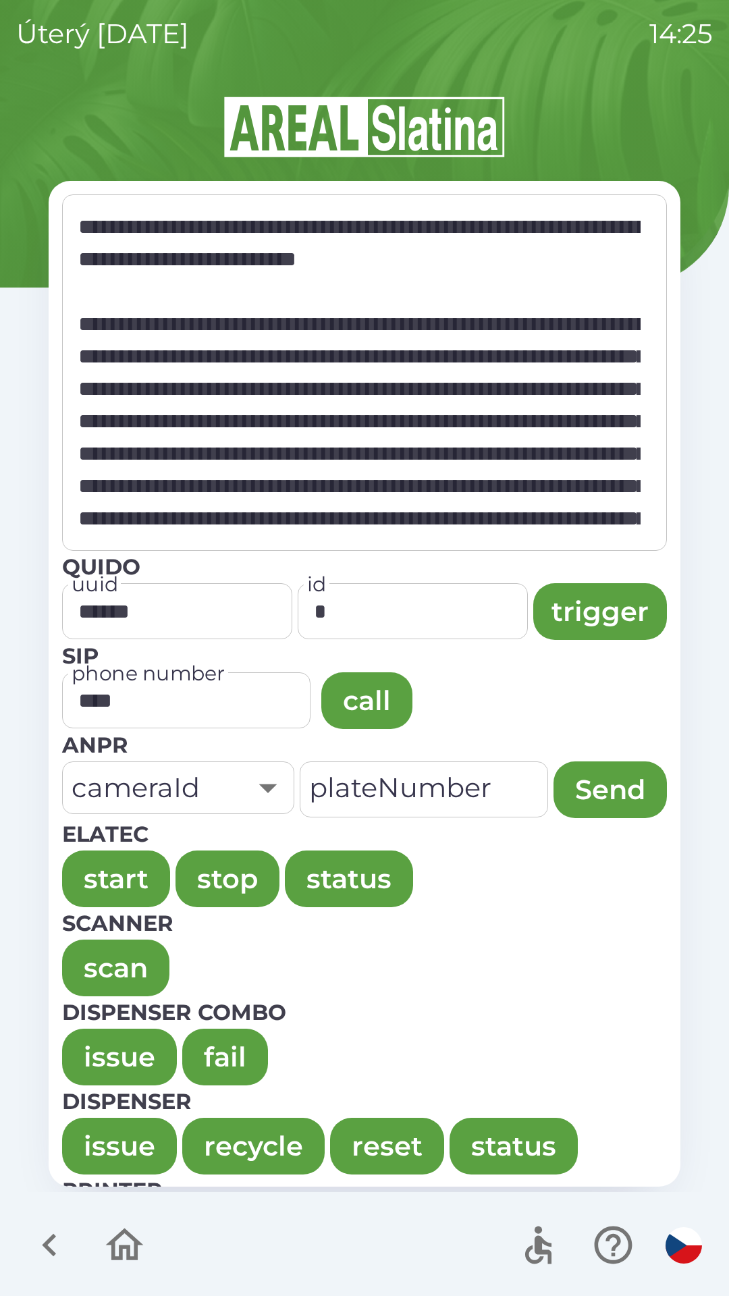
click at [93, 1057] on button "issue" at bounding box center [119, 1057] width 115 height 57
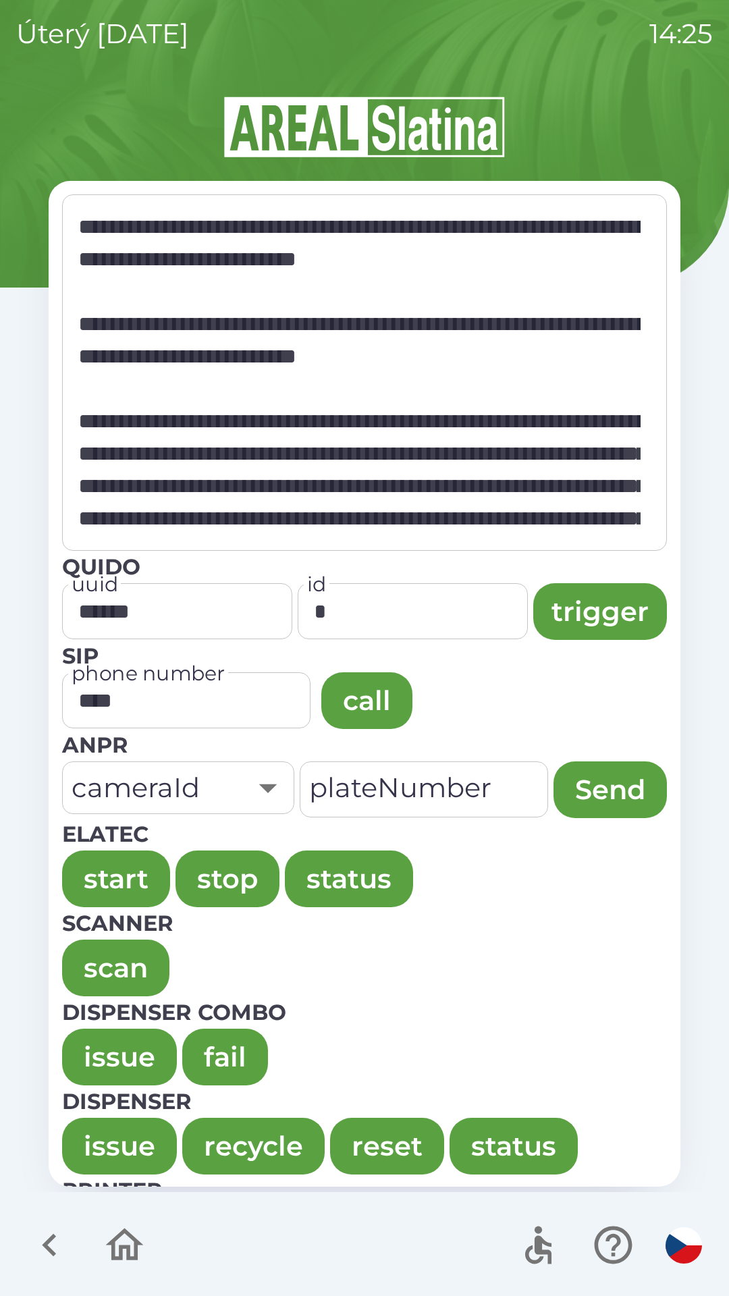
click at [95, 1037] on button "issue" at bounding box center [119, 1057] width 115 height 57
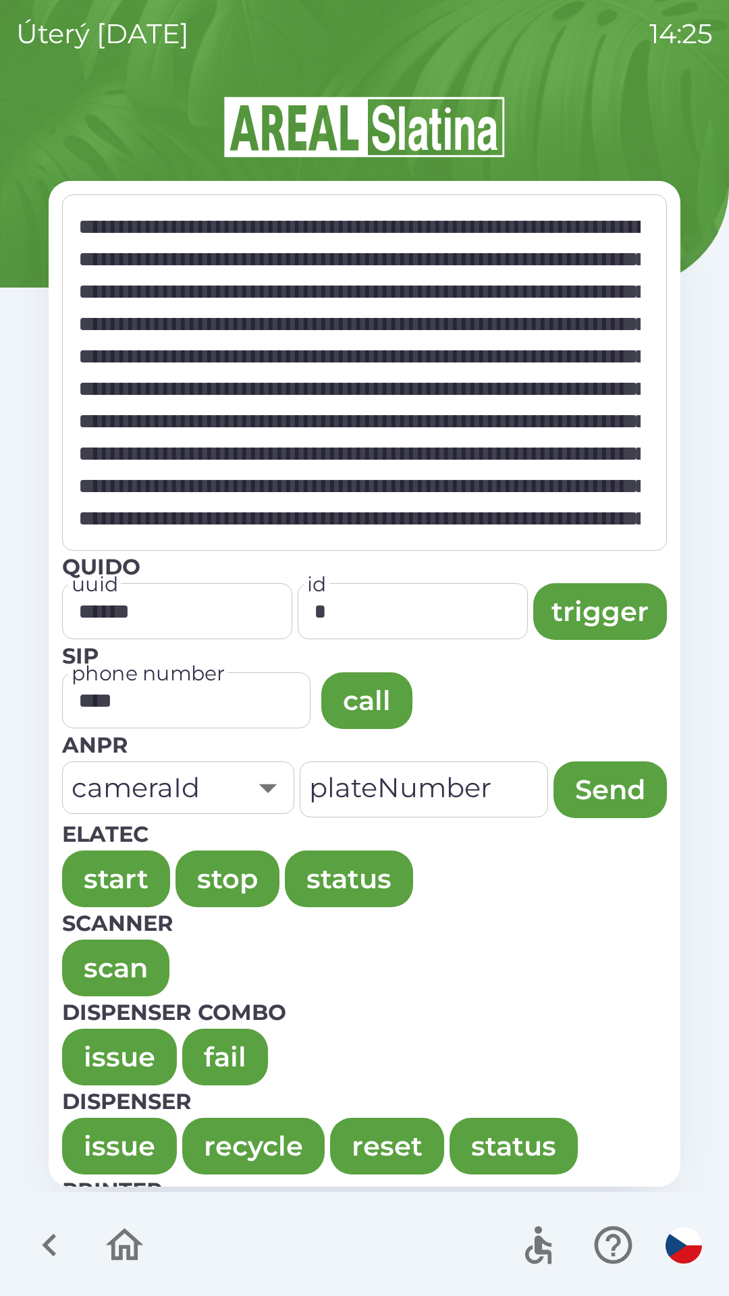
click at [80, 1060] on button "issue" at bounding box center [119, 1057] width 115 height 57
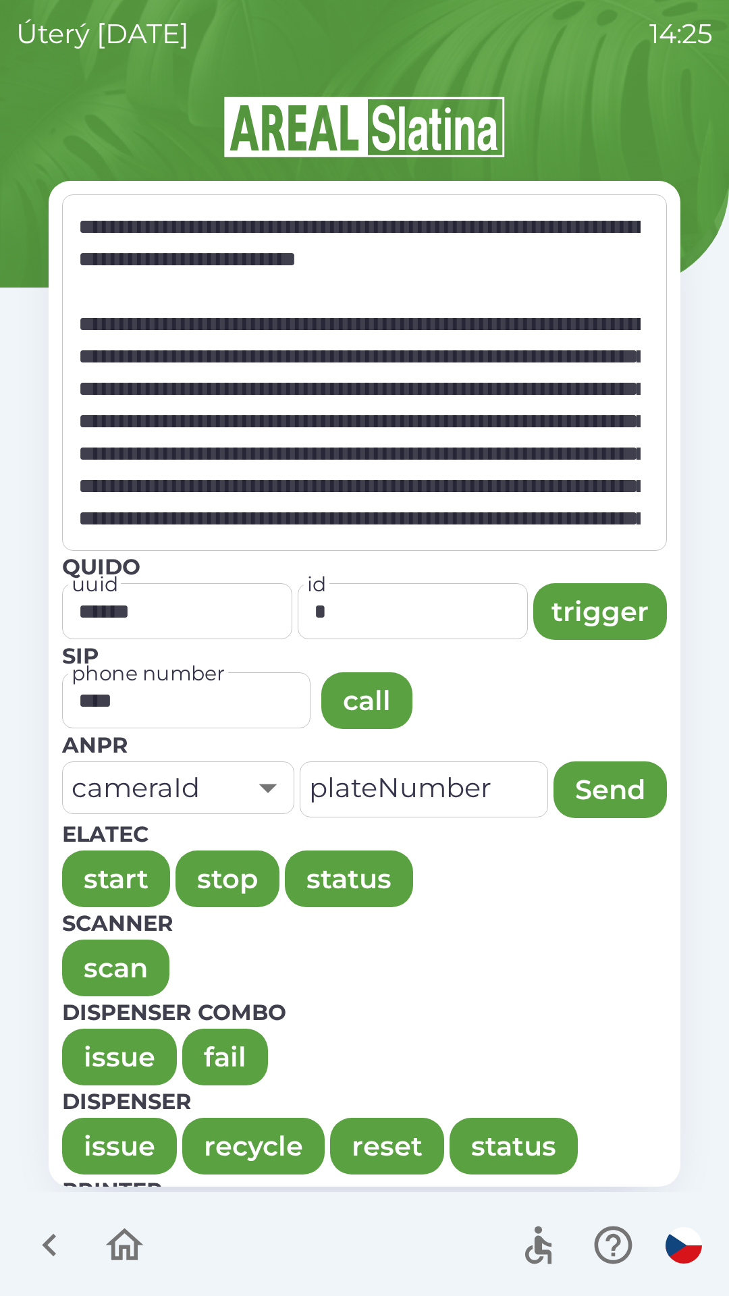
click at [81, 1052] on button "issue" at bounding box center [119, 1057] width 115 height 57
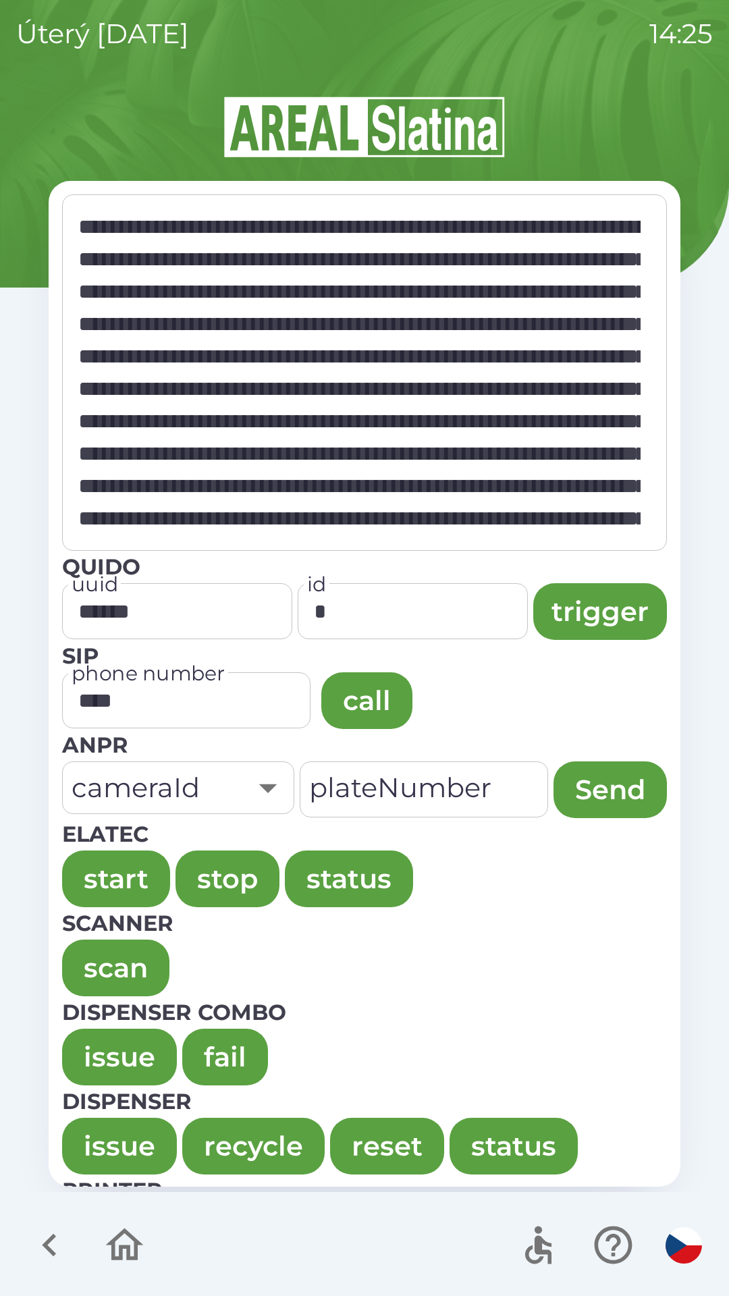
click at [95, 1042] on button "issue" at bounding box center [119, 1057] width 115 height 57
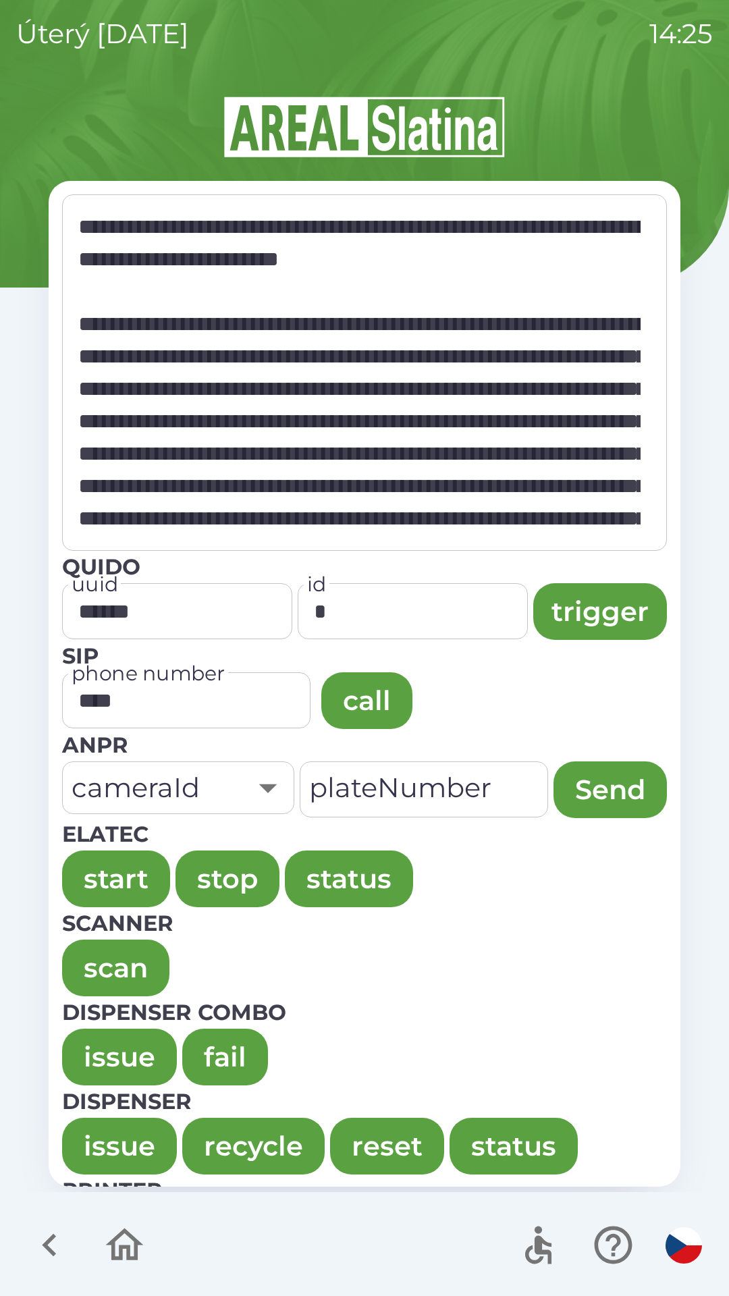
click at [93, 1041] on button "issue" at bounding box center [119, 1057] width 115 height 57
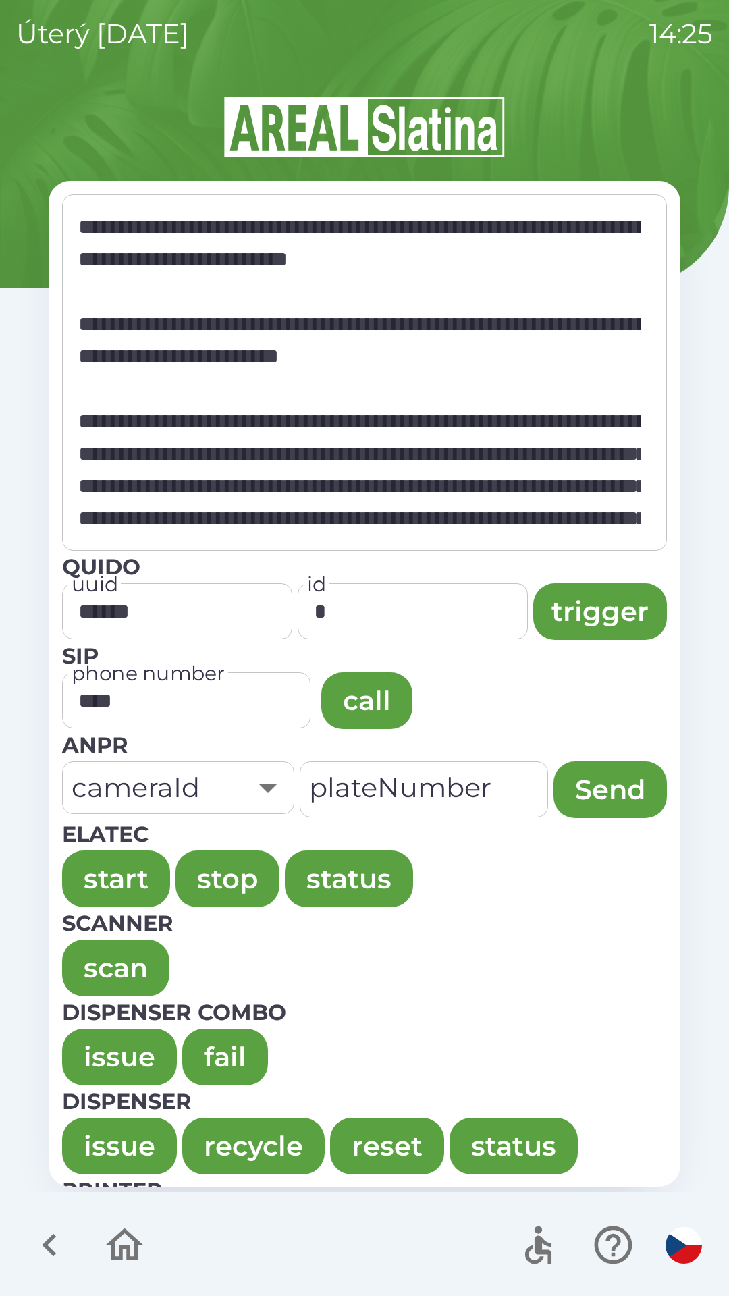
click at [105, 1036] on button "issue" at bounding box center [119, 1057] width 115 height 57
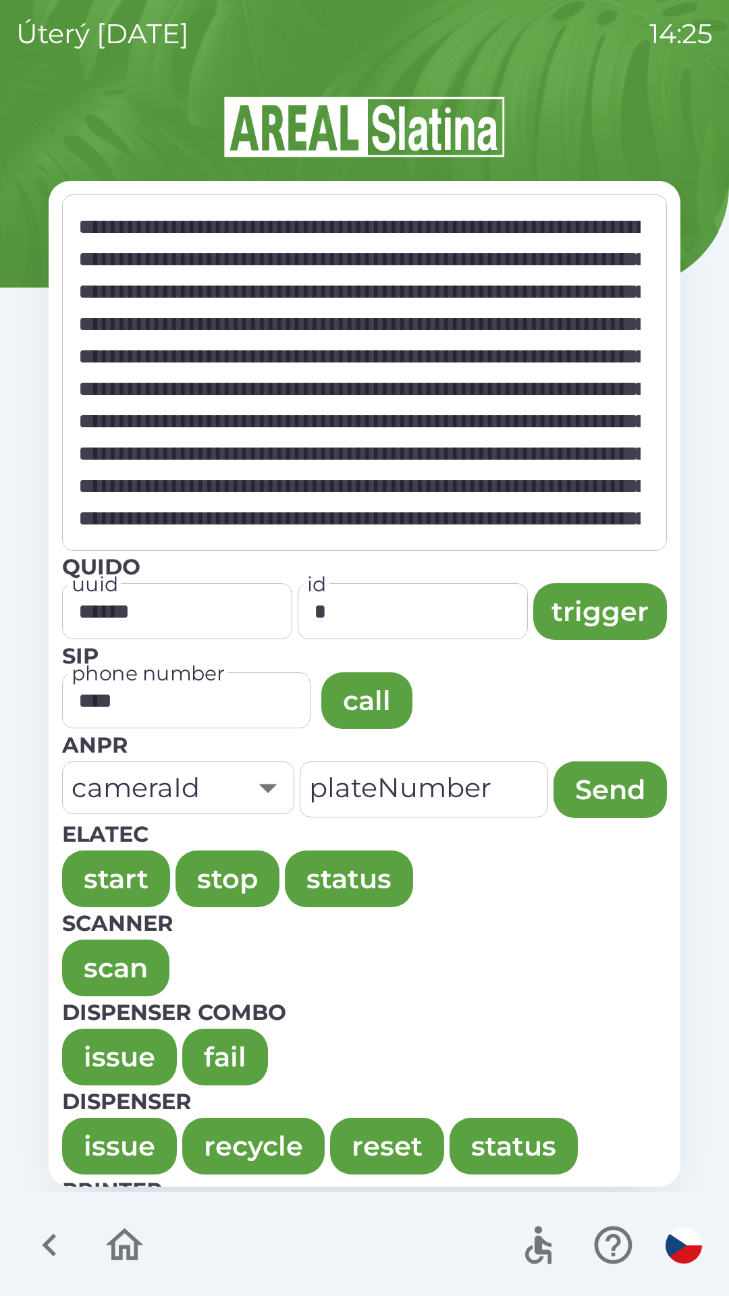
click at [107, 1031] on button "issue" at bounding box center [119, 1057] width 115 height 57
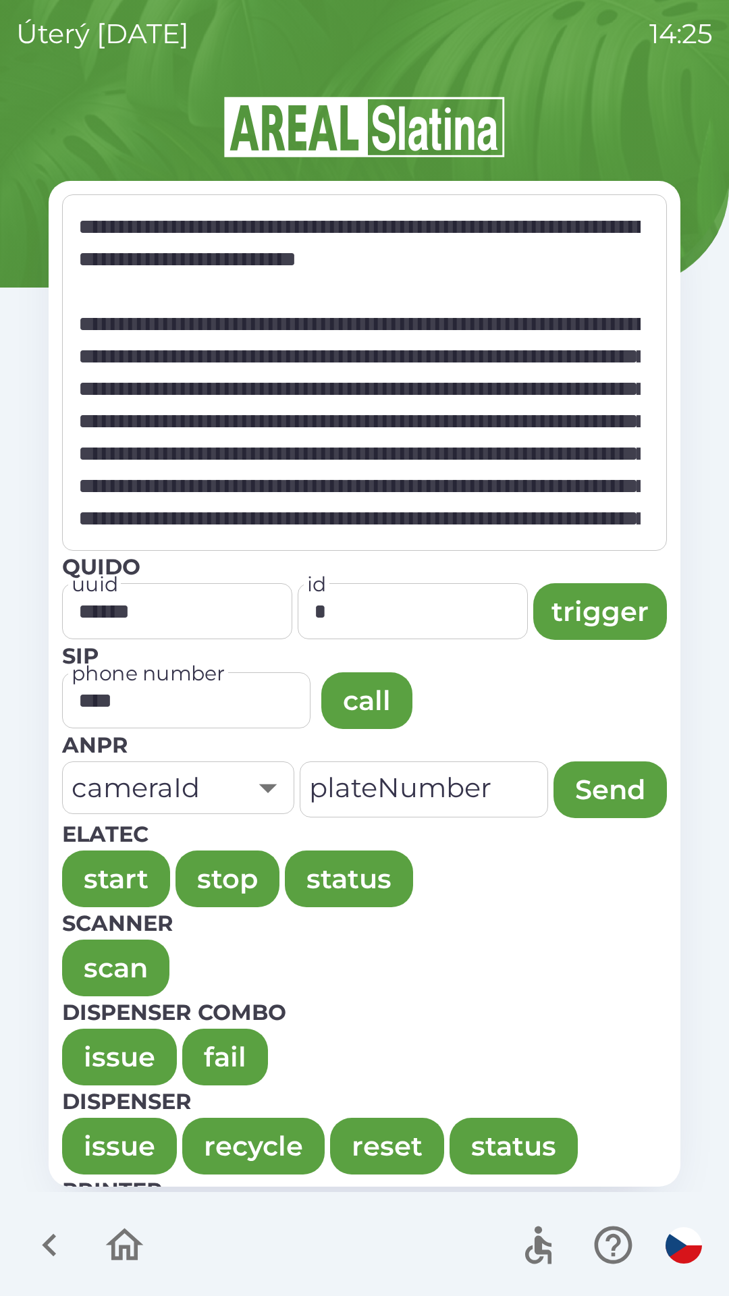
click at [97, 1036] on button "issue" at bounding box center [119, 1057] width 115 height 57
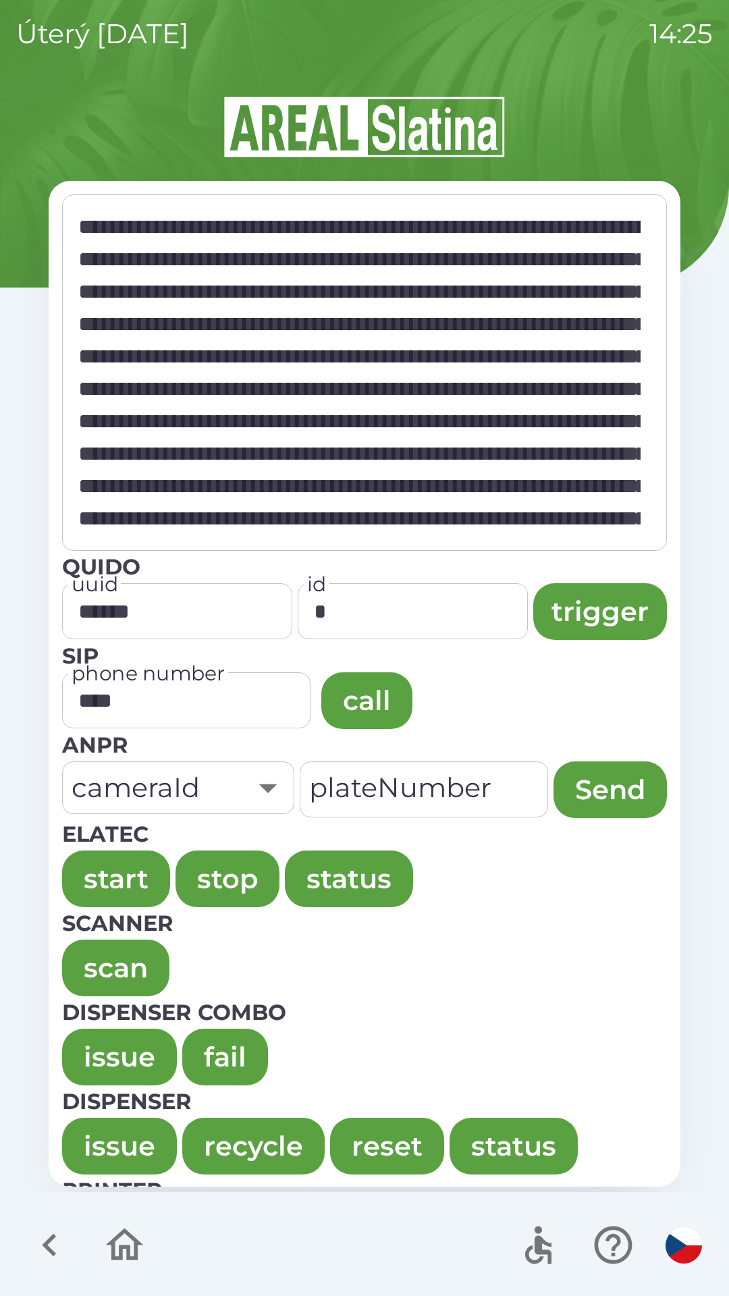
click at [98, 1046] on button "issue" at bounding box center [119, 1057] width 115 height 57
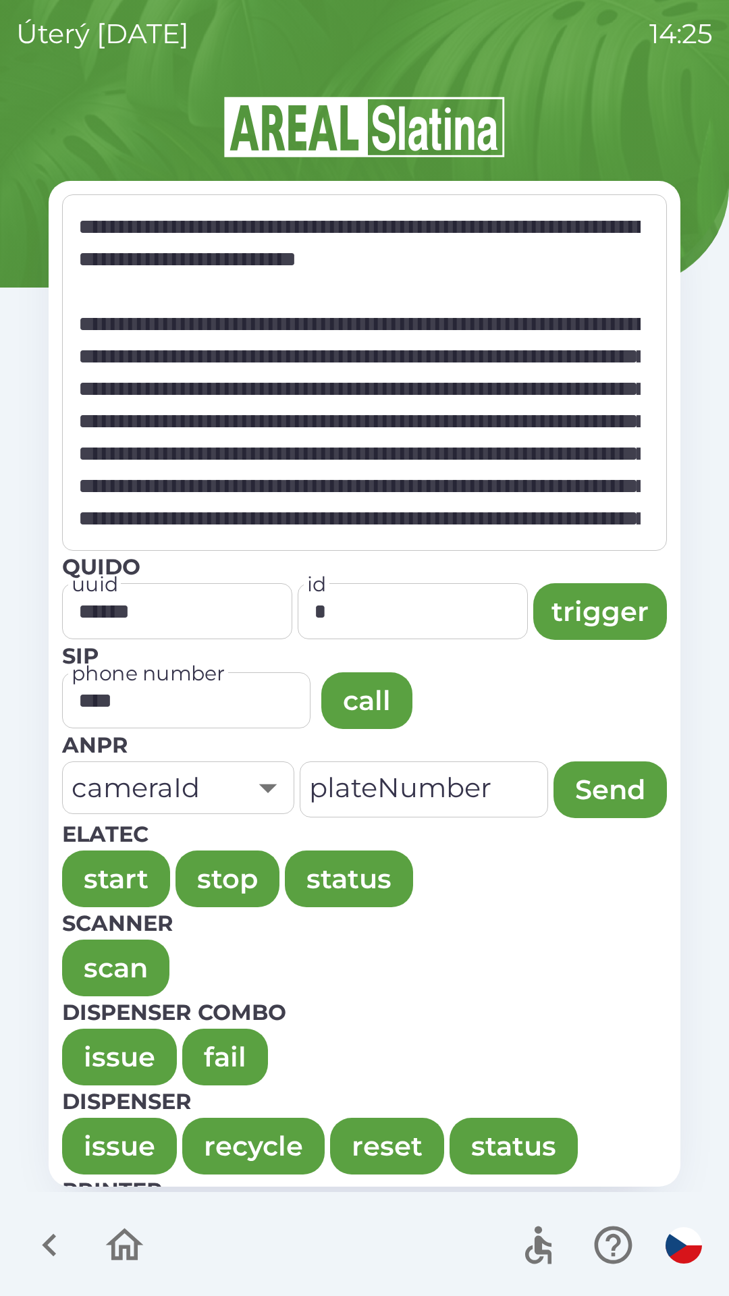
click at [92, 1042] on button "issue" at bounding box center [119, 1057] width 115 height 57
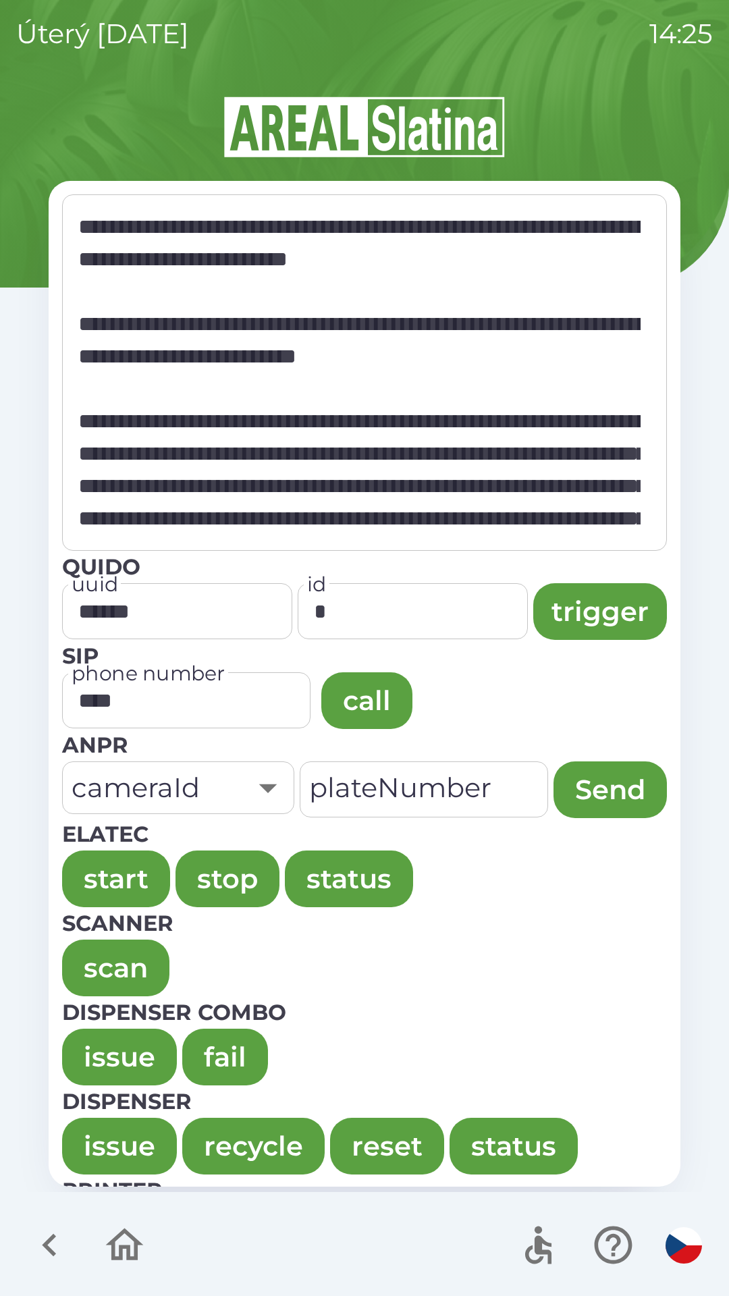
click at [84, 1048] on button "issue" at bounding box center [119, 1057] width 115 height 57
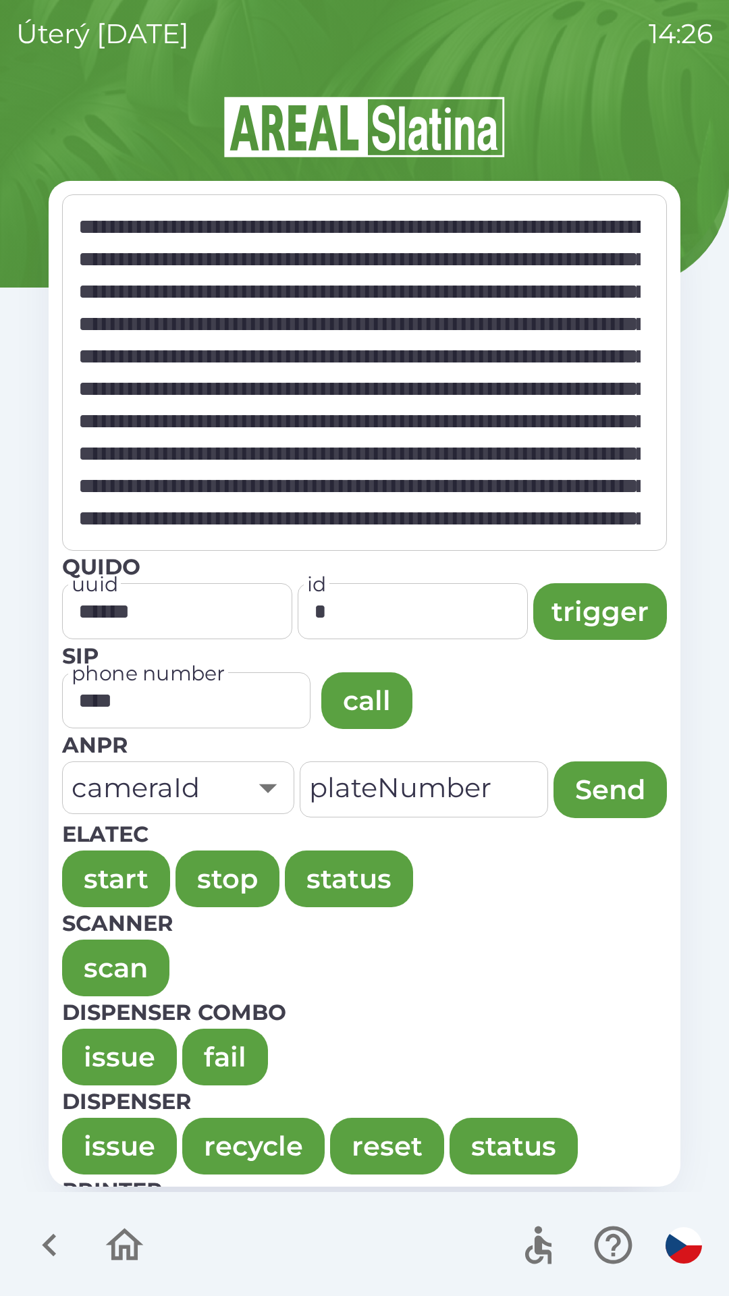
click at [91, 1048] on button "issue" at bounding box center [119, 1057] width 115 height 57
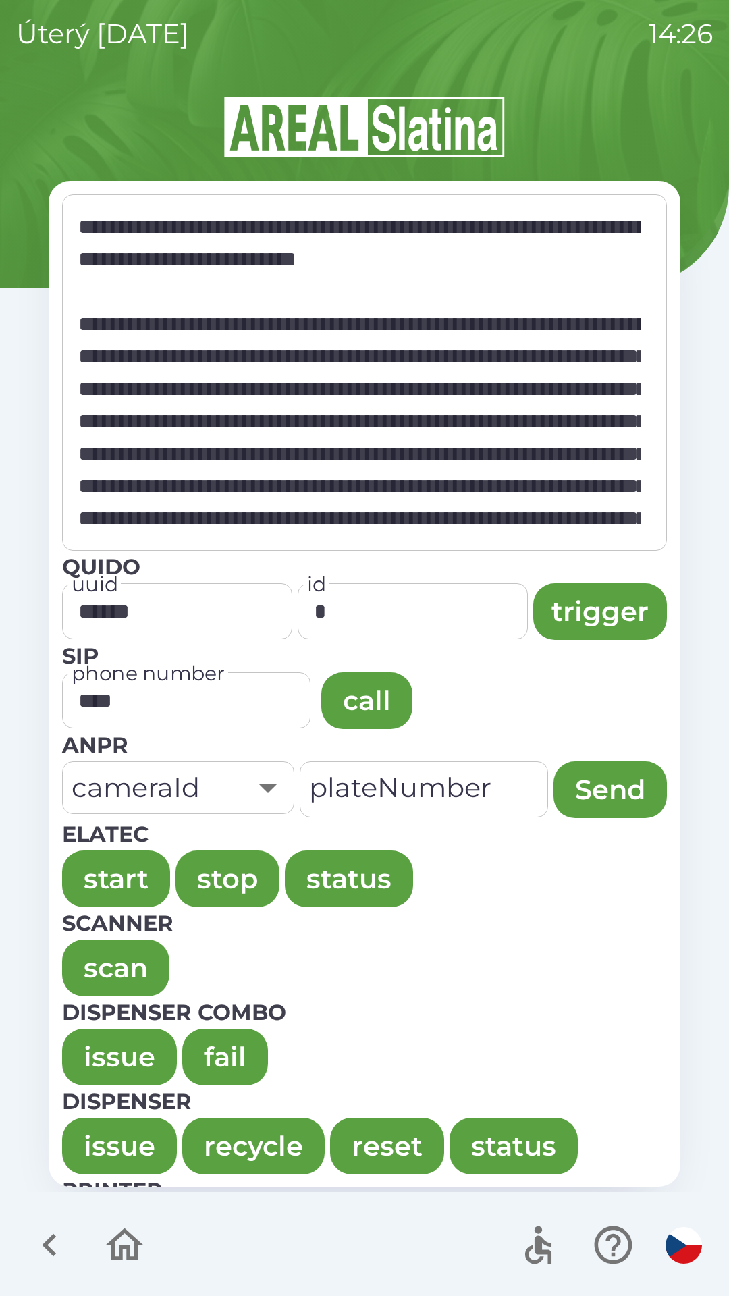
click at [88, 1038] on button "issue" at bounding box center [119, 1057] width 115 height 57
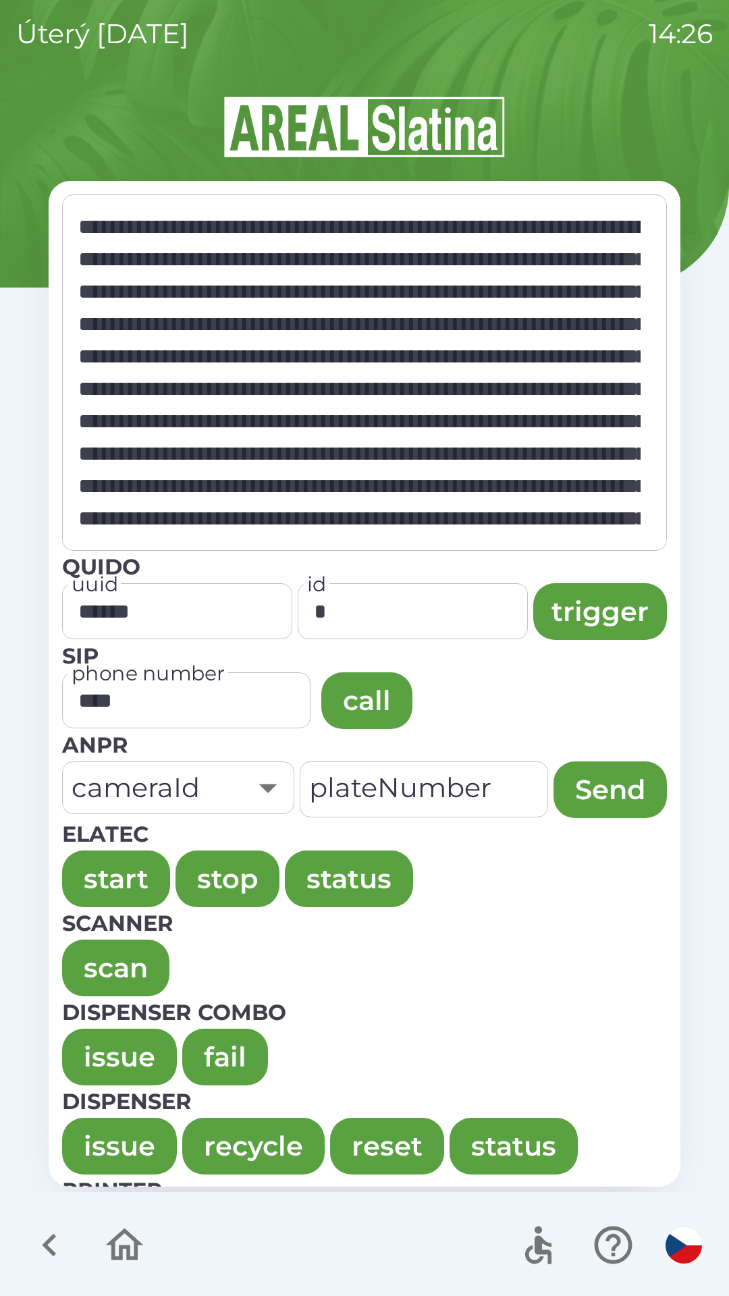
click at [92, 1044] on button "issue" at bounding box center [119, 1057] width 115 height 57
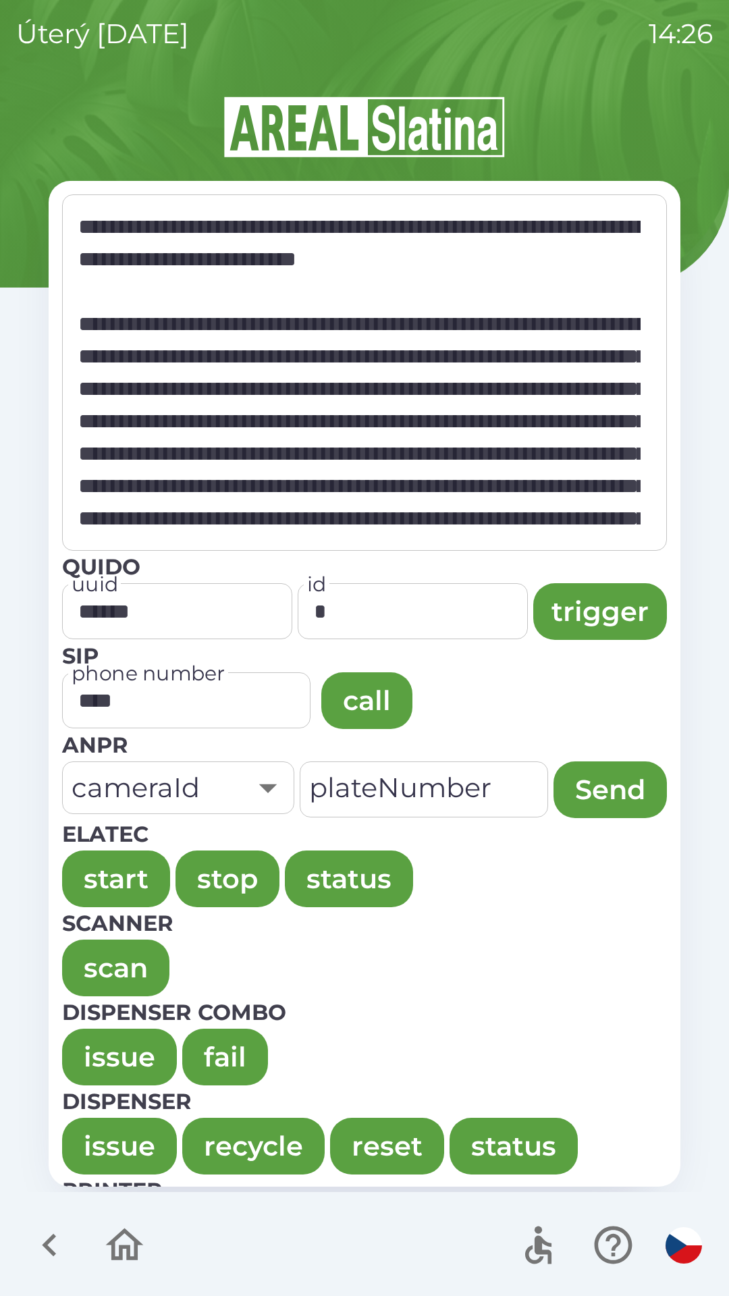
click at [97, 1033] on button "issue" at bounding box center [119, 1057] width 115 height 57
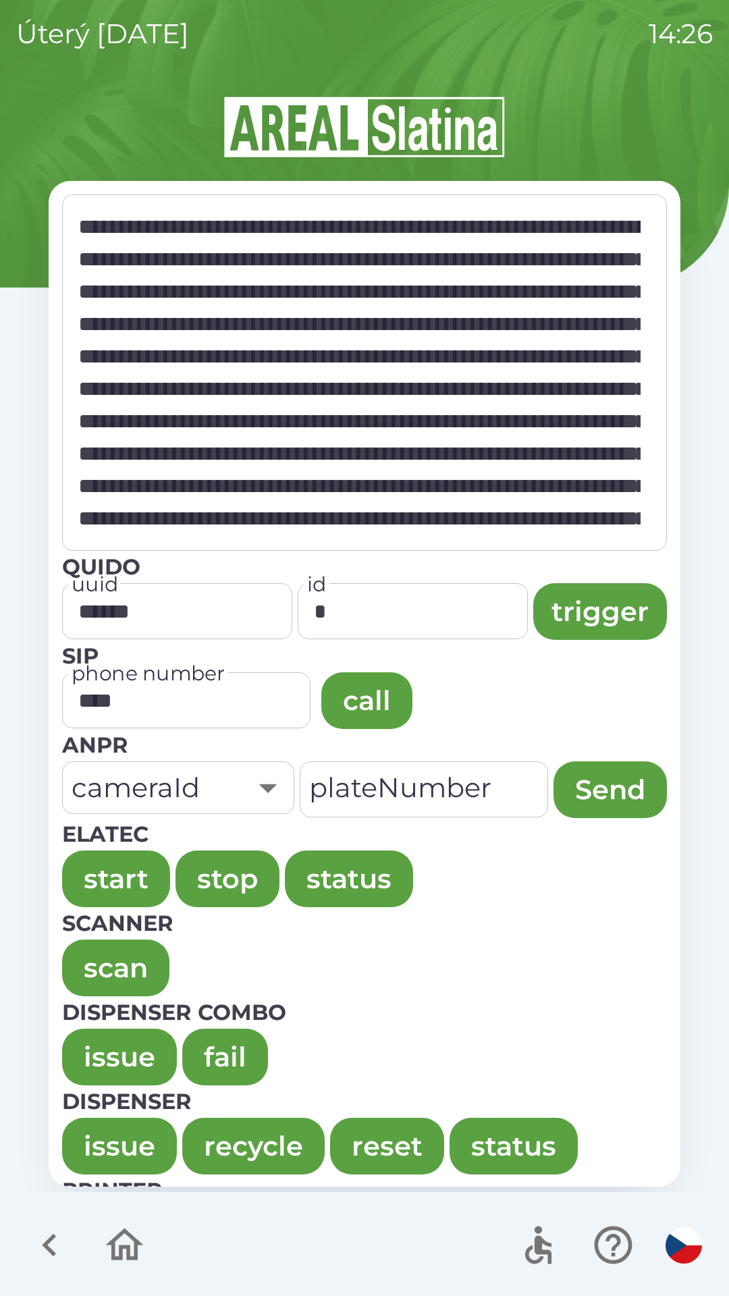
click at [96, 1056] on button "issue" at bounding box center [119, 1057] width 115 height 57
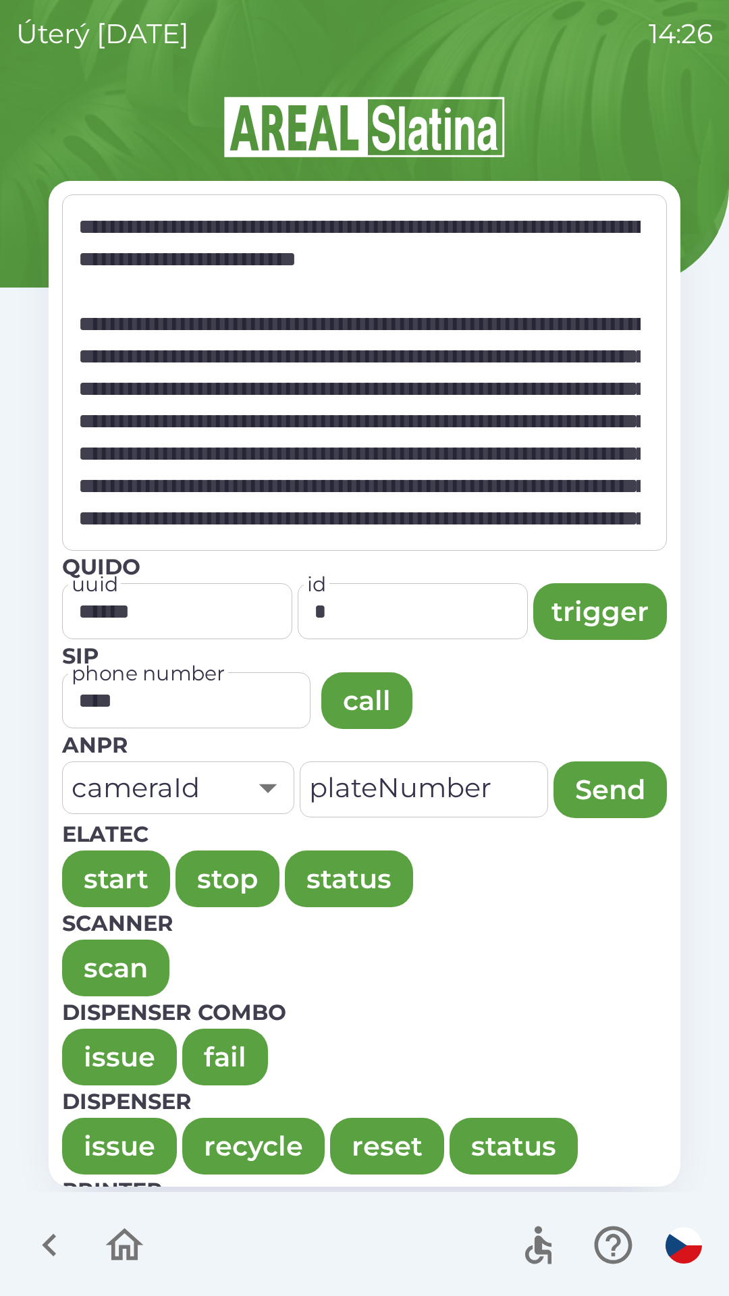
click at [95, 1042] on button "issue" at bounding box center [119, 1057] width 115 height 57
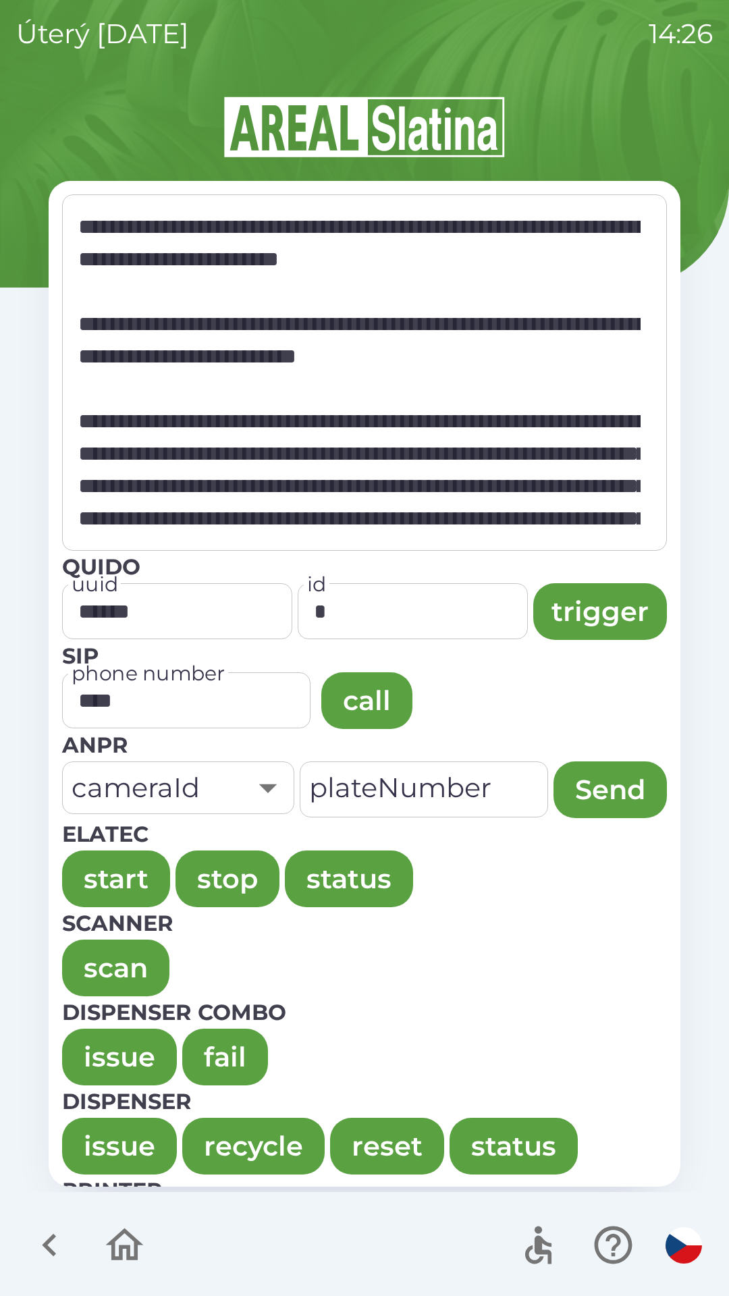
click at [95, 1034] on button "issue" at bounding box center [119, 1057] width 115 height 57
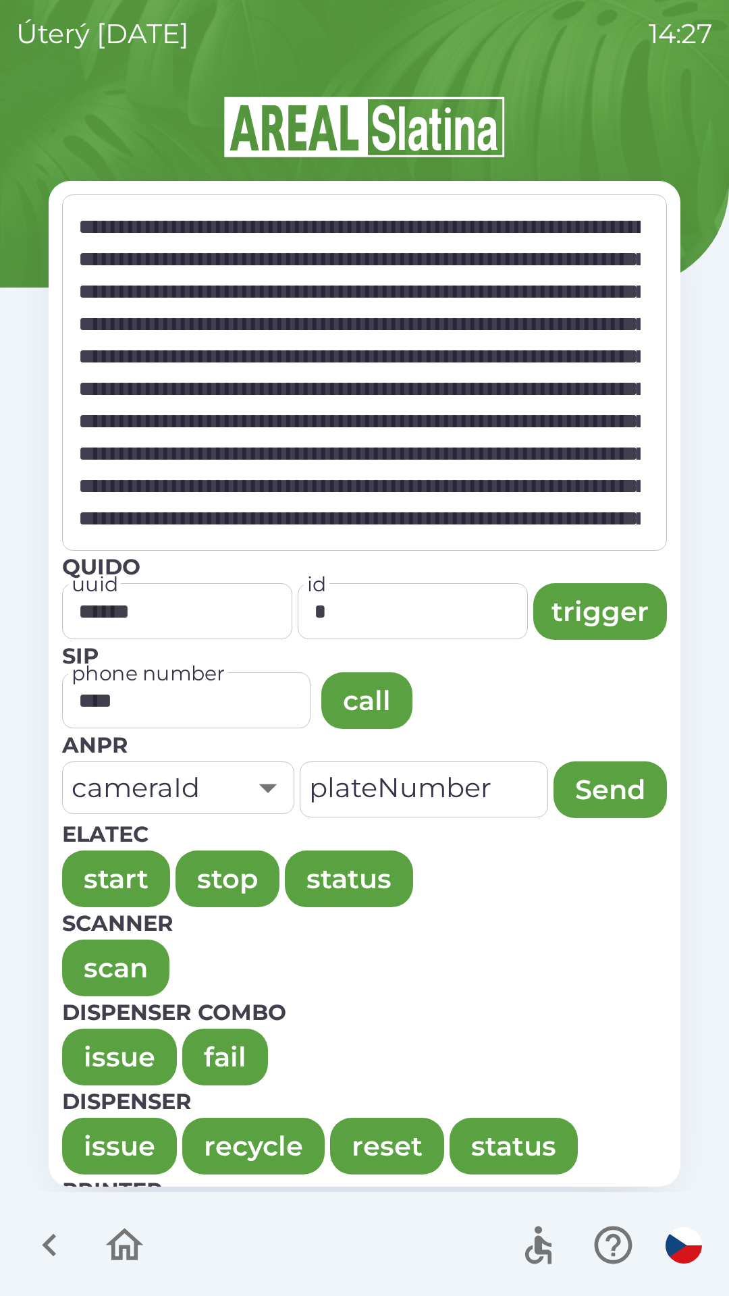
click at [121, 1048] on button "issue" at bounding box center [119, 1057] width 115 height 57
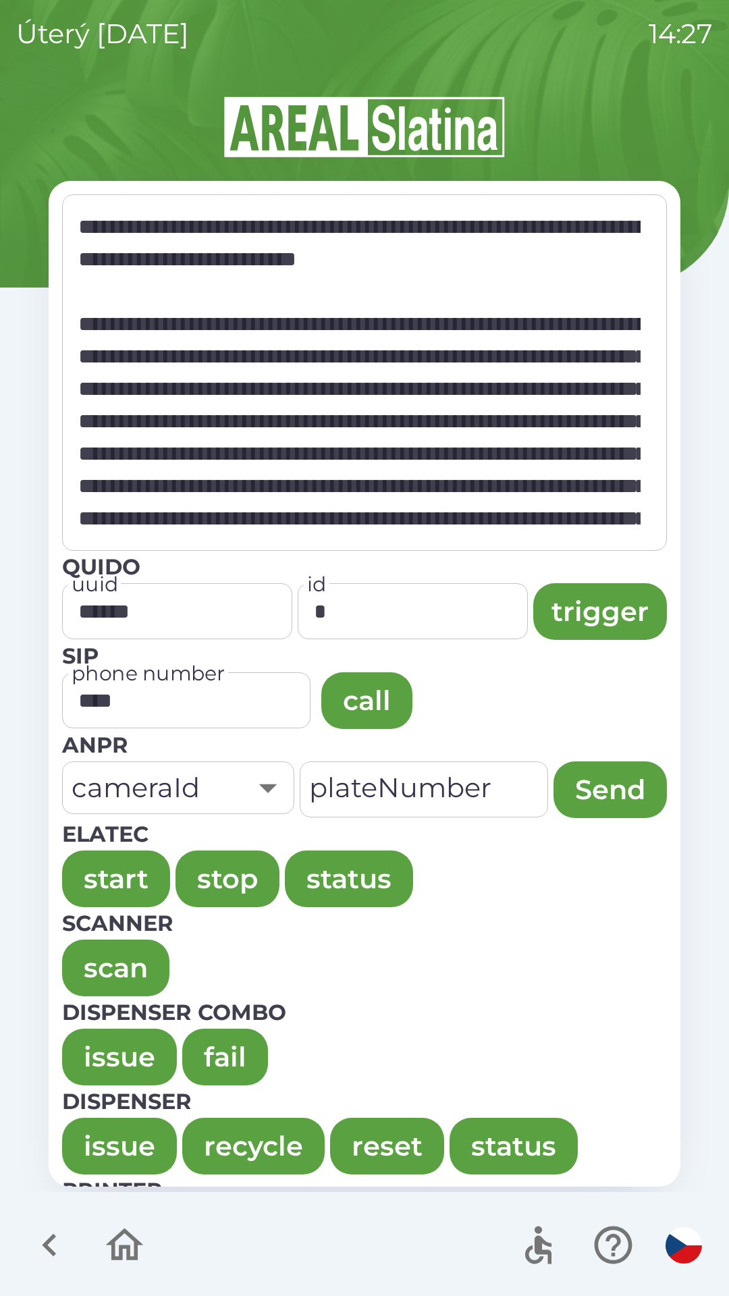
click at [78, 1040] on button "issue" at bounding box center [119, 1057] width 115 height 57
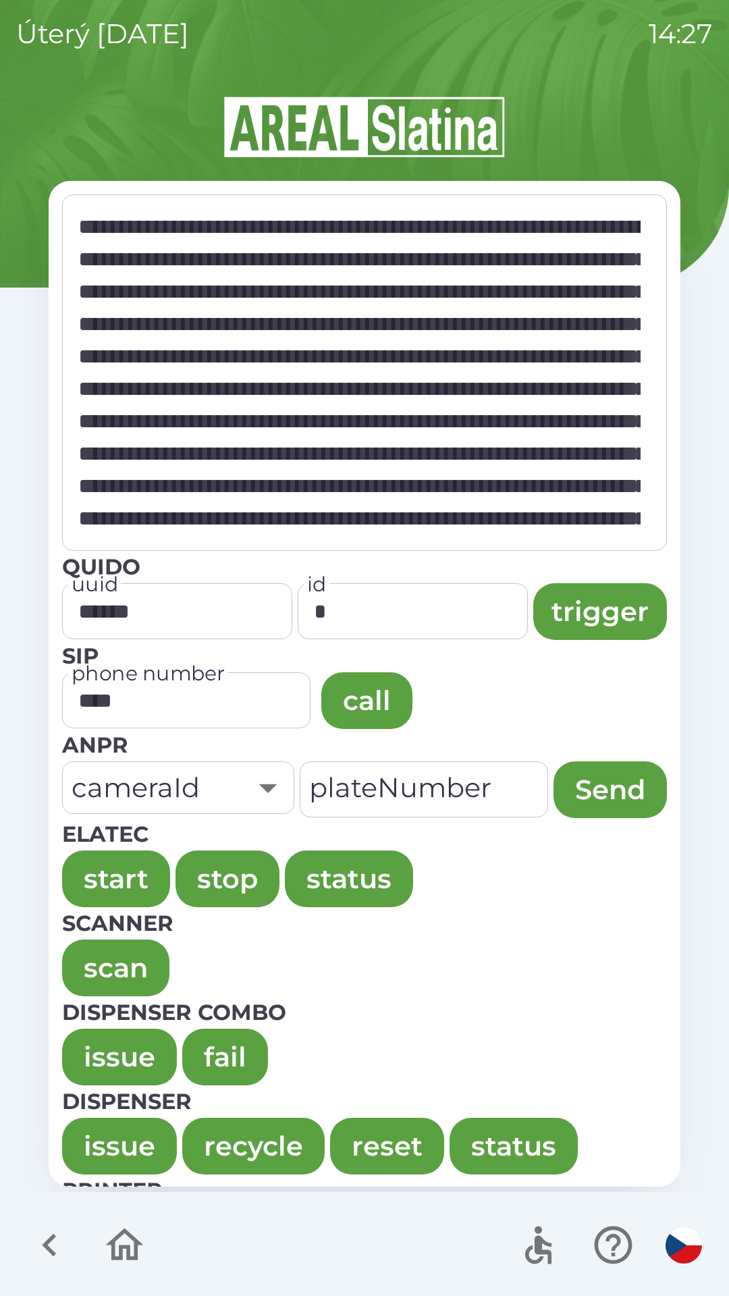
click at [90, 1044] on button "issue" at bounding box center [119, 1057] width 115 height 57
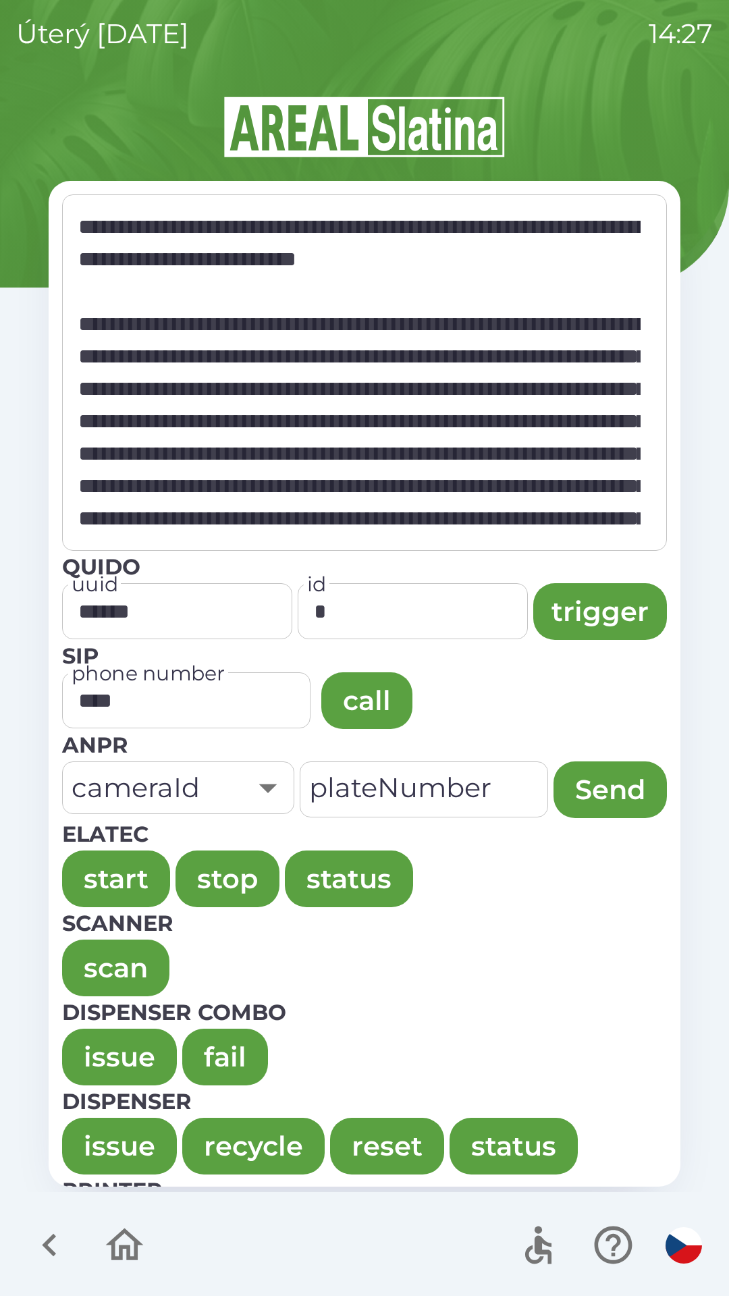
click at [95, 1035] on button "issue" at bounding box center [119, 1057] width 115 height 57
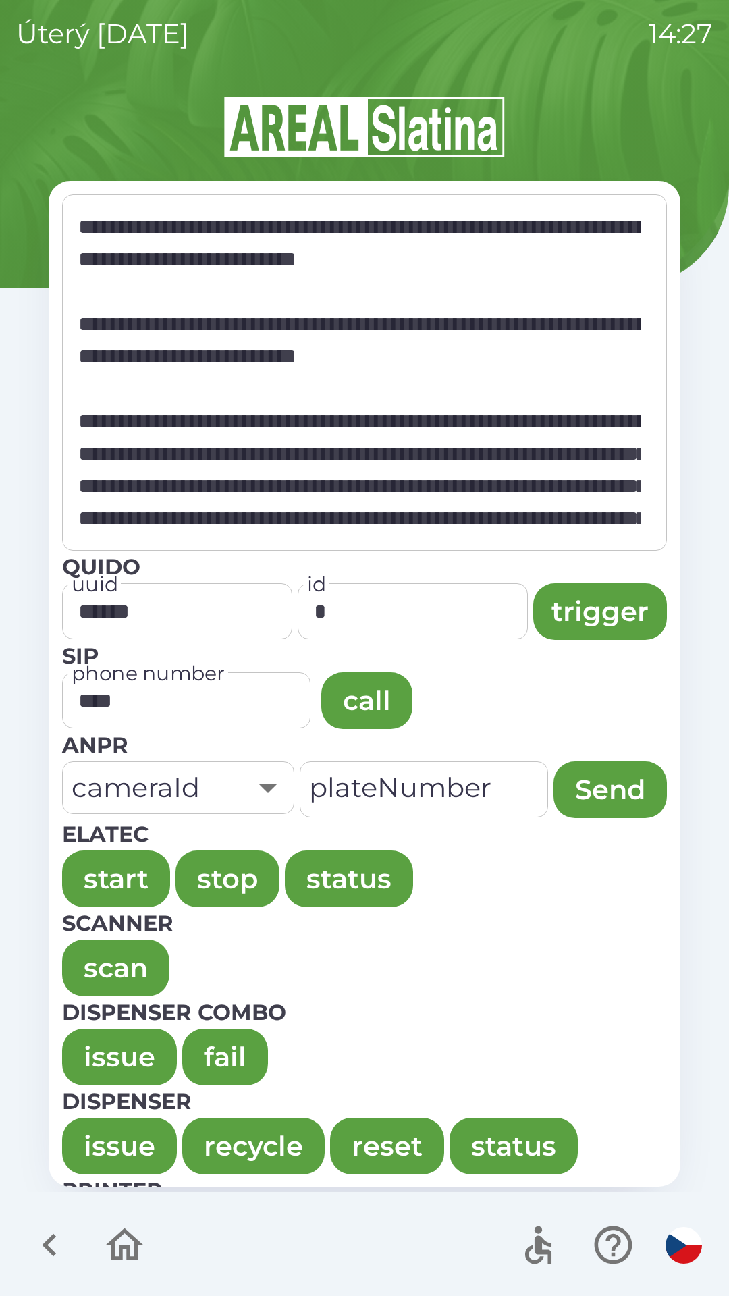
click at [97, 1047] on button "issue" at bounding box center [119, 1057] width 115 height 57
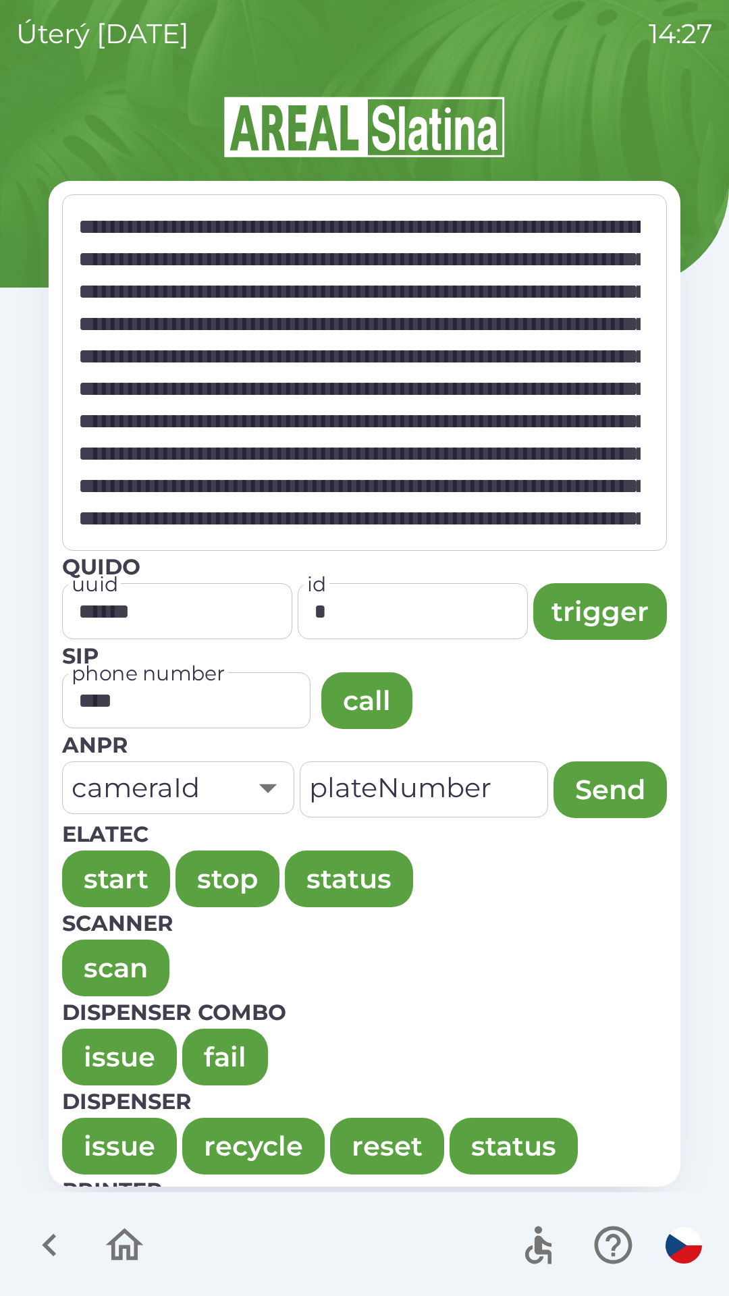
click at [94, 1059] on button "issue" at bounding box center [119, 1057] width 115 height 57
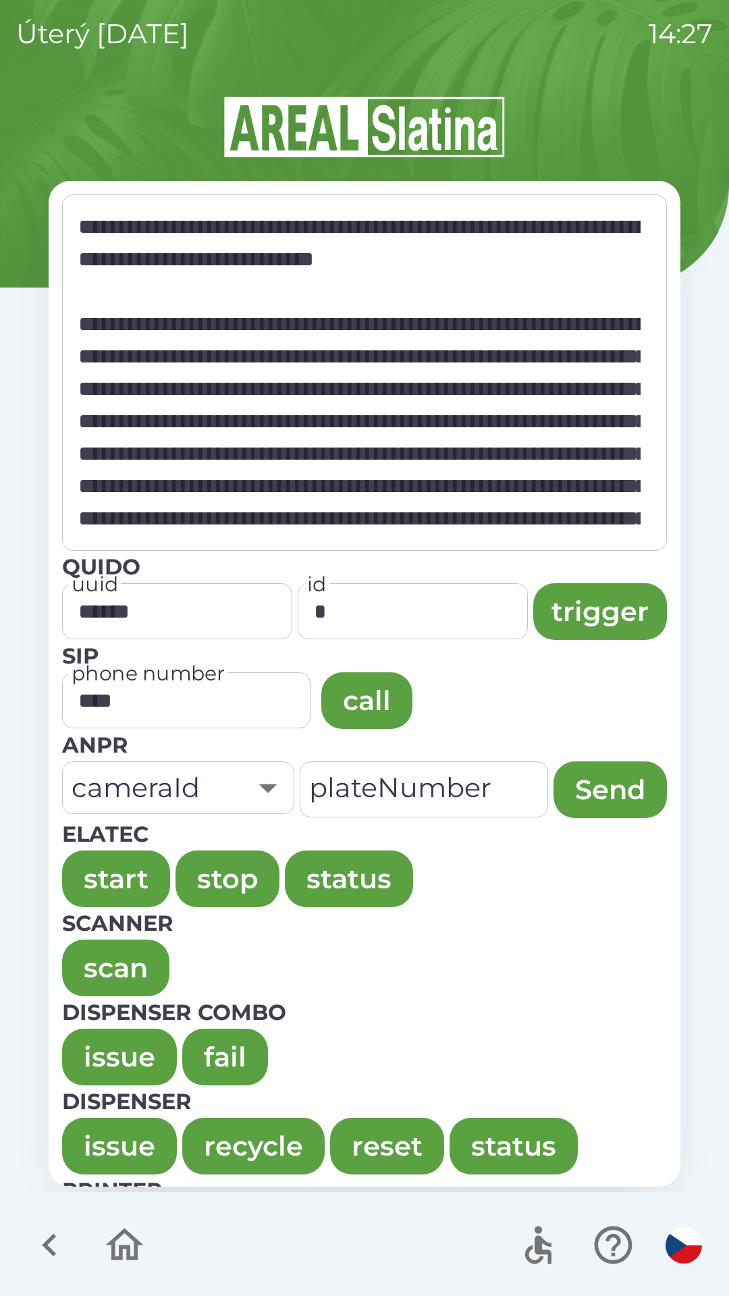
click at [97, 1042] on button "issue" at bounding box center [119, 1057] width 115 height 57
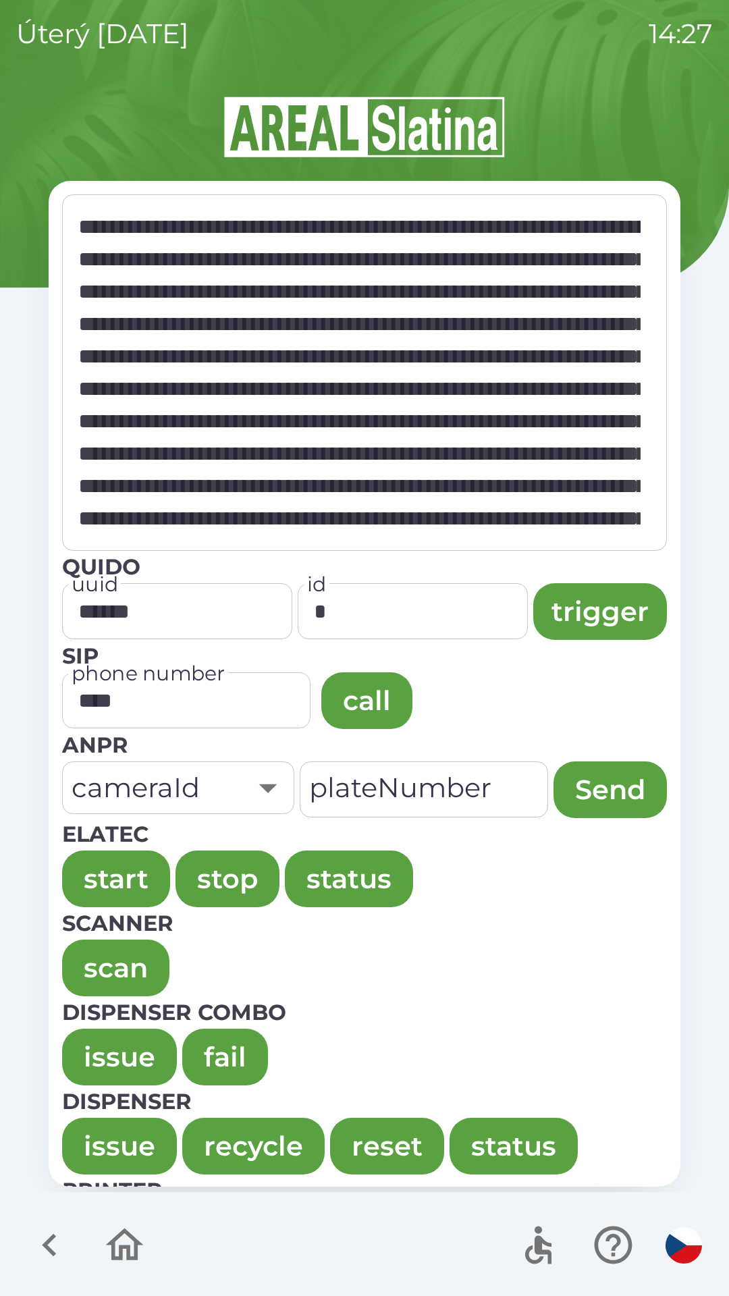
click at [83, 1057] on button "issue" at bounding box center [119, 1057] width 115 height 57
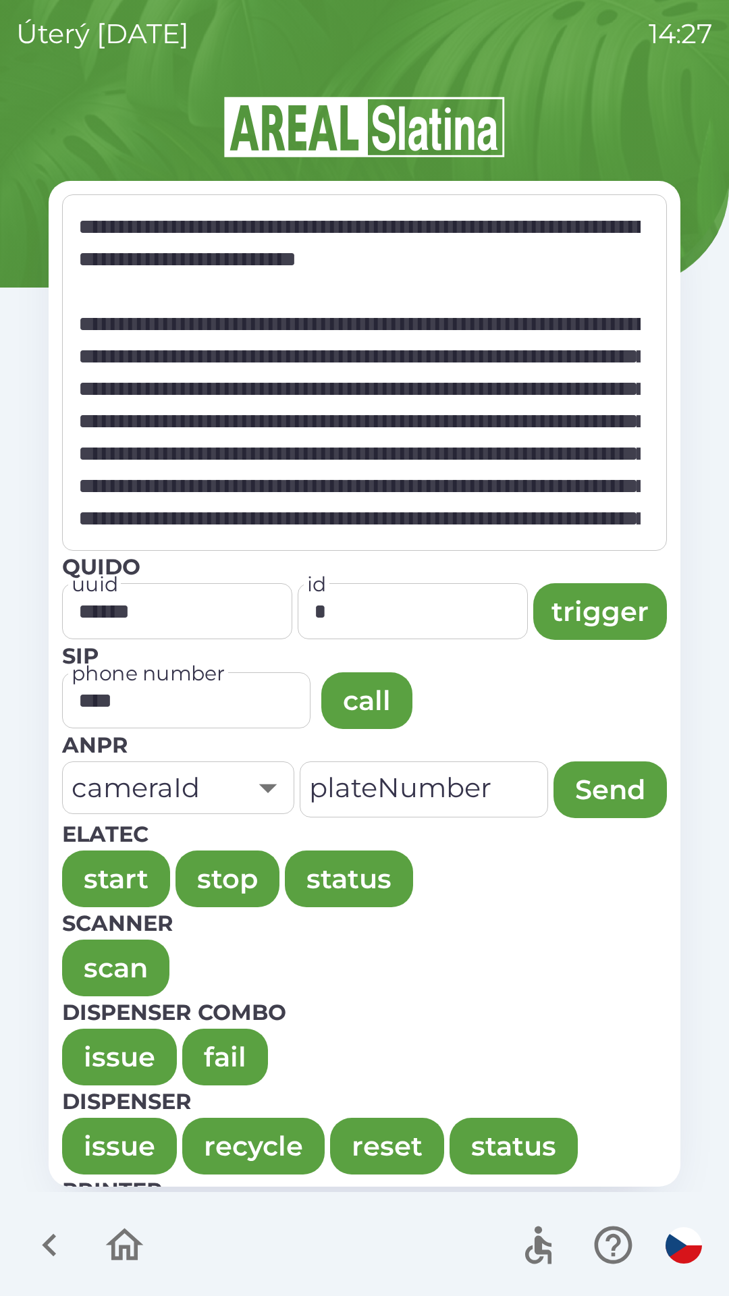
click at [92, 1048] on button "issue" at bounding box center [119, 1057] width 115 height 57
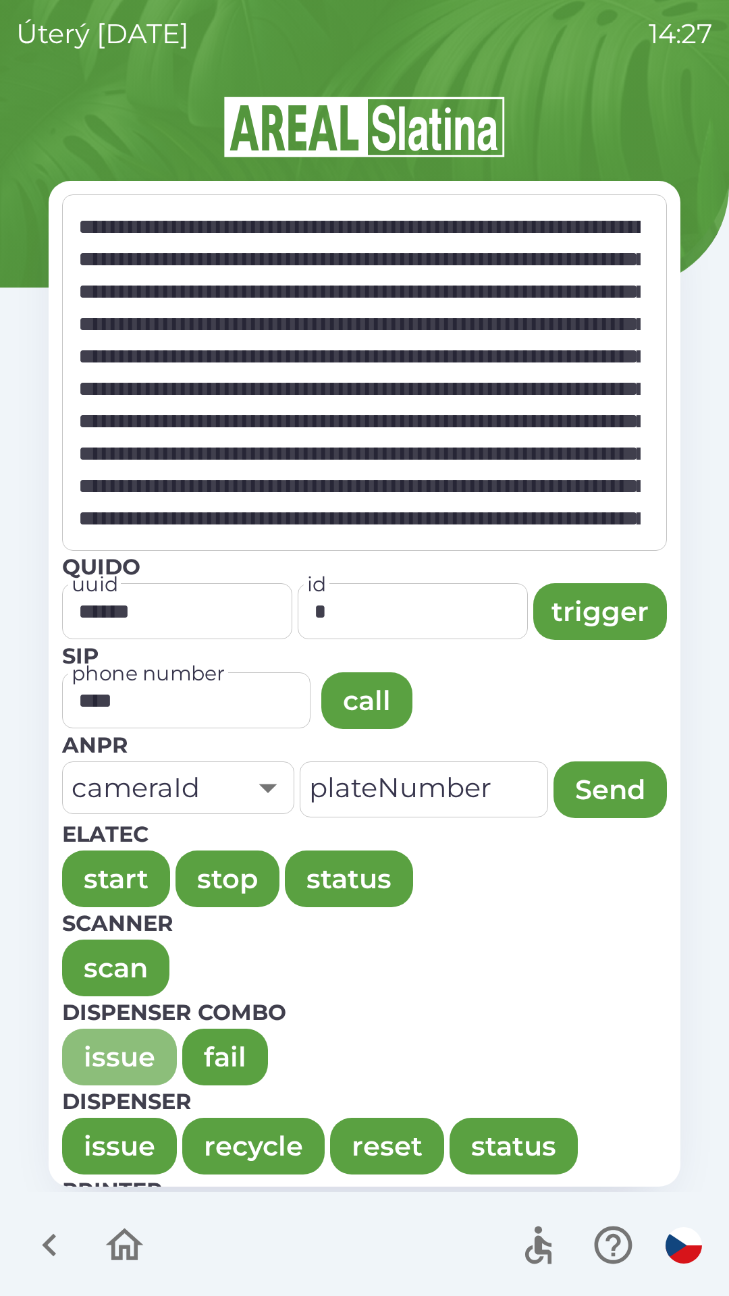
click at [96, 1044] on button "issue" at bounding box center [119, 1057] width 115 height 57
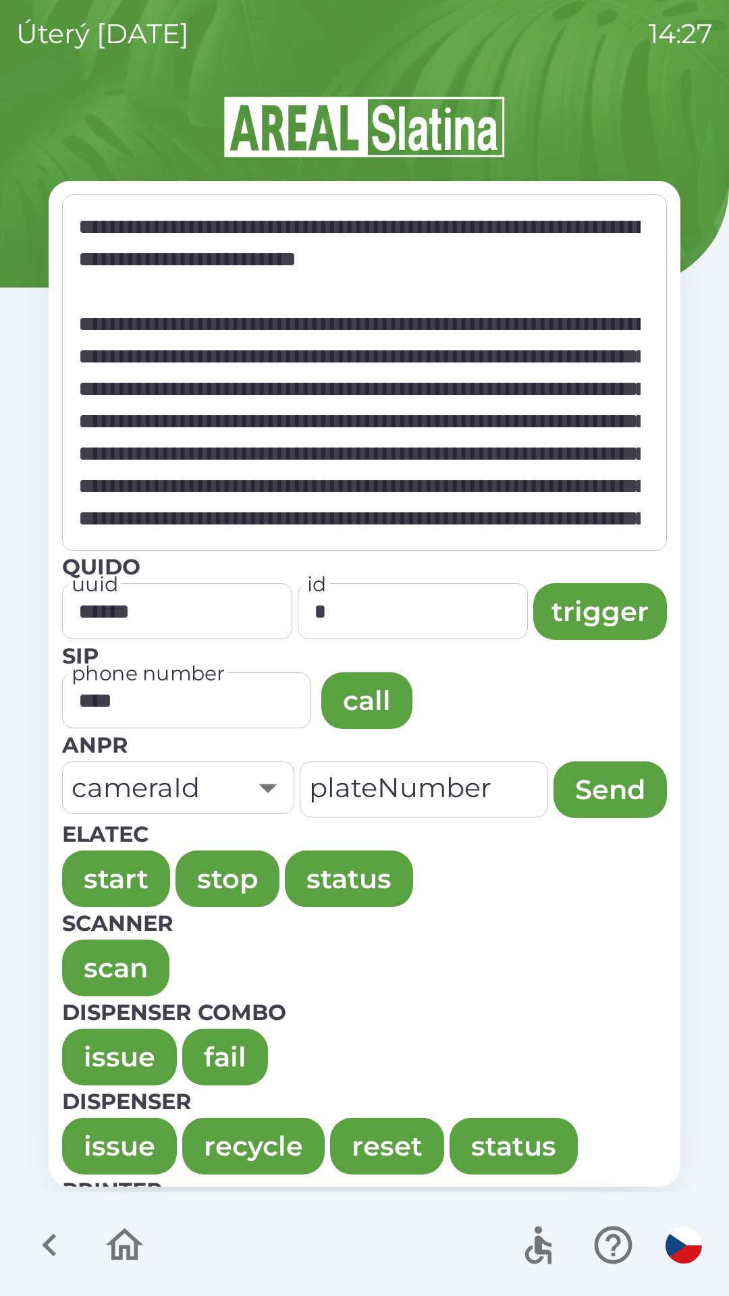
click at [83, 1039] on button "issue" at bounding box center [119, 1057] width 115 height 57
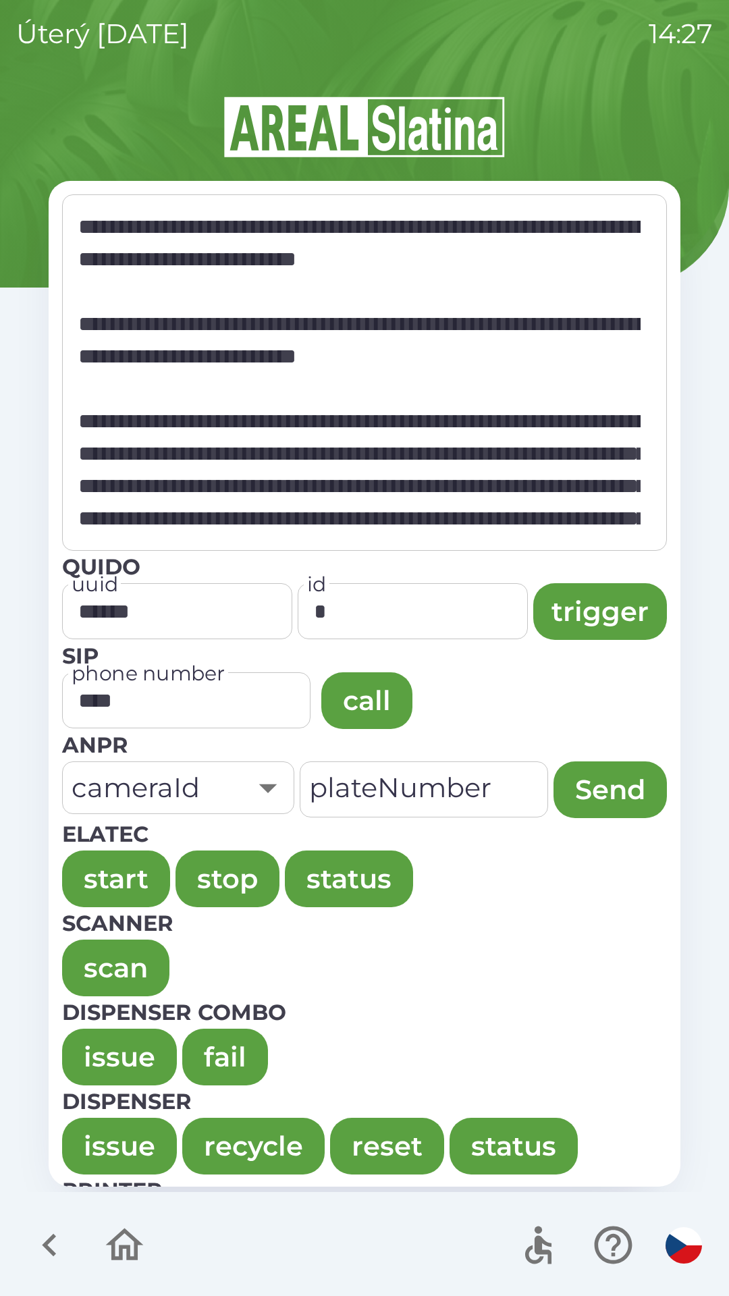
click at [90, 1036] on button "issue" at bounding box center [119, 1057] width 115 height 57
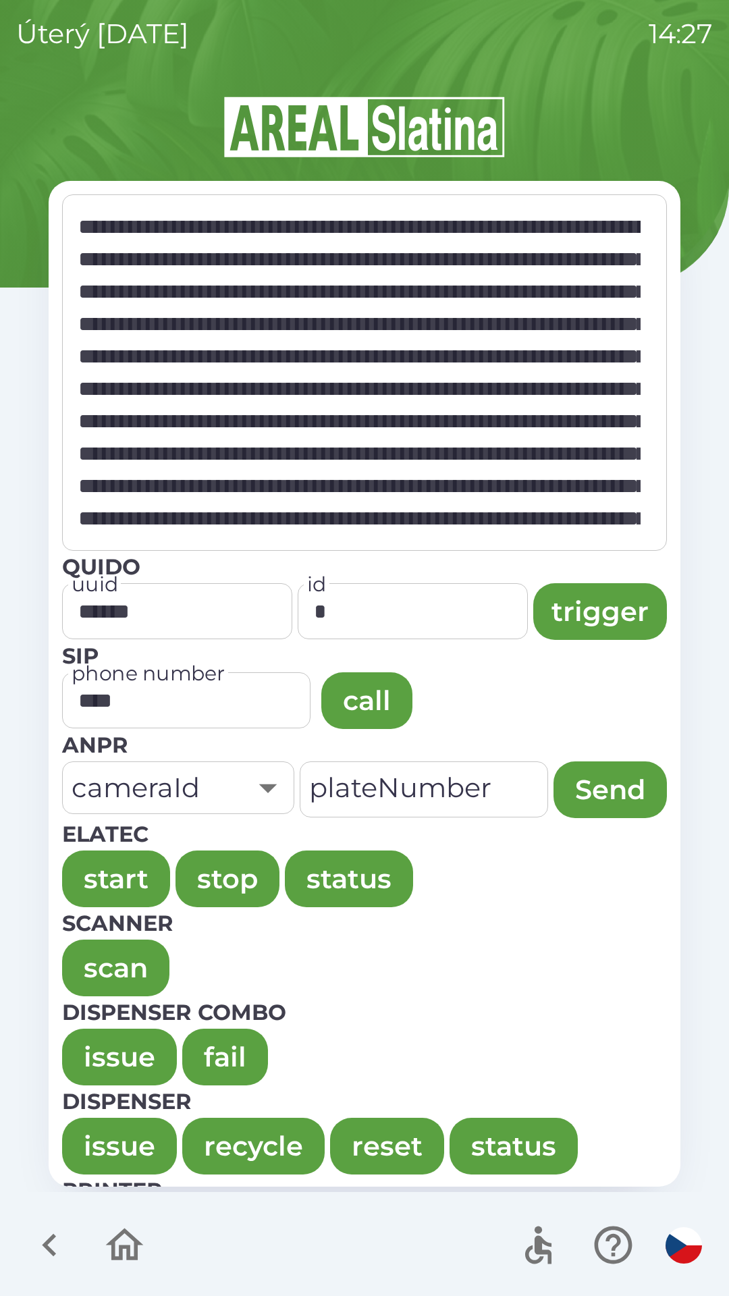
click at [92, 1042] on button "issue" at bounding box center [119, 1057] width 115 height 57
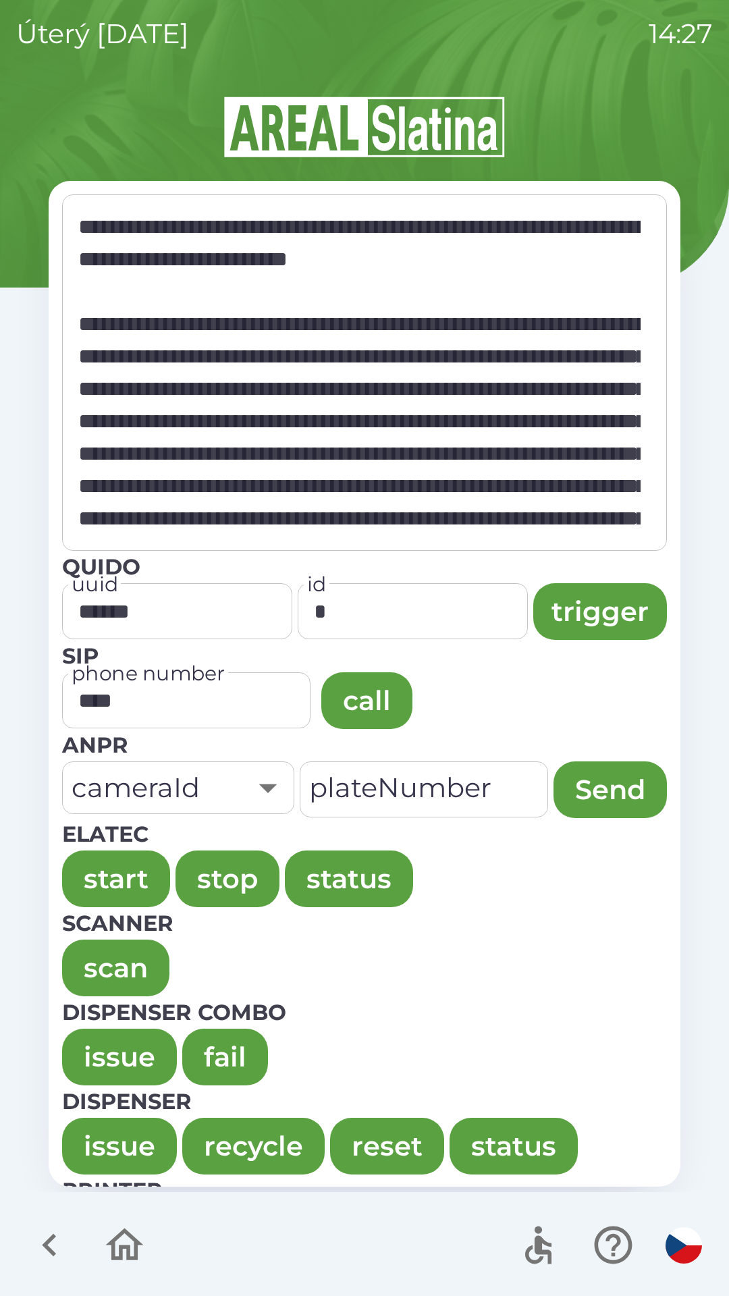
click at [103, 1049] on button "issue" at bounding box center [119, 1057] width 115 height 57
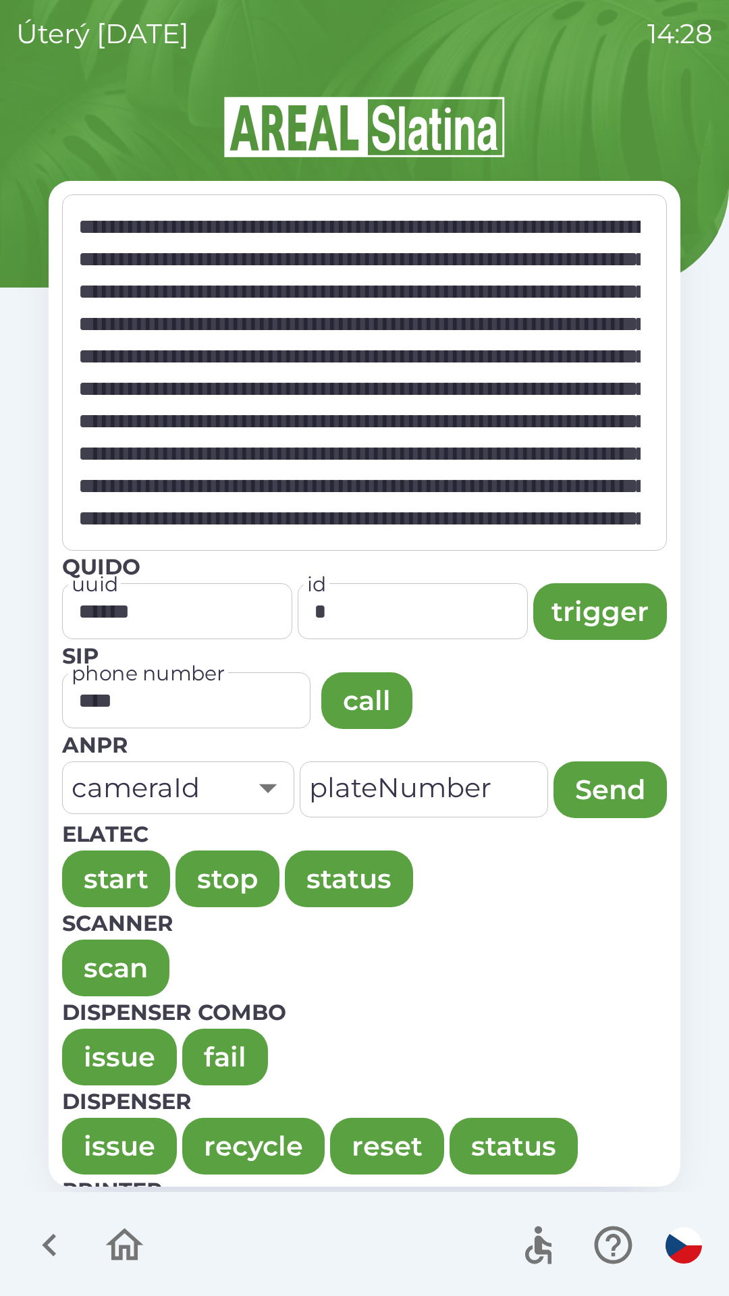
click at [98, 1047] on button "issue" at bounding box center [119, 1057] width 115 height 57
click at [92, 1046] on button "issue" at bounding box center [119, 1057] width 115 height 57
click at [96, 1044] on button "issue" at bounding box center [119, 1057] width 115 height 57
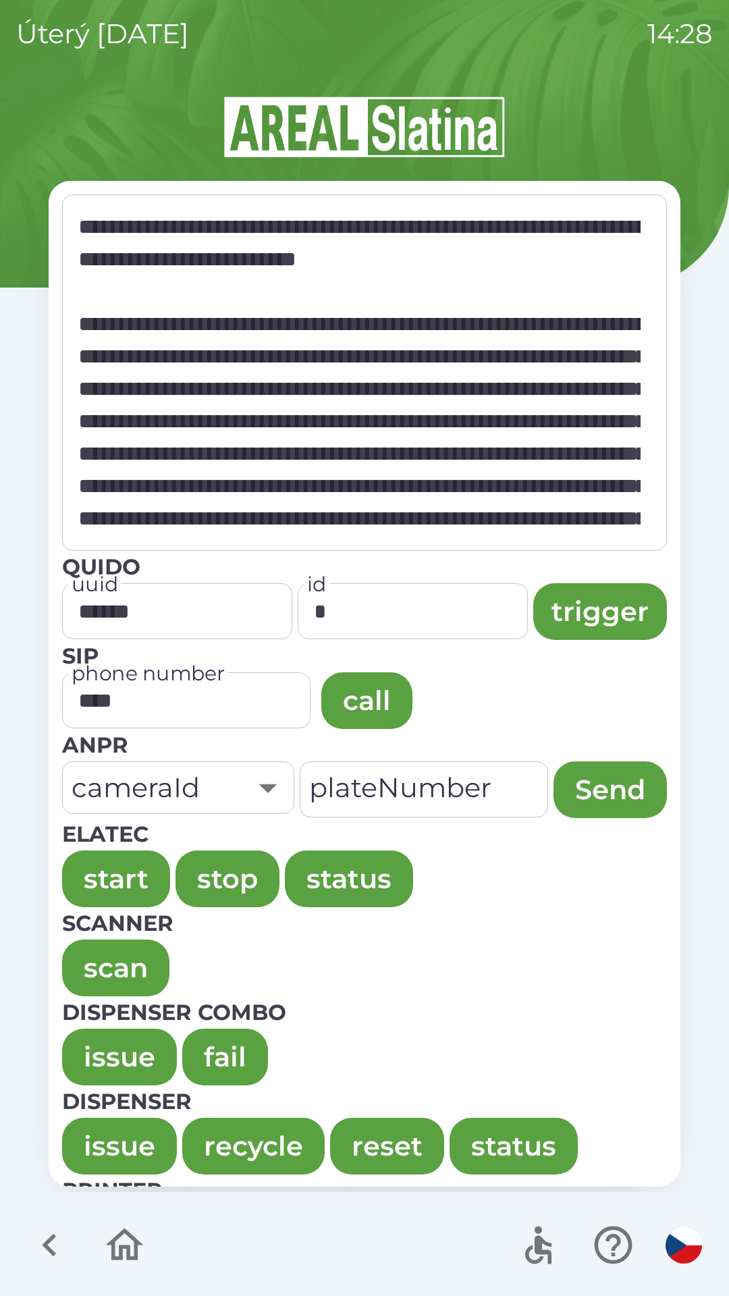
click at [82, 1049] on button "issue" at bounding box center [119, 1057] width 115 height 57
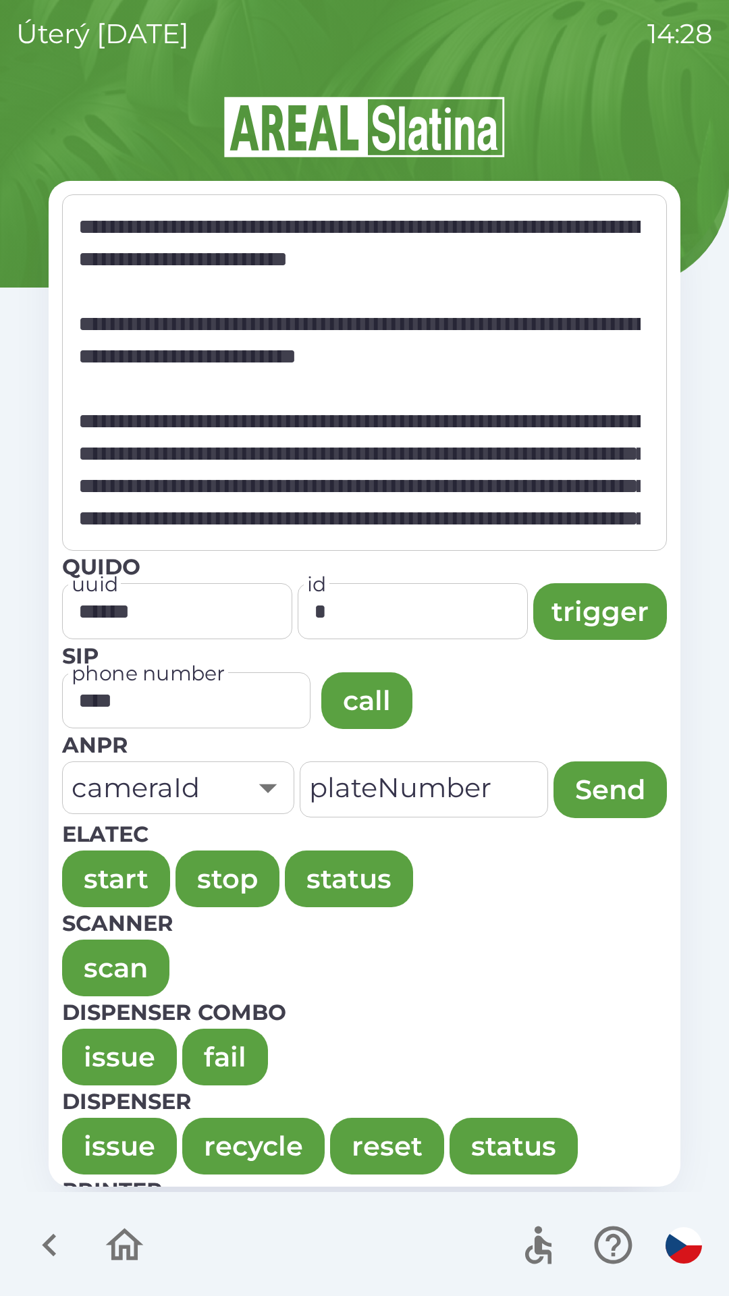
click at [90, 1049] on button "issue" at bounding box center [119, 1057] width 115 height 57
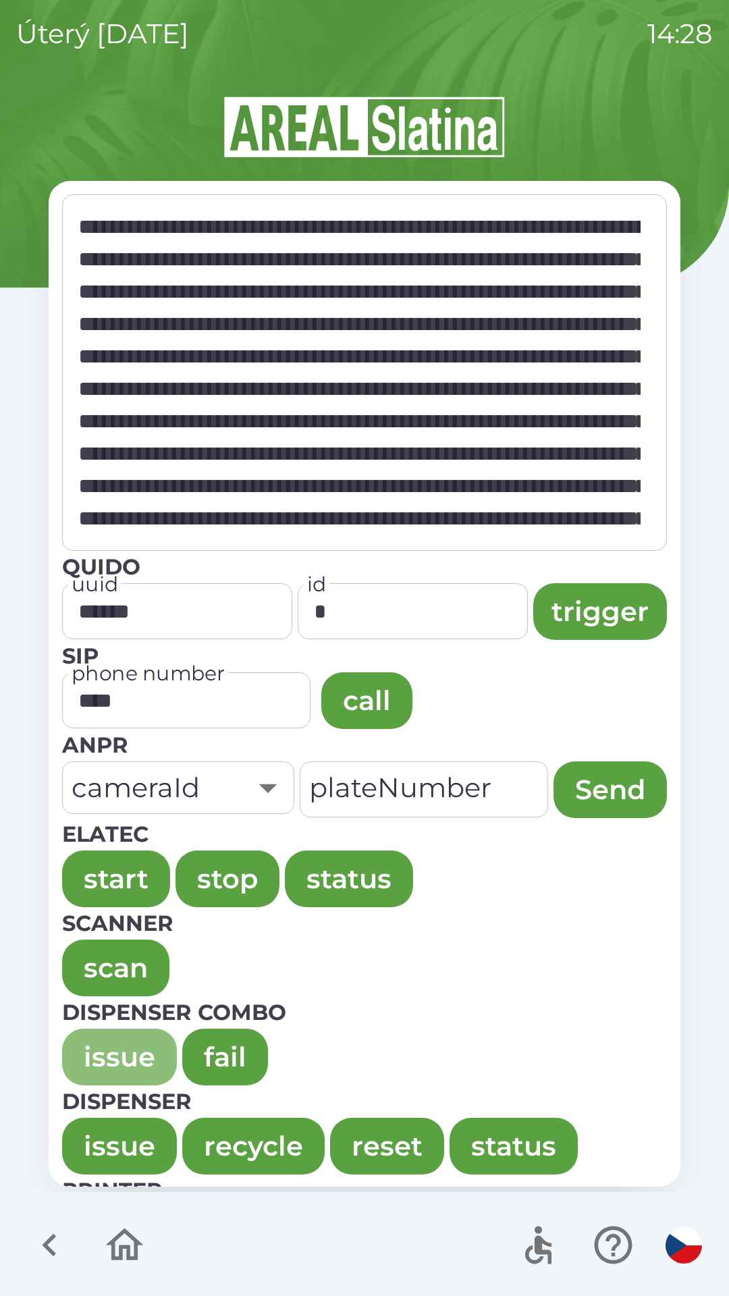
click at [98, 1048] on button "issue" at bounding box center [119, 1057] width 115 height 57
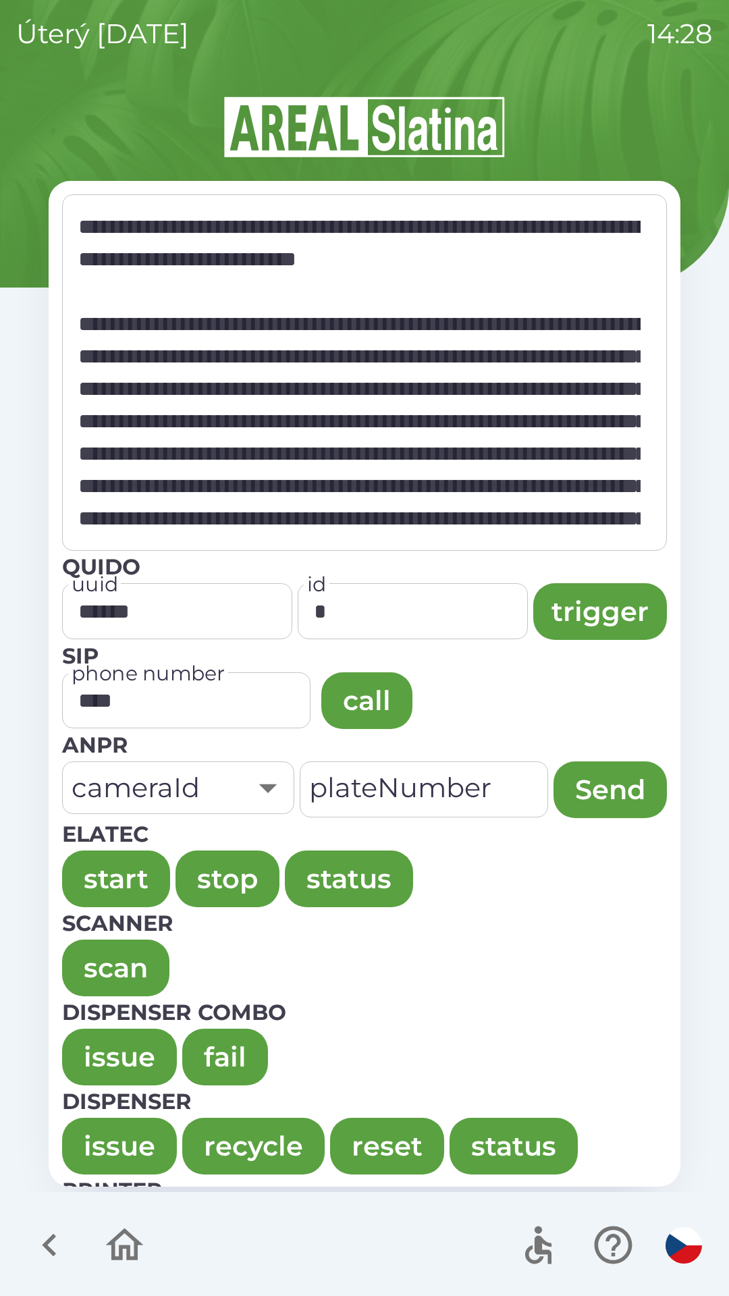
click at [92, 1046] on button "issue" at bounding box center [119, 1057] width 115 height 57
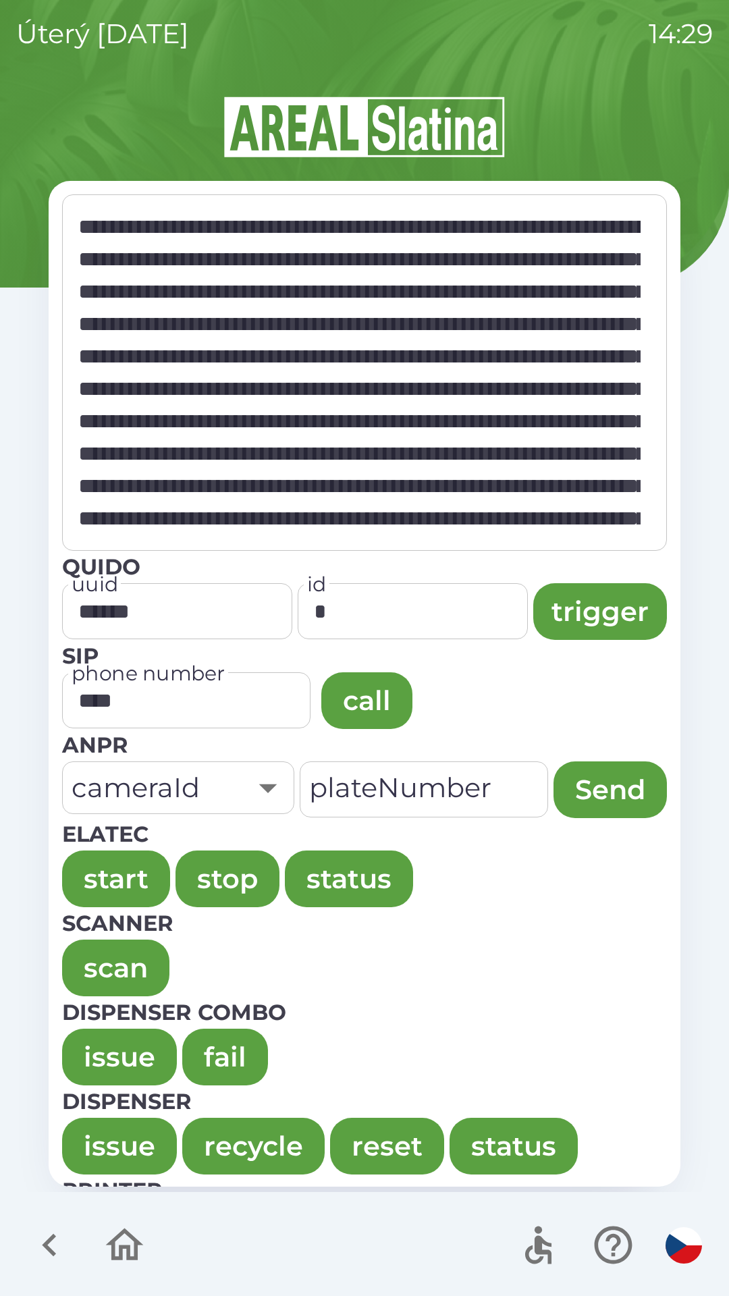
click at [93, 1032] on button "issue" at bounding box center [119, 1057] width 115 height 57
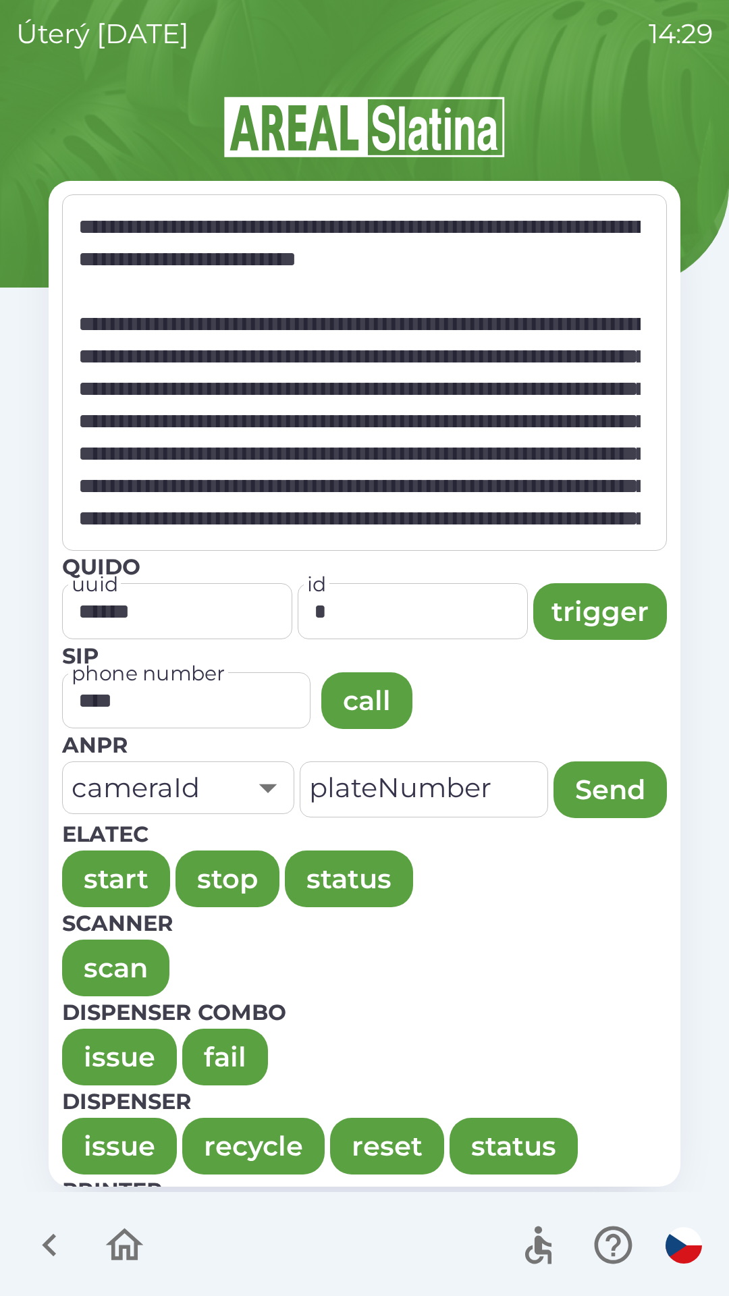
click at [105, 1044] on button "issue" at bounding box center [119, 1057] width 115 height 57
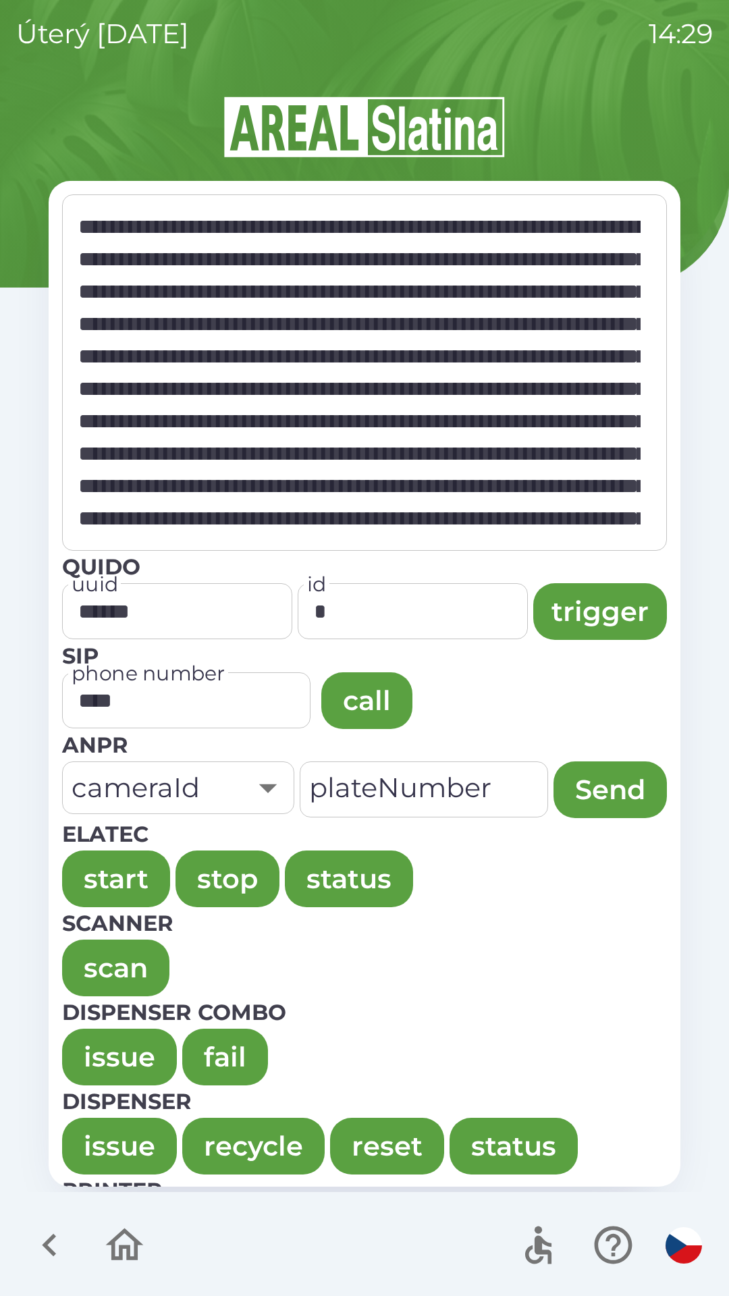
click at [94, 1038] on button "issue" at bounding box center [119, 1057] width 115 height 57
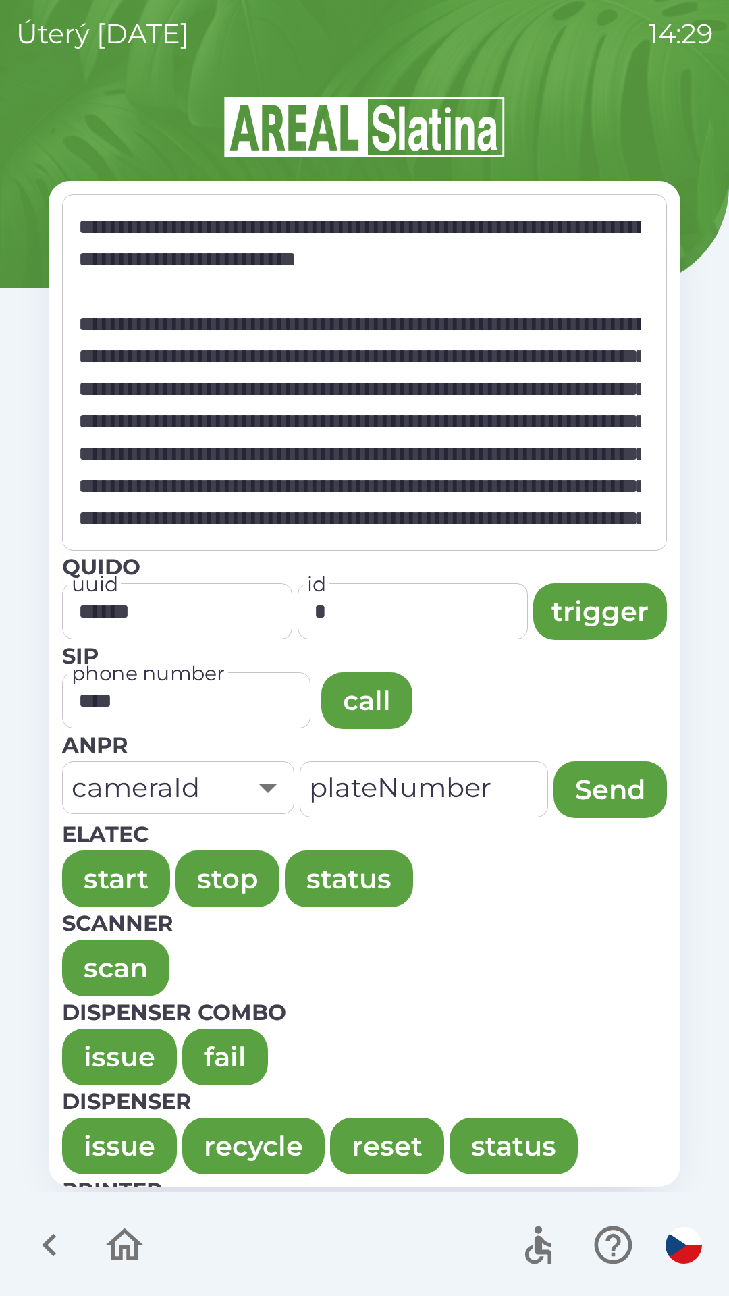
click at [89, 1047] on button "issue" at bounding box center [119, 1057] width 115 height 57
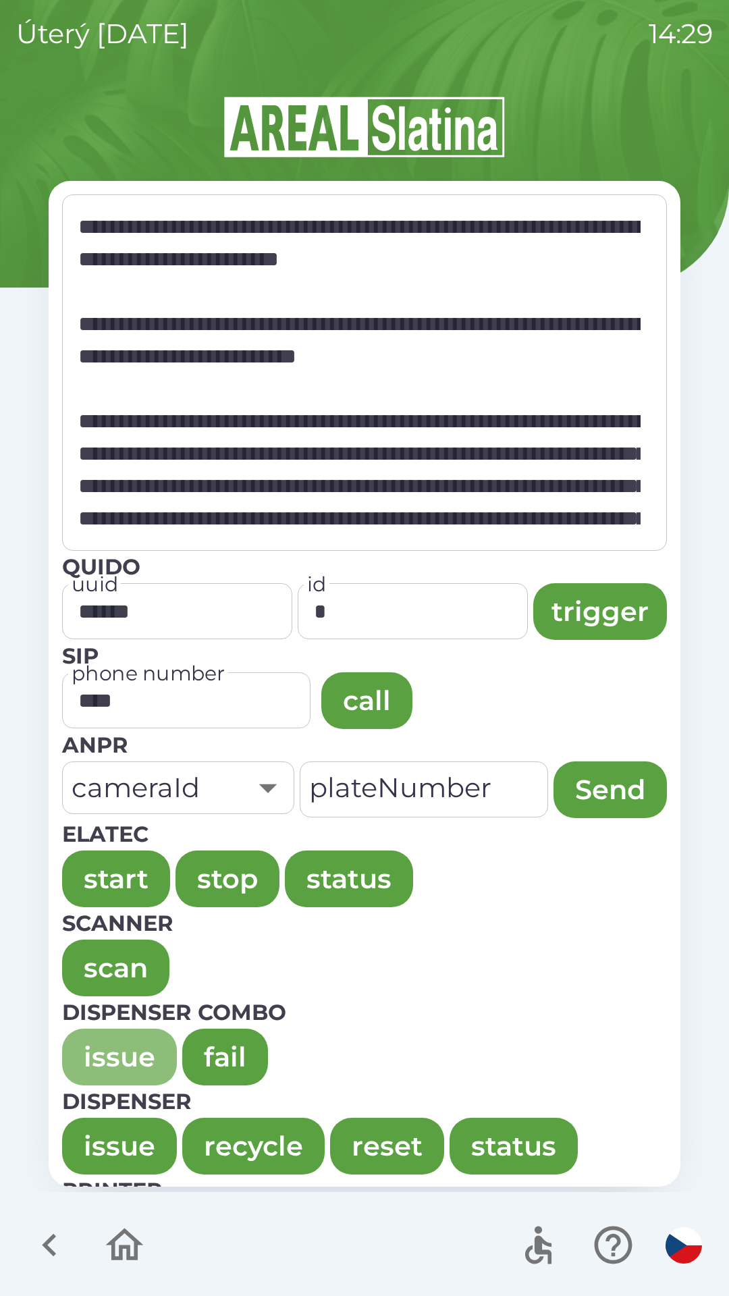
click at [97, 1041] on button "issue" at bounding box center [119, 1057] width 115 height 57
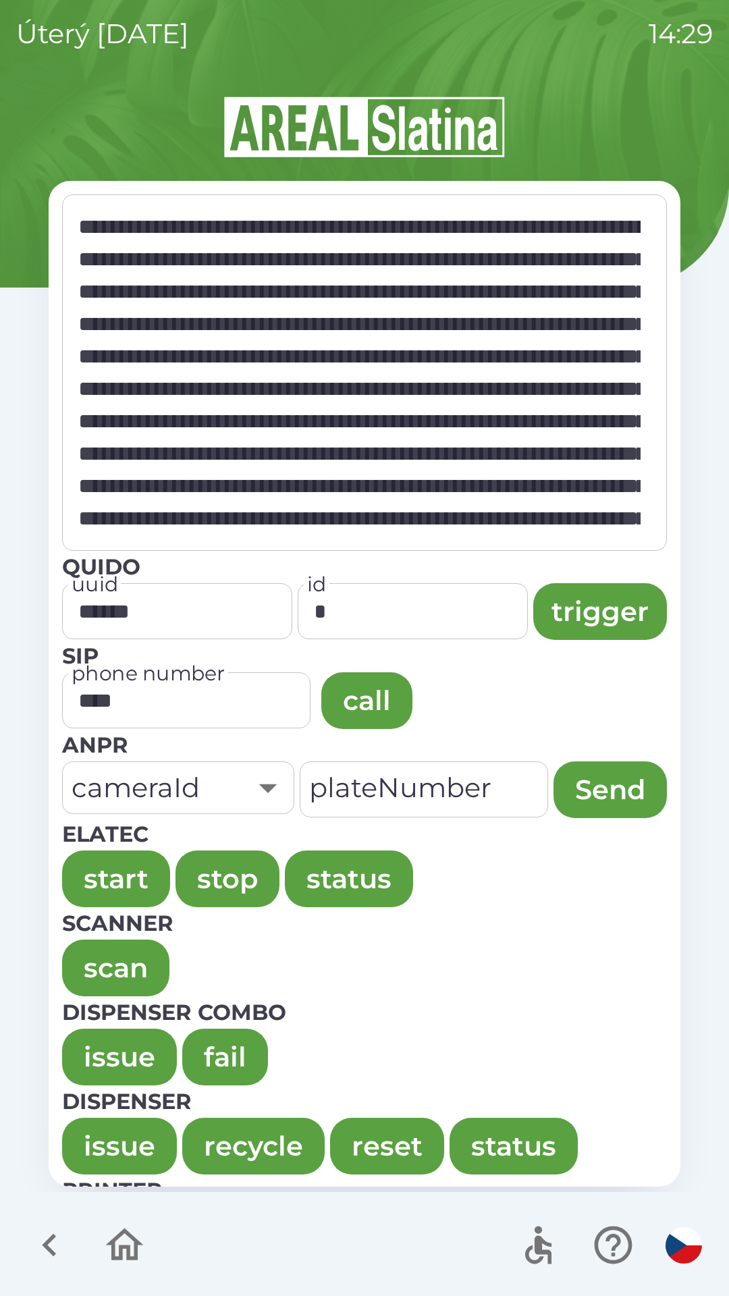
click at [103, 1044] on button "issue" at bounding box center [119, 1057] width 115 height 57
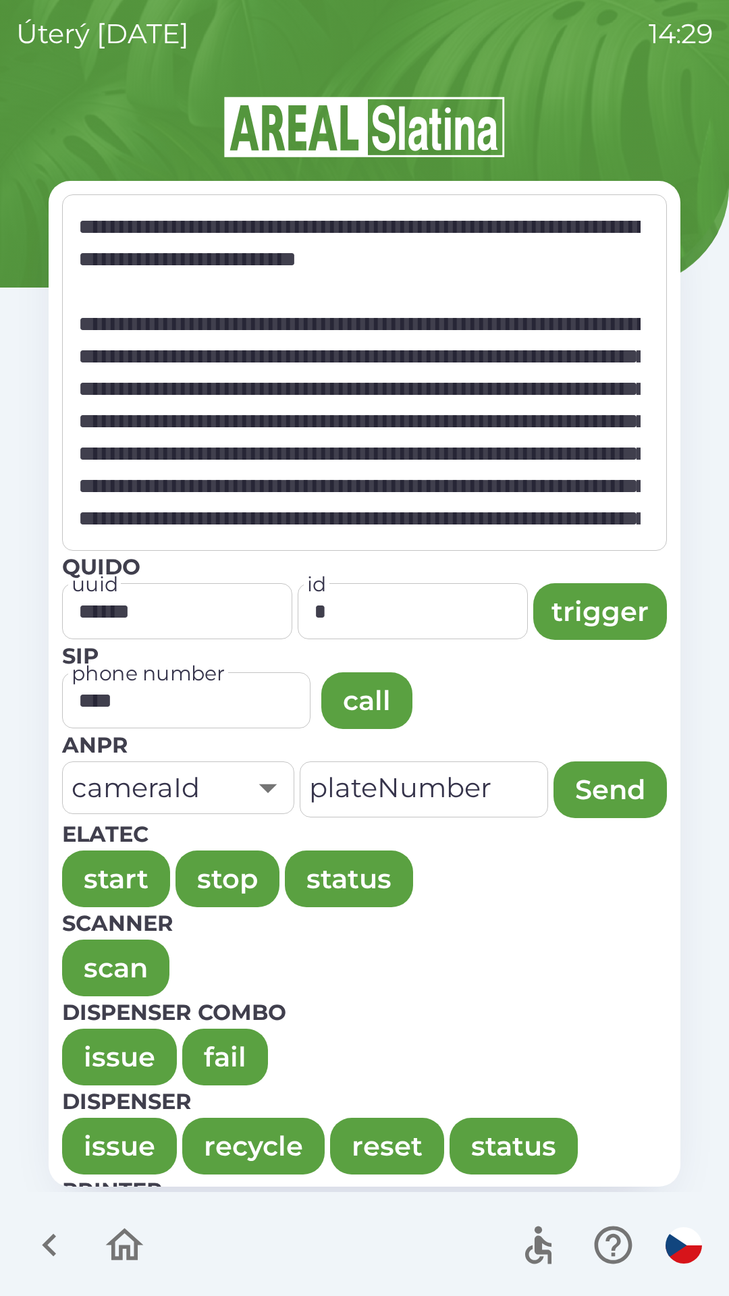
click at [106, 1044] on button "issue" at bounding box center [119, 1057] width 115 height 57
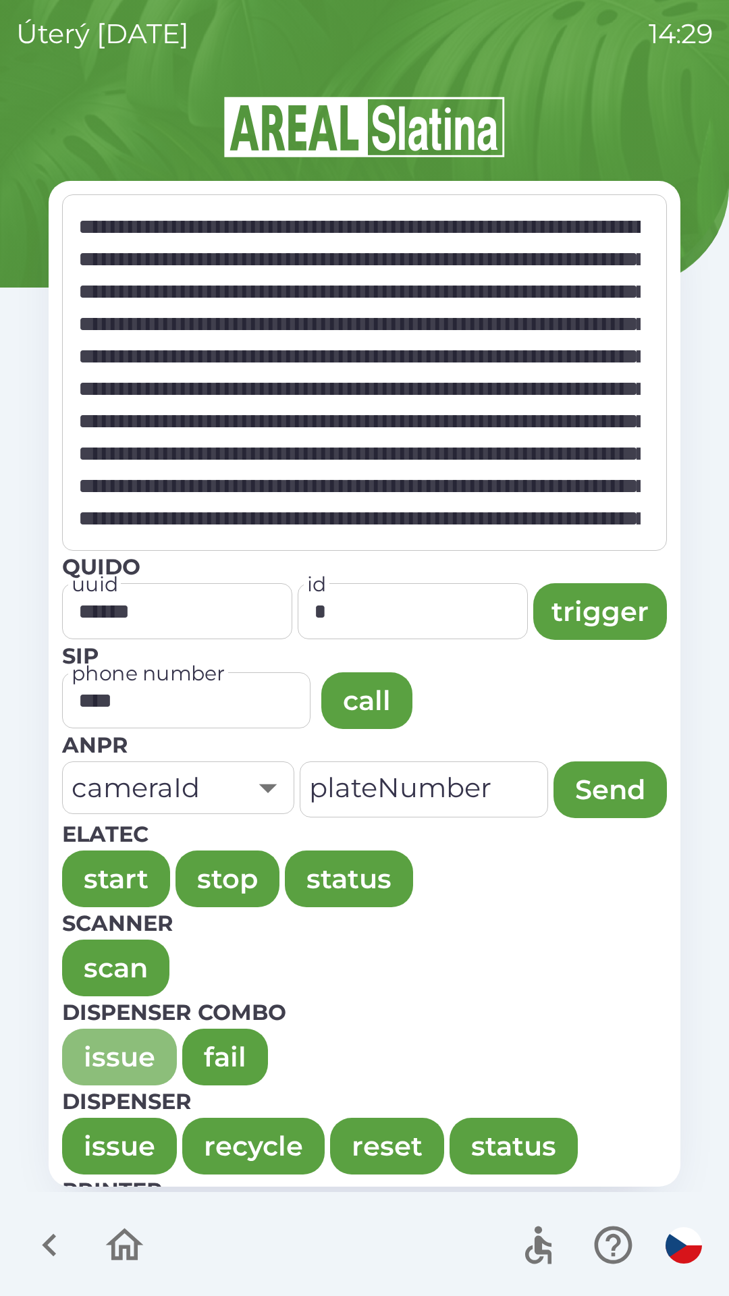
click at [77, 1045] on button "issue" at bounding box center [119, 1057] width 115 height 57
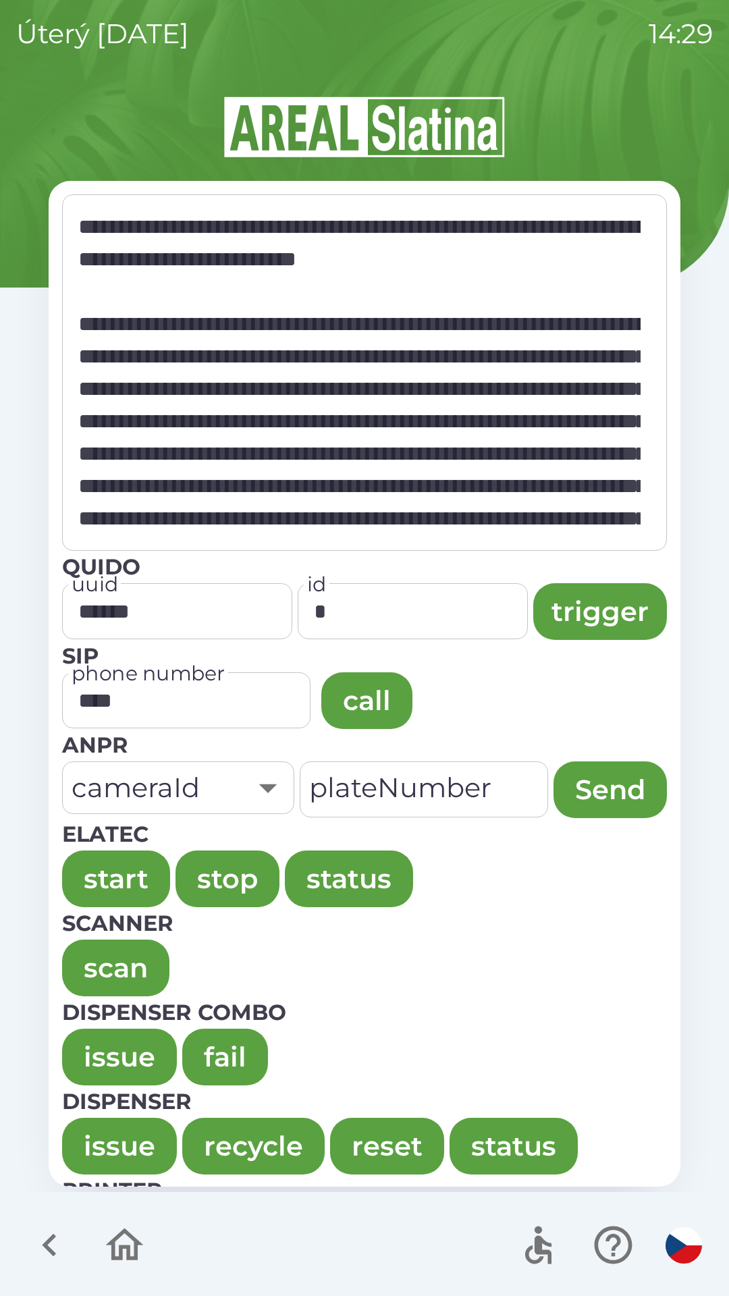
click at [96, 1059] on button "issue" at bounding box center [119, 1057] width 115 height 57
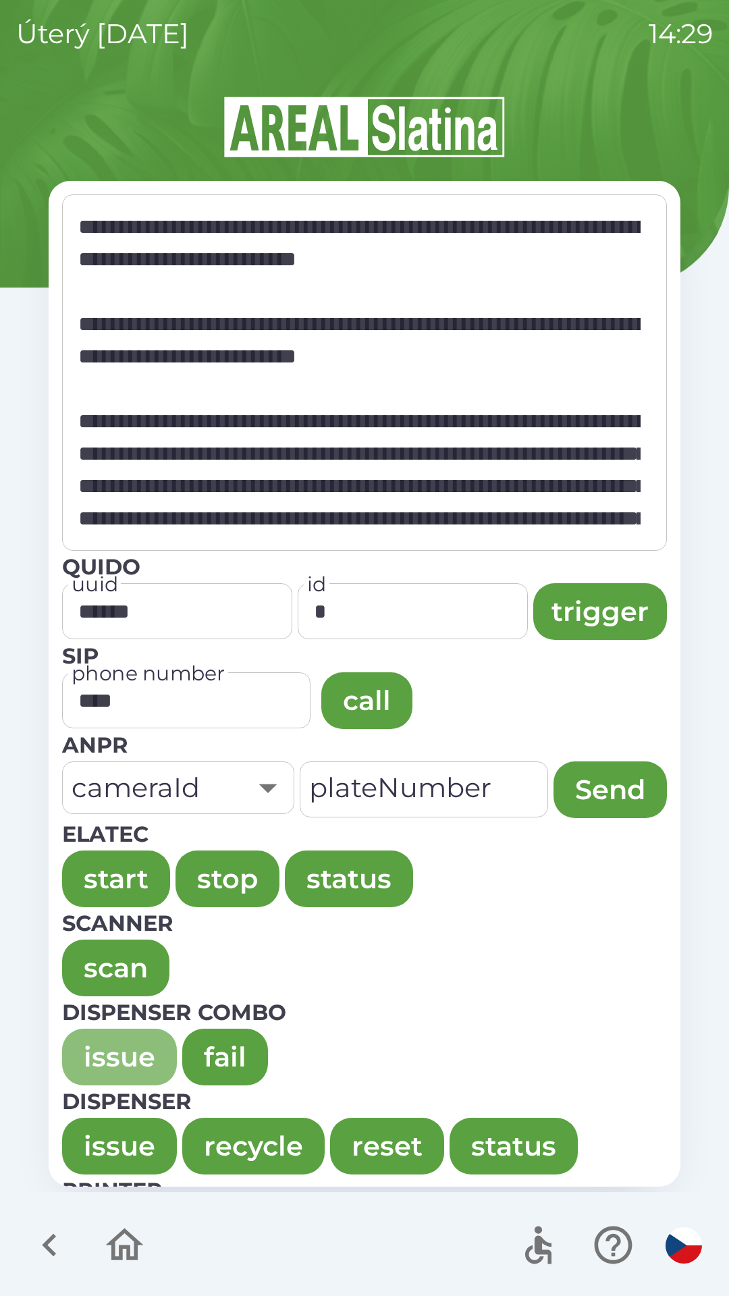
click at [103, 1046] on button "issue" at bounding box center [119, 1057] width 115 height 57
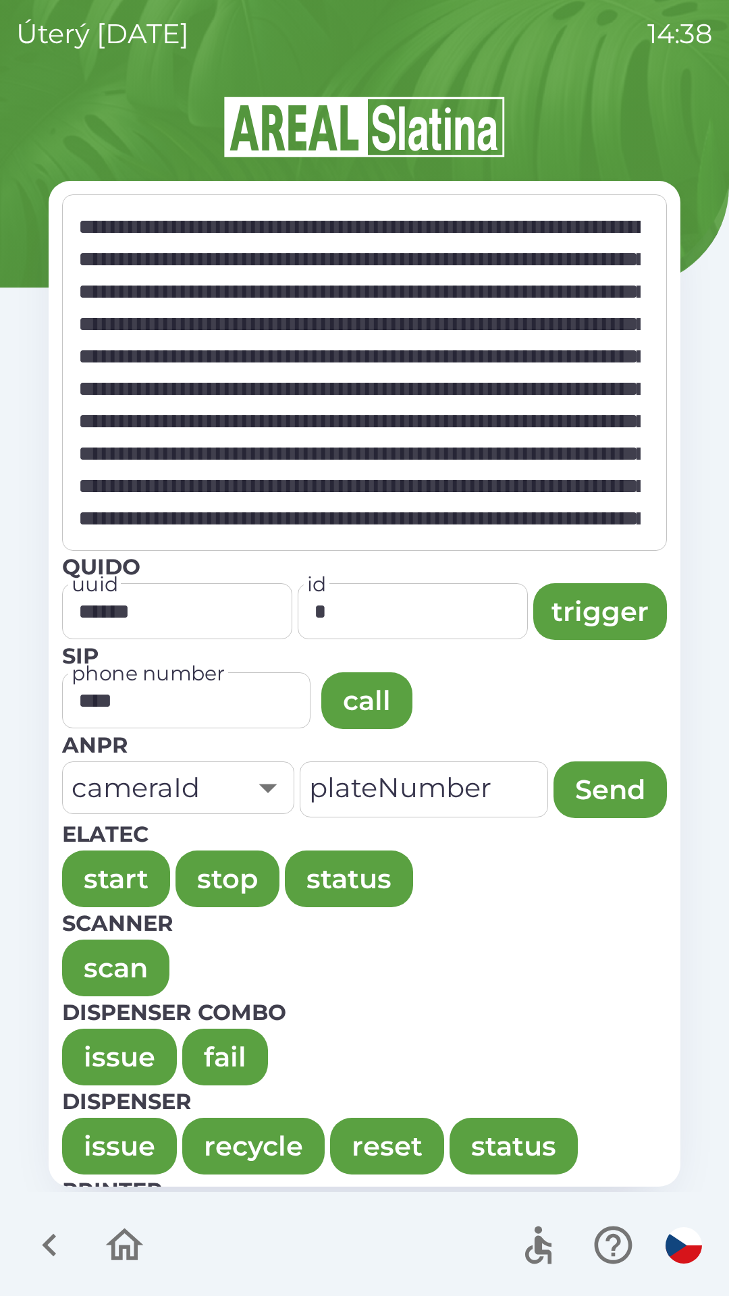
click at [0, 67] on div "úterý [DATE] 14:38 * ​ Quido uuid ****** uuid id * id trigger SIP phone number …" at bounding box center [364, 648] width 729 height 1296
type textarea "**********"
